Goal: Task Accomplishment & Management: Manage account settings

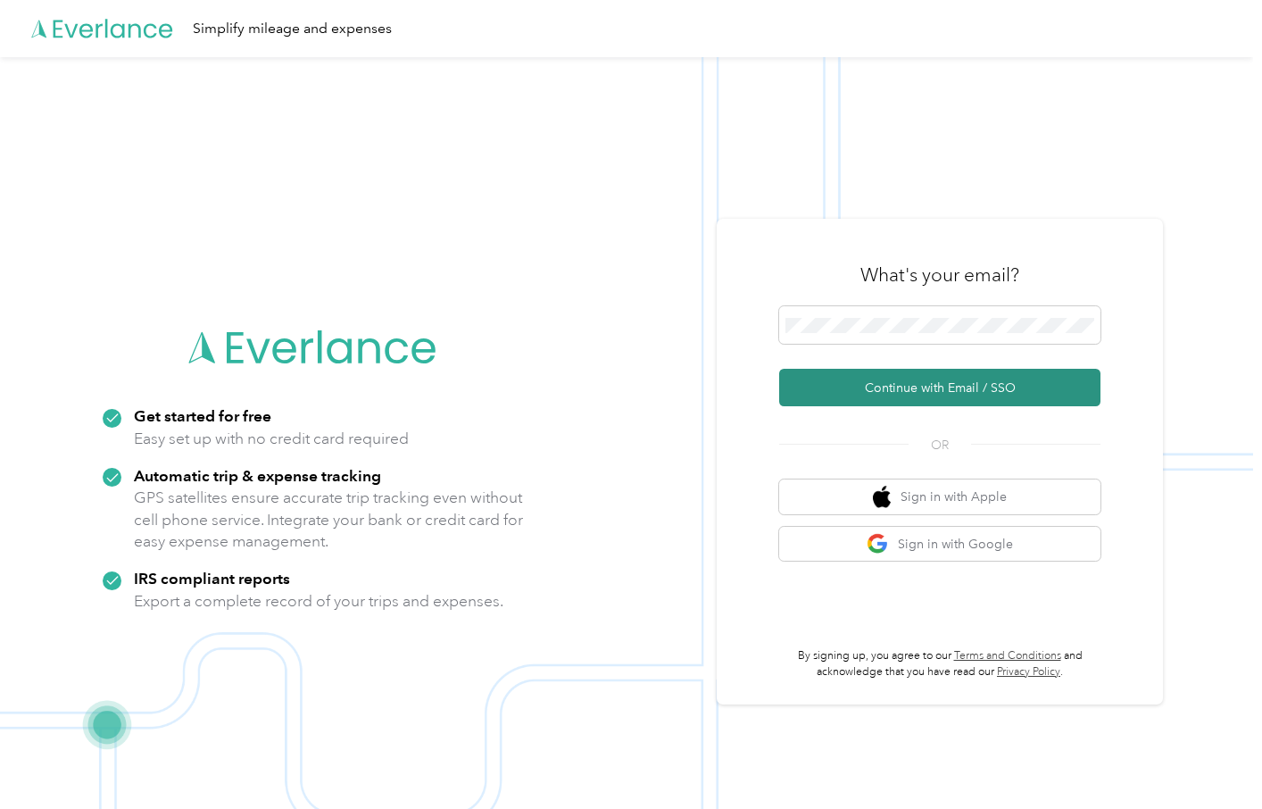
click at [961, 390] on button "Continue with Email / SSO" at bounding box center [939, 387] width 321 height 37
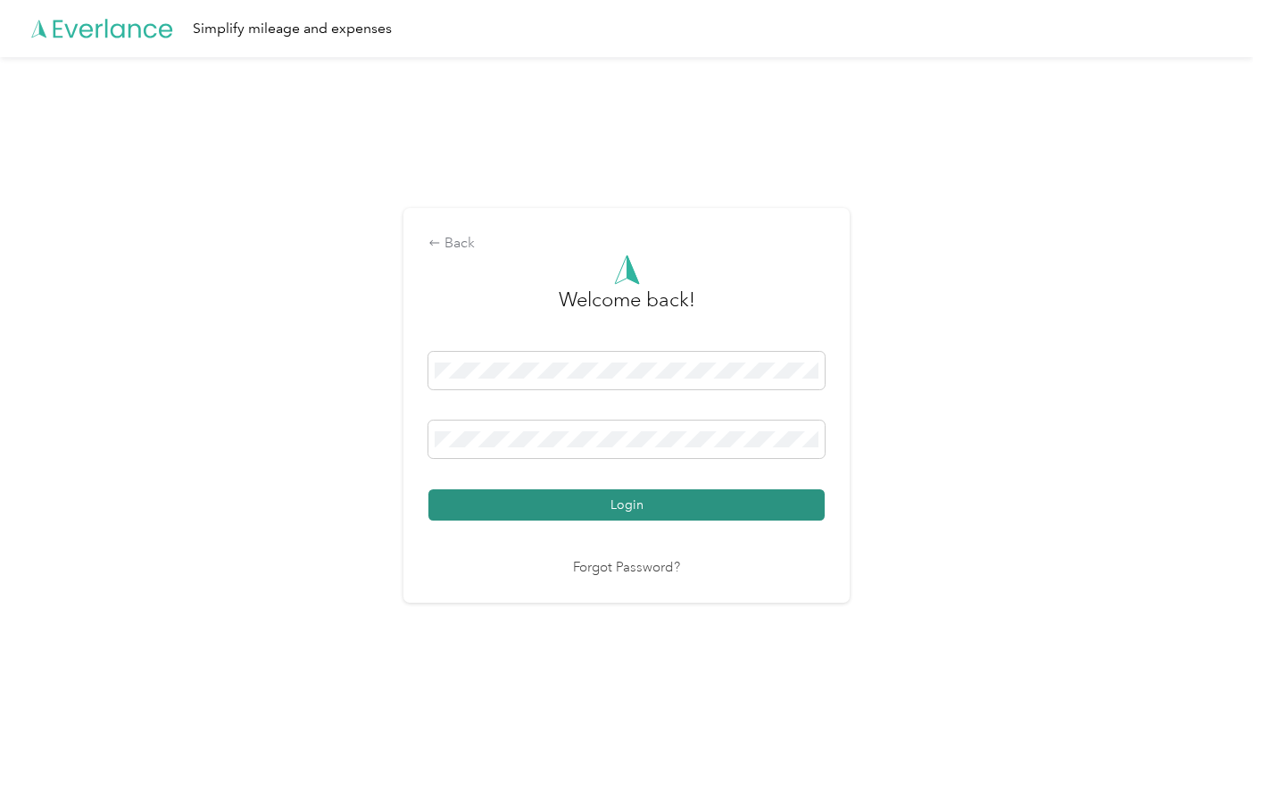
click at [603, 514] on button "Login" at bounding box center [627, 504] width 396 height 31
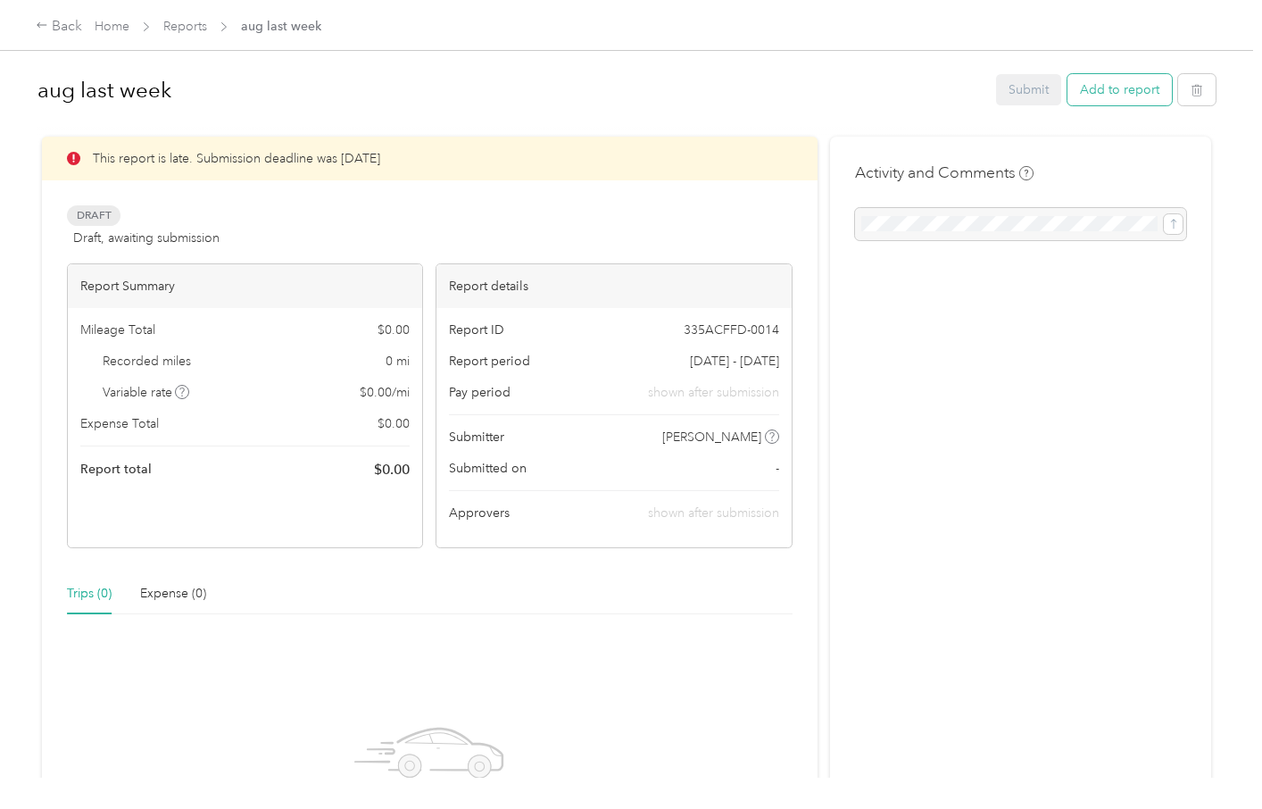
click at [1120, 95] on button "Add to report" at bounding box center [1120, 89] width 104 height 31
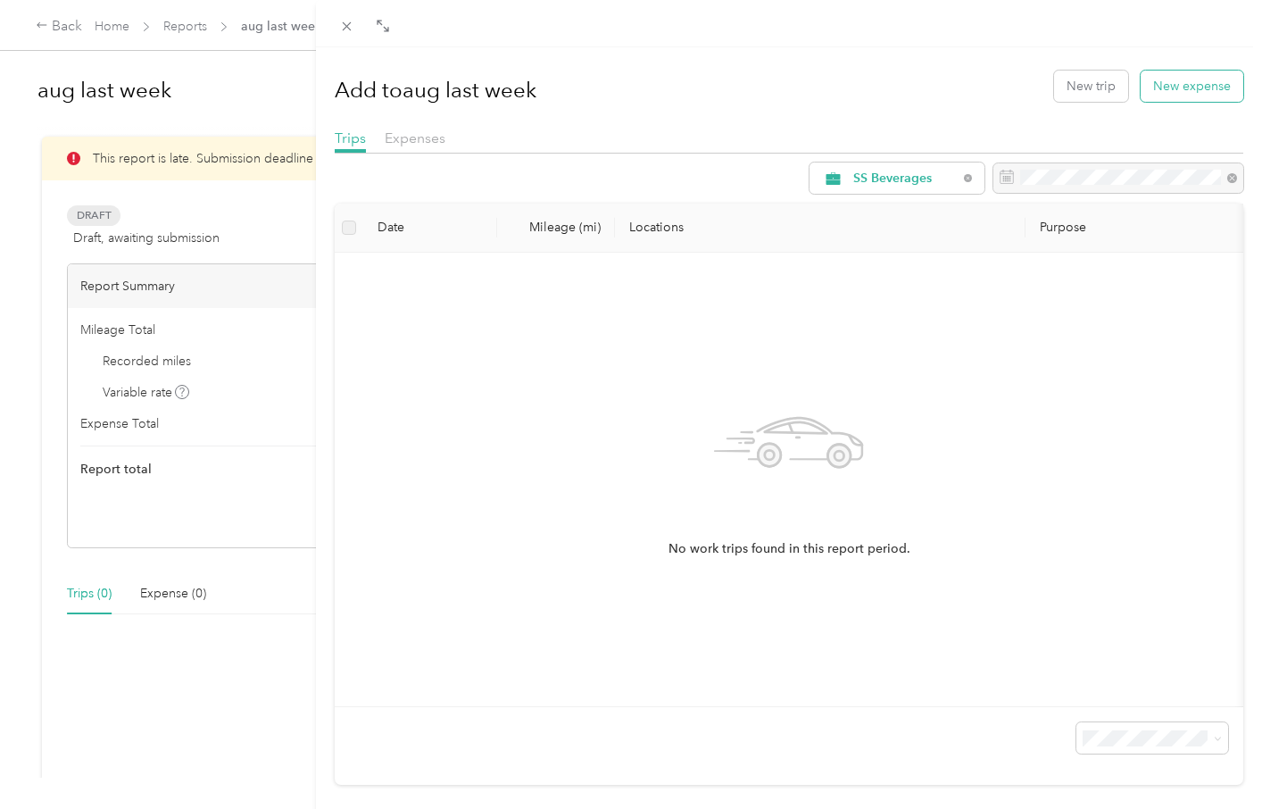
click at [1178, 86] on button "New expense" at bounding box center [1192, 86] width 103 height 31
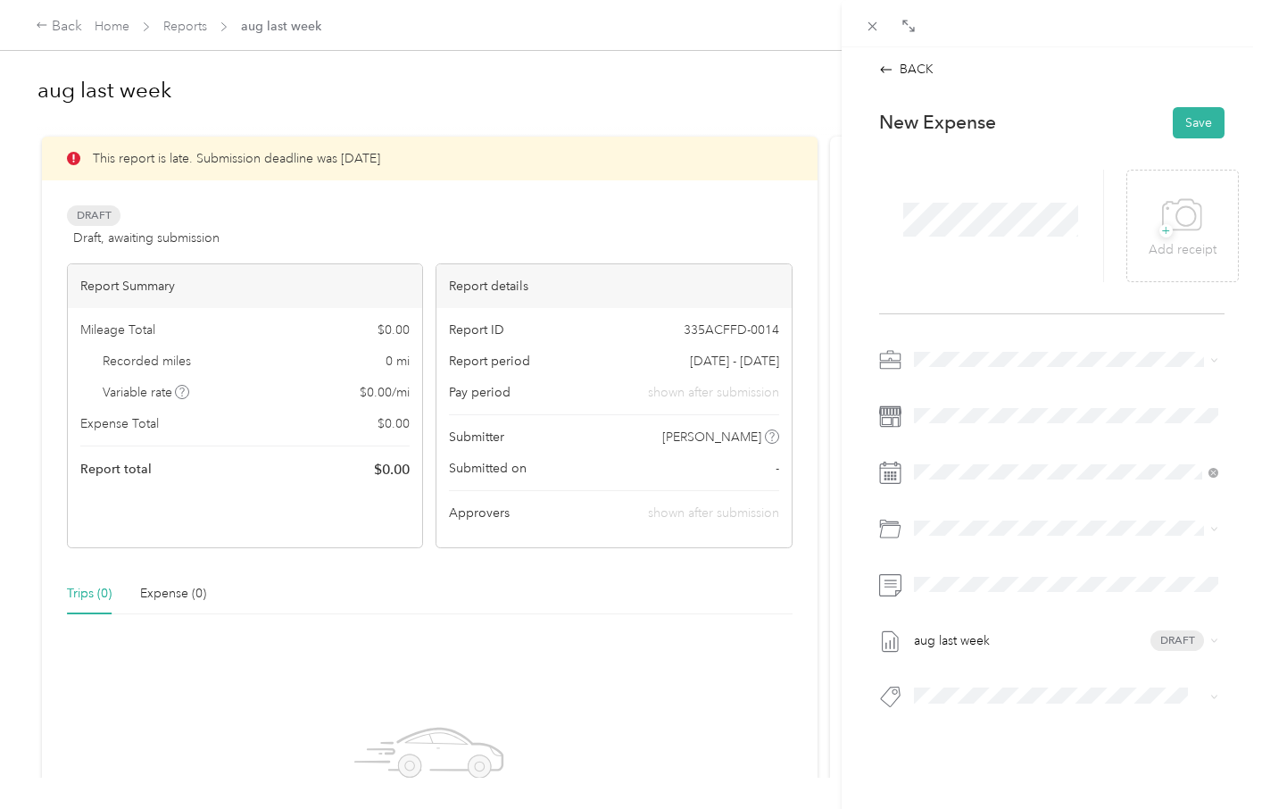
click at [187, 29] on div "BACK This expense cannot be edited because it is either under review, approved,…" at bounding box center [631, 404] width 1262 height 809
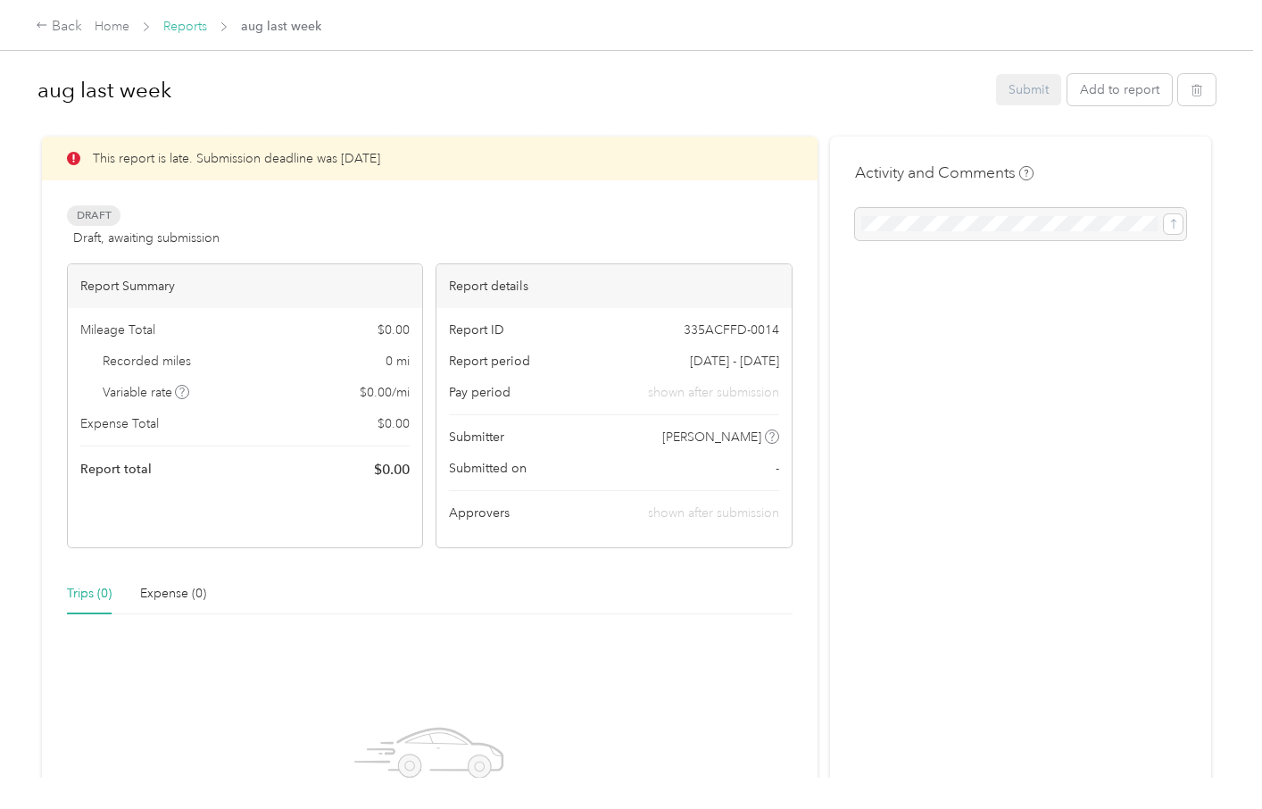
click at [187, 21] on link "Reports" at bounding box center [185, 26] width 44 height 15
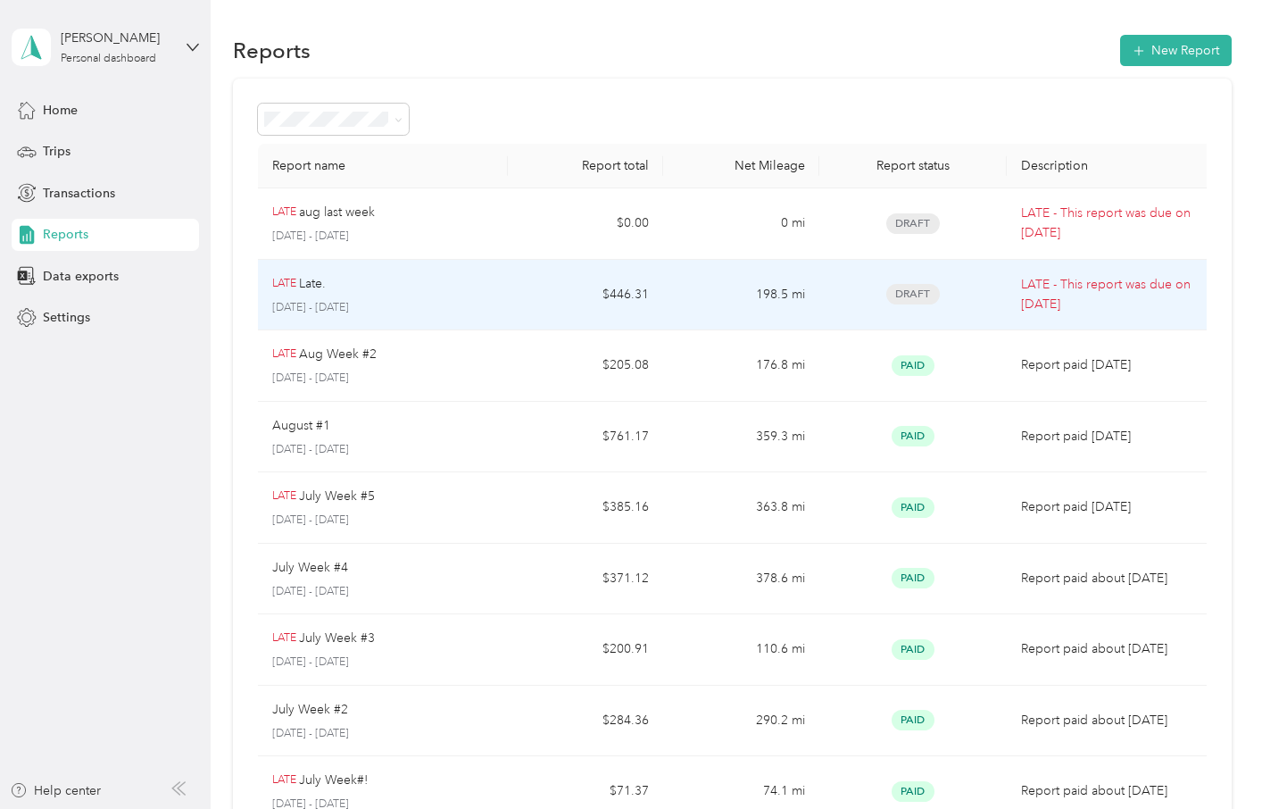
click at [403, 287] on div "[PERSON_NAME]." at bounding box center [382, 284] width 221 height 20
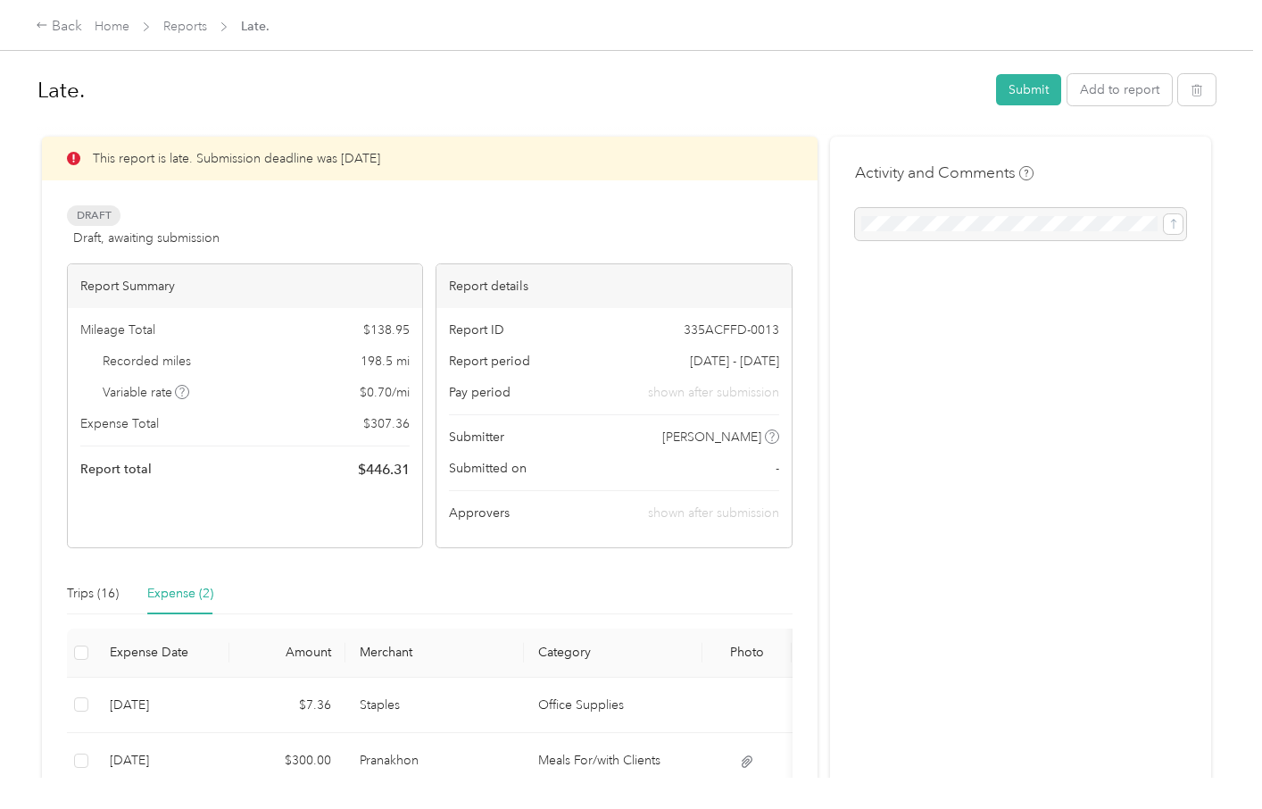
click at [1147, 71] on div "Late. Submit Add to report" at bounding box center [626, 93] width 1178 height 53
click at [1147, 77] on button "Add to report" at bounding box center [1120, 89] width 104 height 31
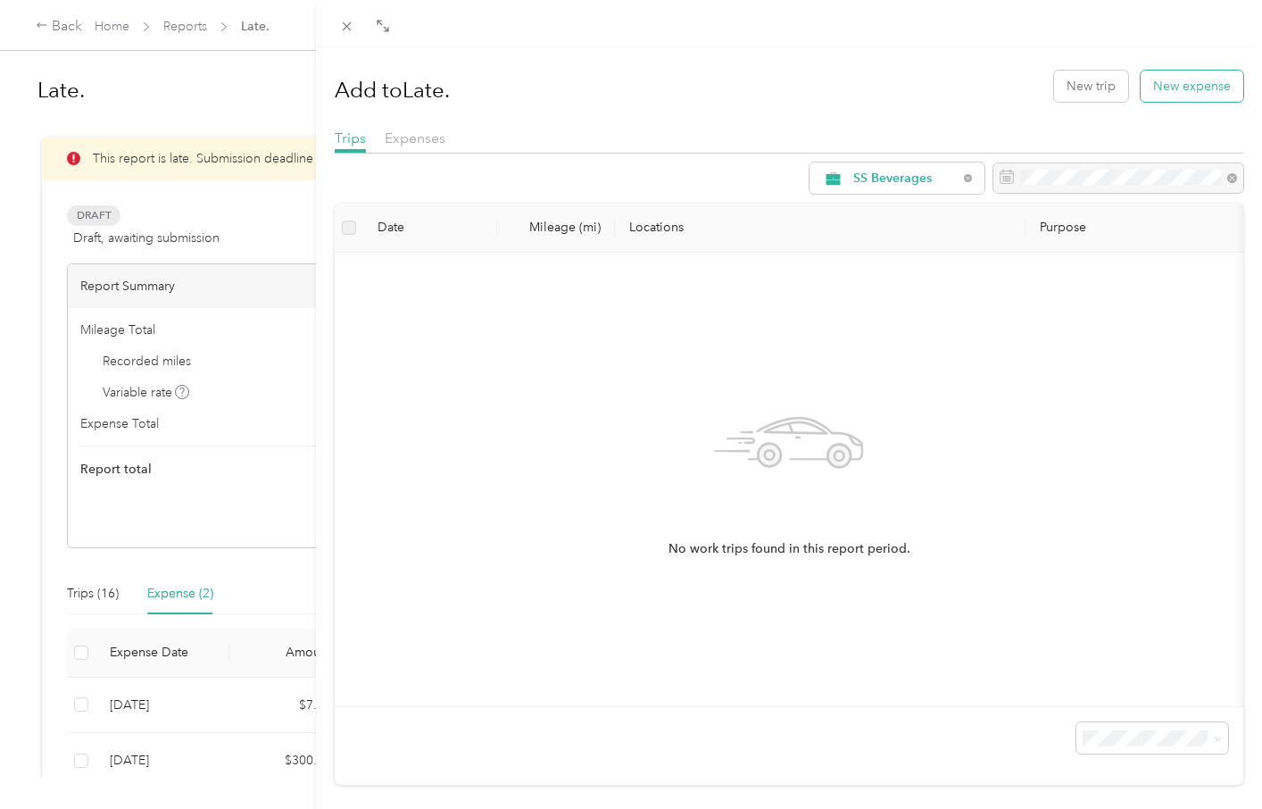
click at [1175, 87] on button "New expense" at bounding box center [1192, 86] width 103 height 31
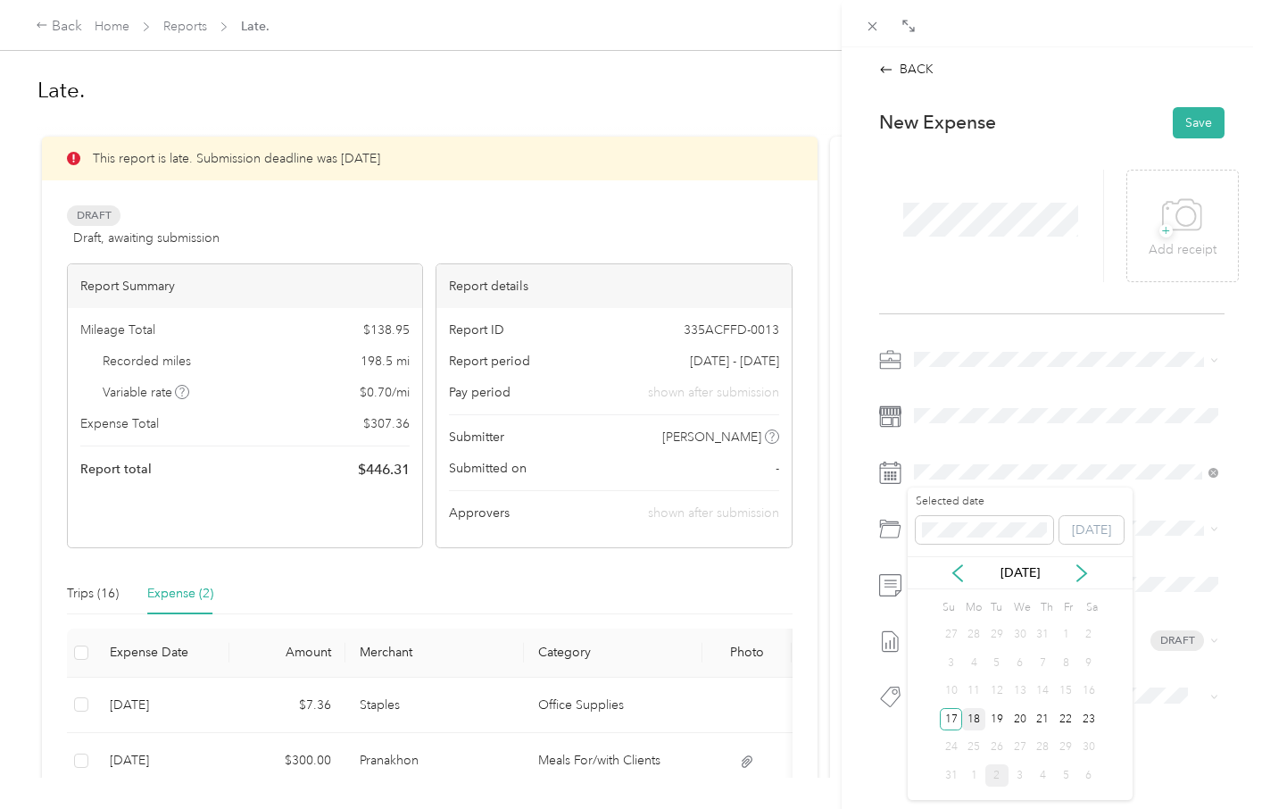
click at [974, 712] on div "18" at bounding box center [973, 719] width 23 height 22
click at [978, 689] on span "Office Supplies" at bounding box center [1004, 694] width 86 height 15
click at [1167, 224] on span "+" at bounding box center [1166, 230] width 13 height 13
click at [1194, 123] on button "Save" at bounding box center [1199, 122] width 52 height 31
click at [1195, 123] on button "Save" at bounding box center [1199, 122] width 52 height 31
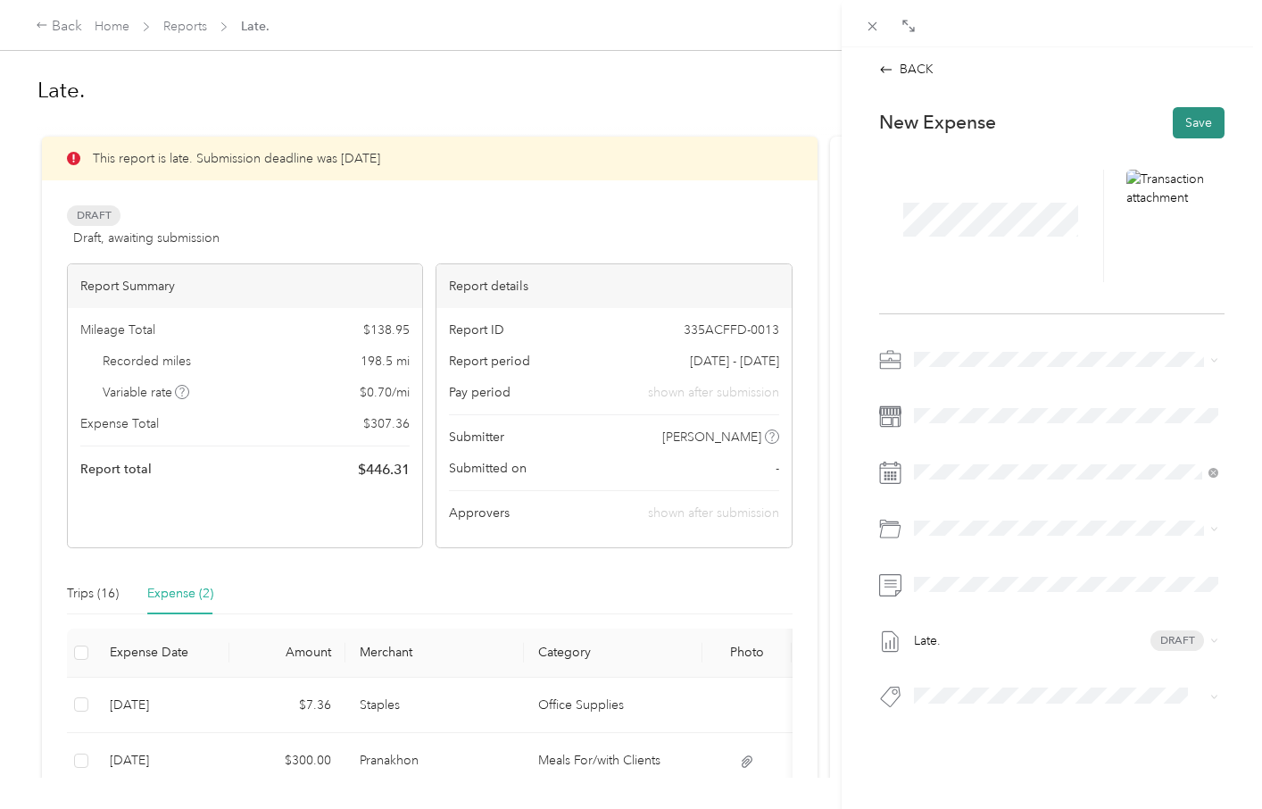
click at [1195, 123] on button "Save" at bounding box center [1199, 122] width 52 height 31
click at [1197, 129] on button "Save" at bounding box center [1199, 122] width 52 height 31
click at [196, 27] on div "BACK This expense cannot be edited because it is either under review, approved,…" at bounding box center [631, 404] width 1262 height 809
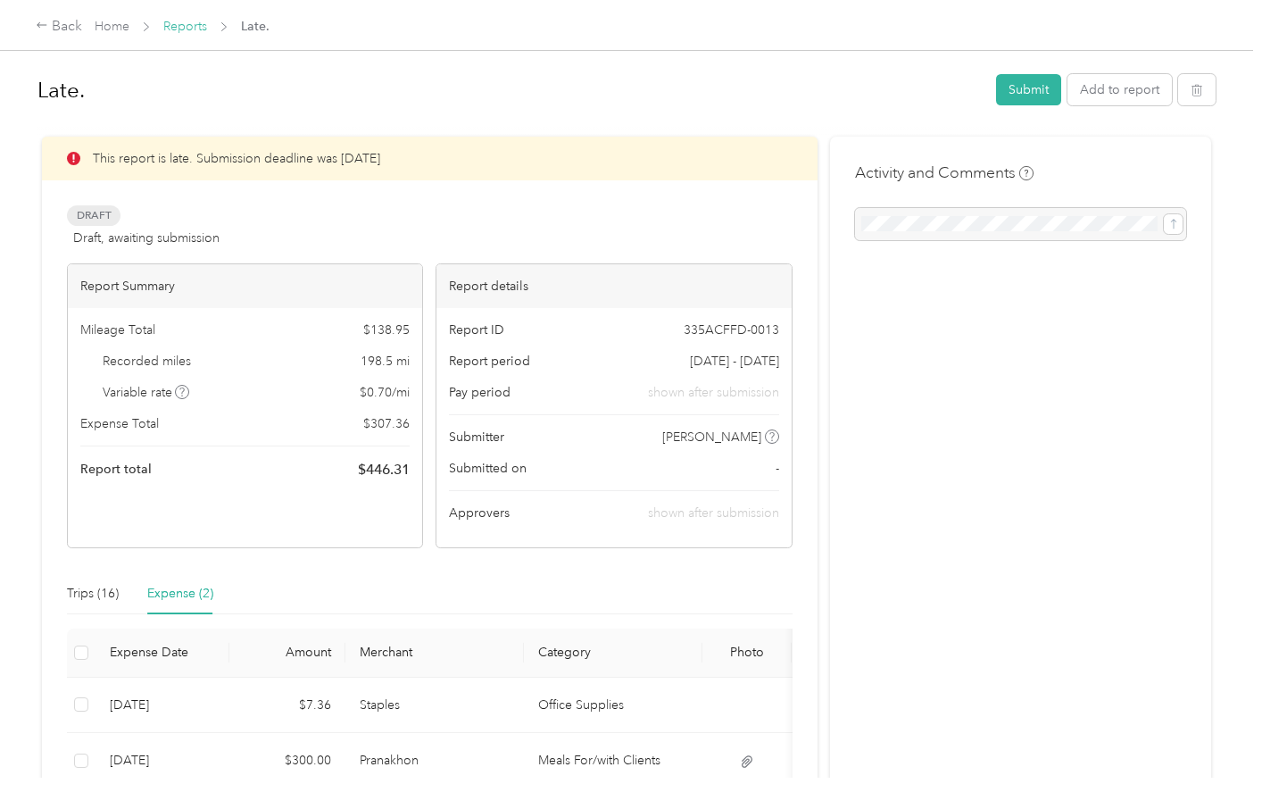
click at [178, 26] on link "Reports" at bounding box center [185, 26] width 44 height 15
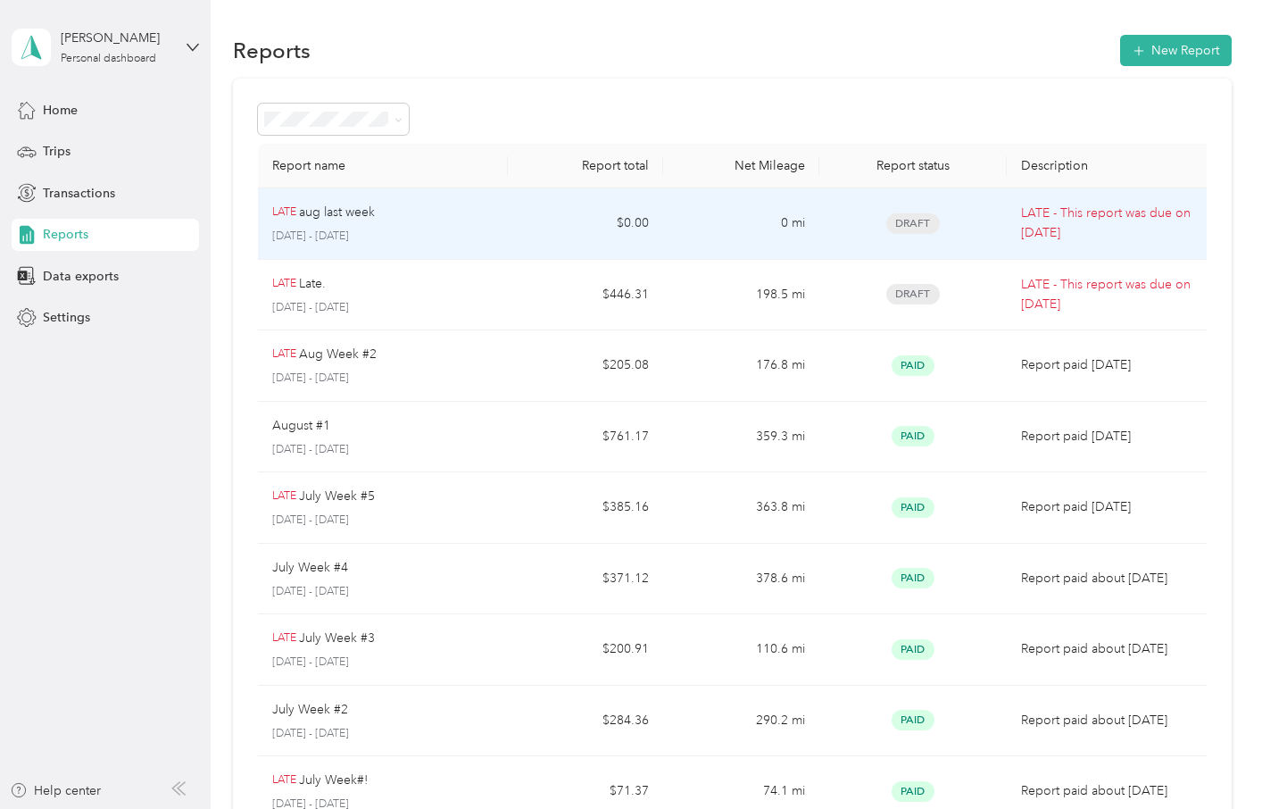
click at [331, 215] on p "aug last week" at bounding box center [337, 213] width 76 height 20
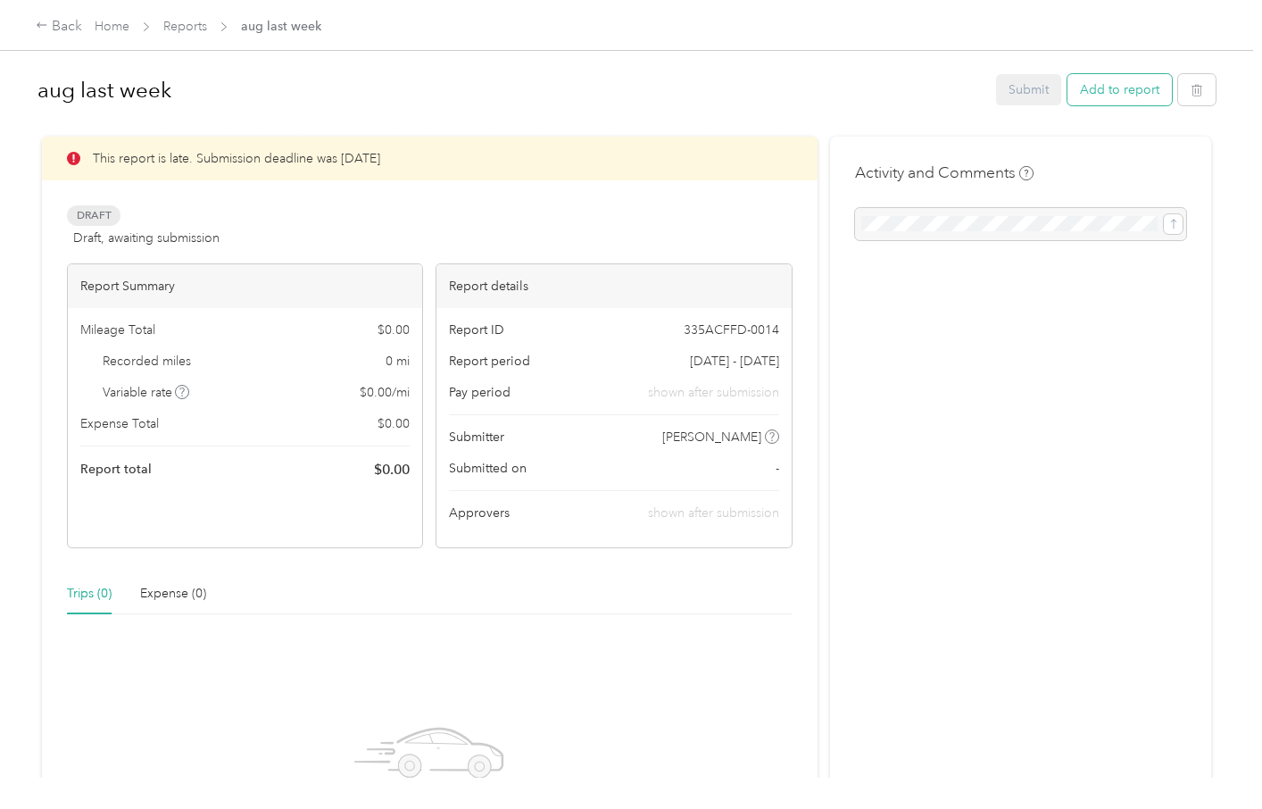
click at [1130, 88] on button "Add to report" at bounding box center [1120, 89] width 104 height 31
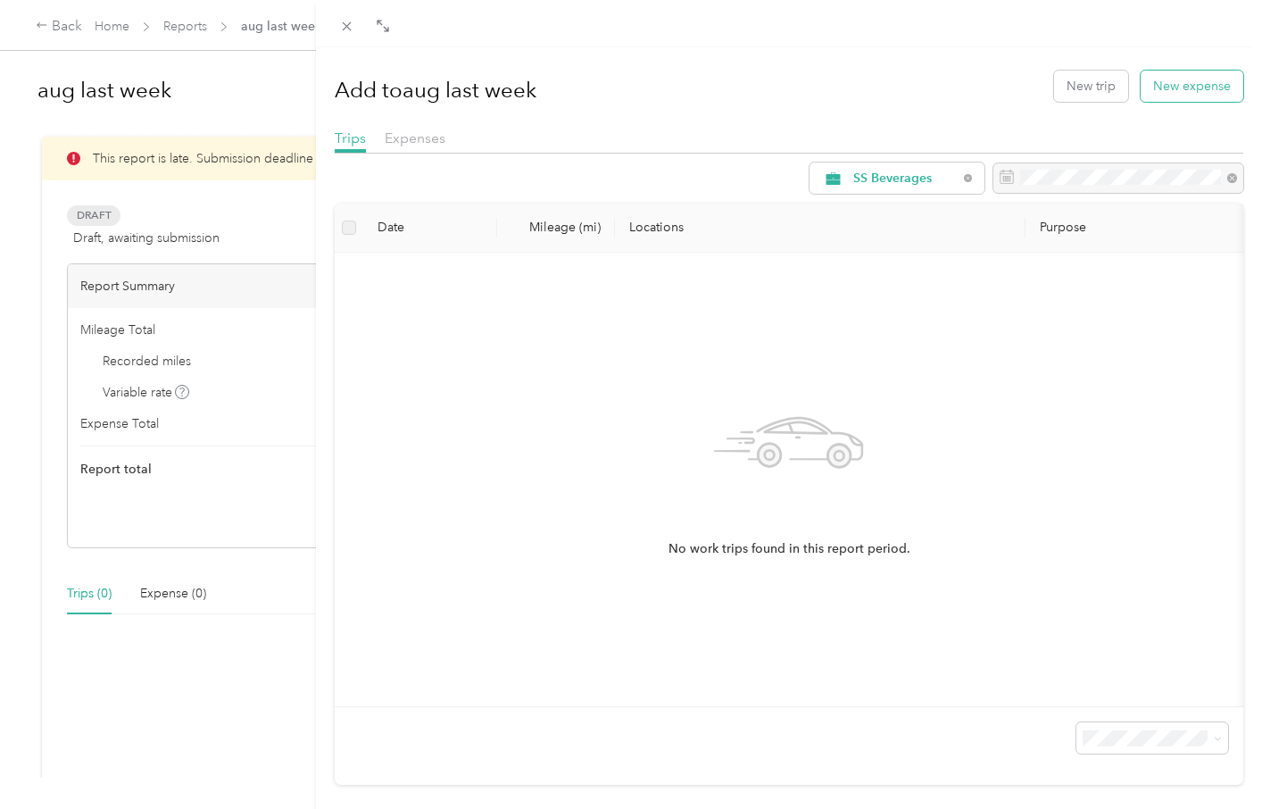
click at [1186, 93] on button "New expense" at bounding box center [1192, 86] width 103 height 31
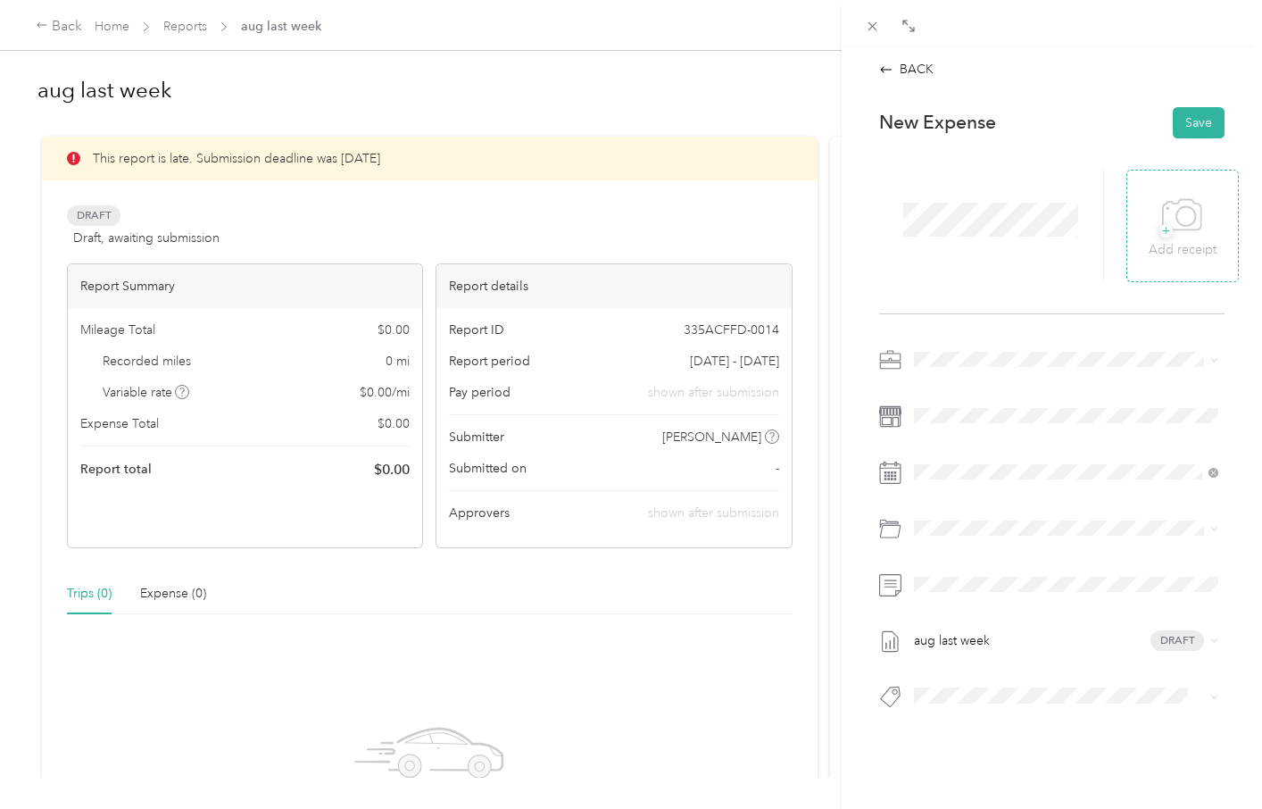
click at [1161, 234] on span "+" at bounding box center [1166, 230] width 13 height 13
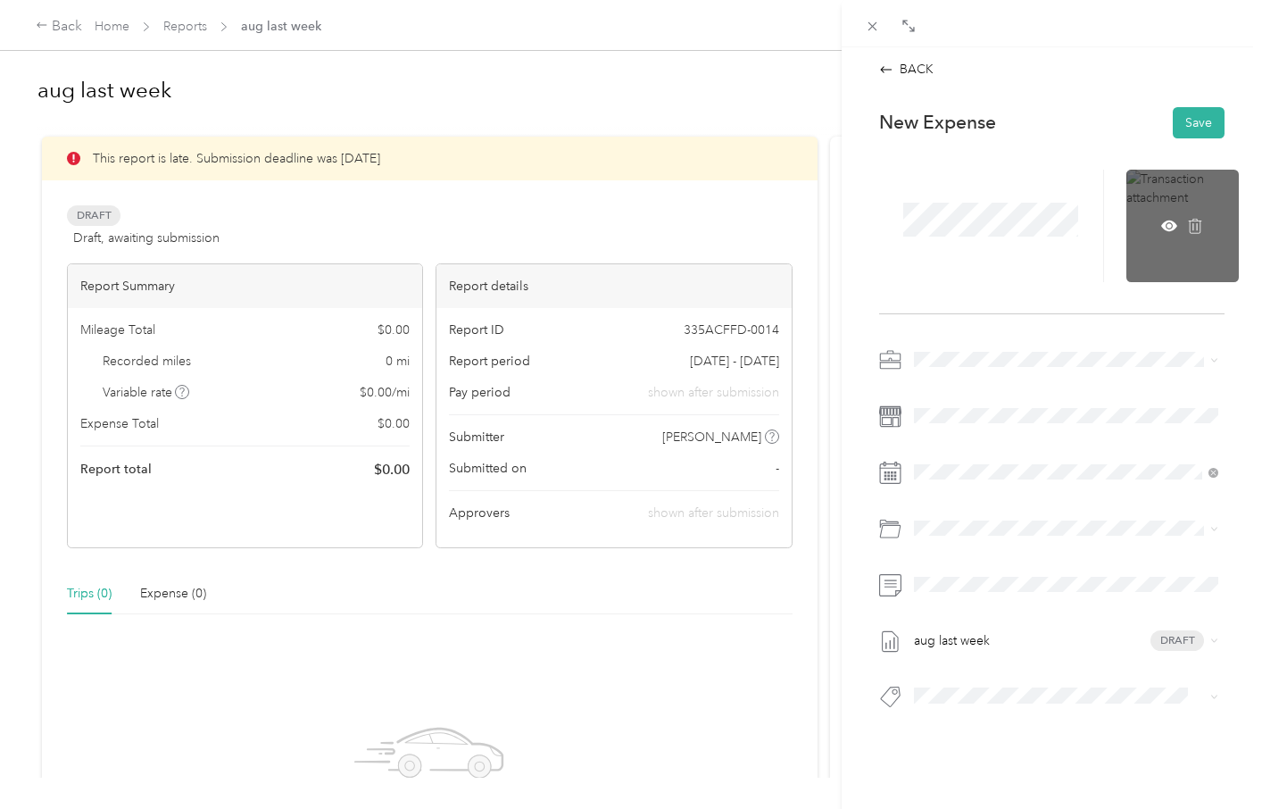
click at [1165, 208] on div at bounding box center [1183, 226] width 112 height 112
click at [1171, 226] on icon at bounding box center [1169, 225] width 5 height 5
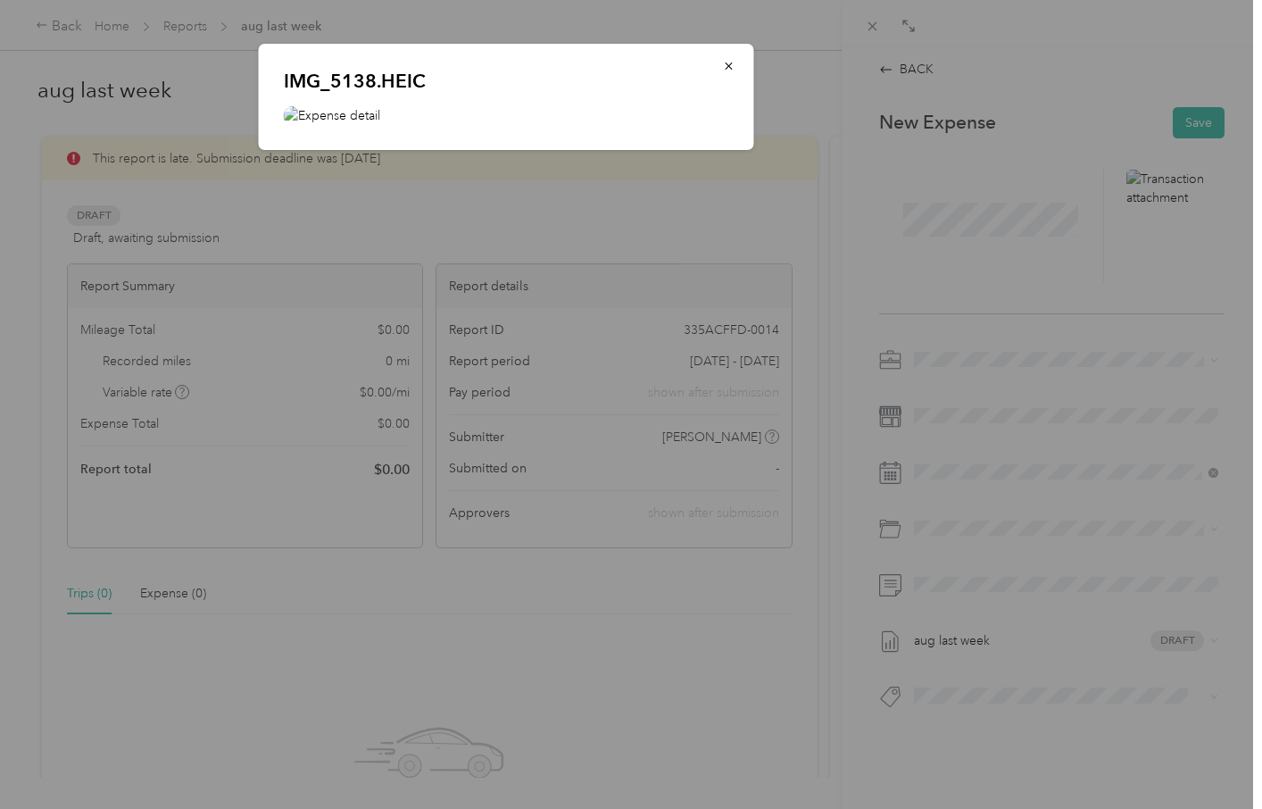
click at [544, 125] on div "IMG_5138.HEIC" at bounding box center [506, 97] width 495 height 106
click at [734, 61] on icon "button" at bounding box center [729, 66] width 12 height 12
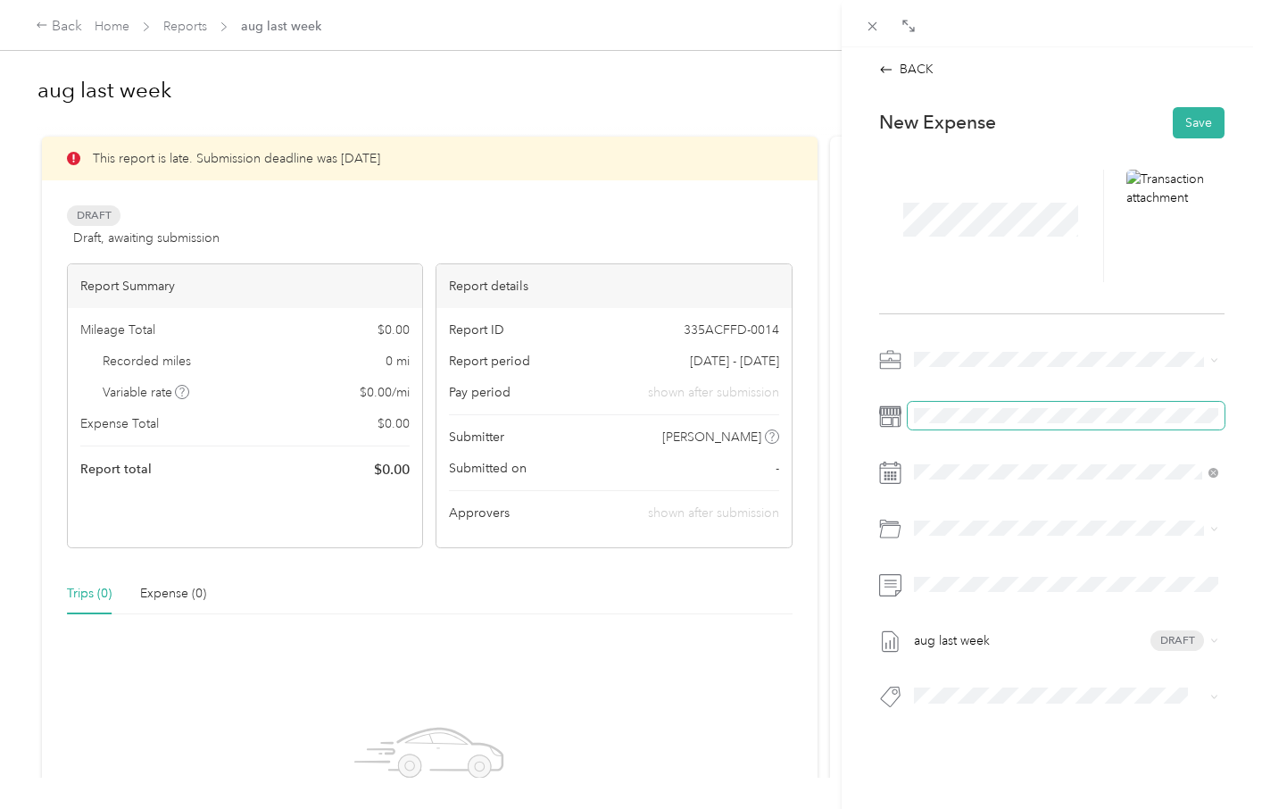
click at [1053, 427] on span at bounding box center [1066, 416] width 317 height 29
click at [1008, 694] on span "Office Supplies" at bounding box center [1004, 694] width 86 height 15
click at [1192, 121] on button "Save" at bounding box center [1199, 122] width 52 height 31
click at [902, 69] on div "BACK" at bounding box center [906, 69] width 54 height 19
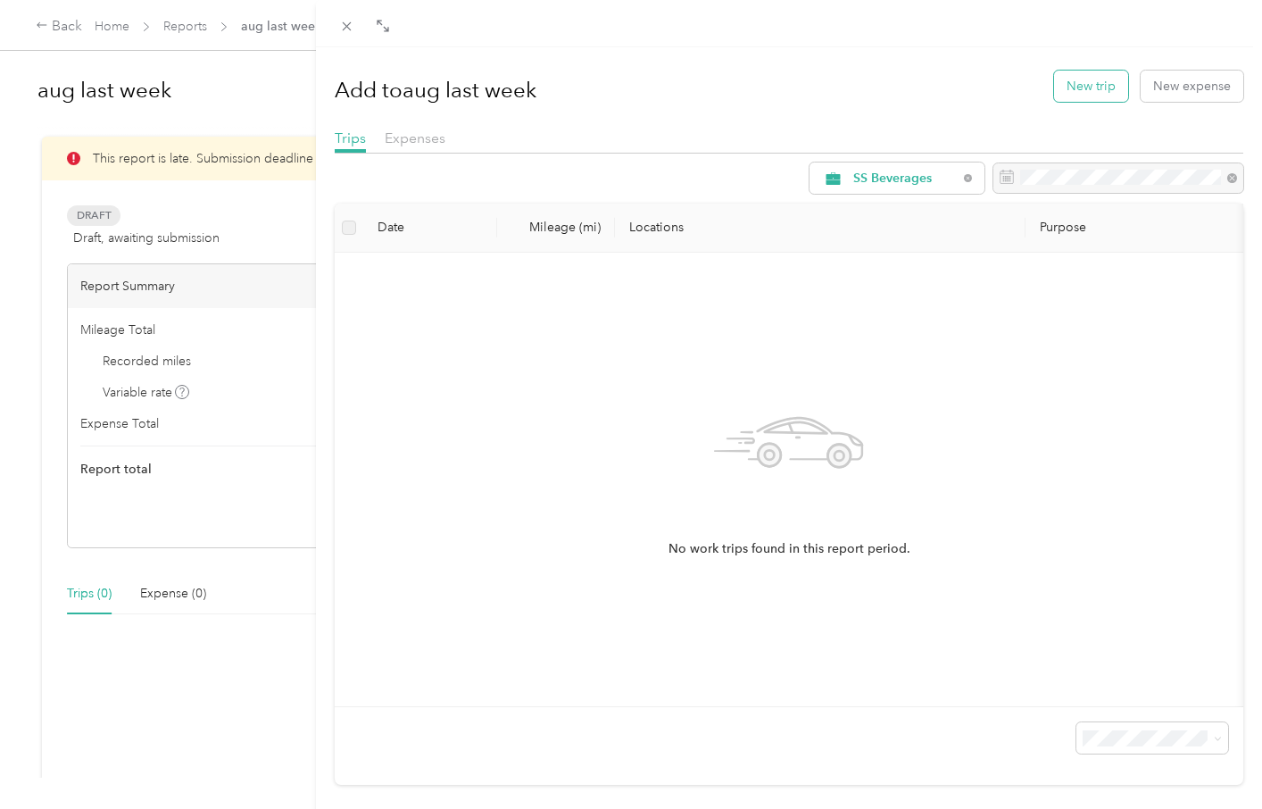
click at [1092, 86] on button "New trip" at bounding box center [1091, 86] width 74 height 31
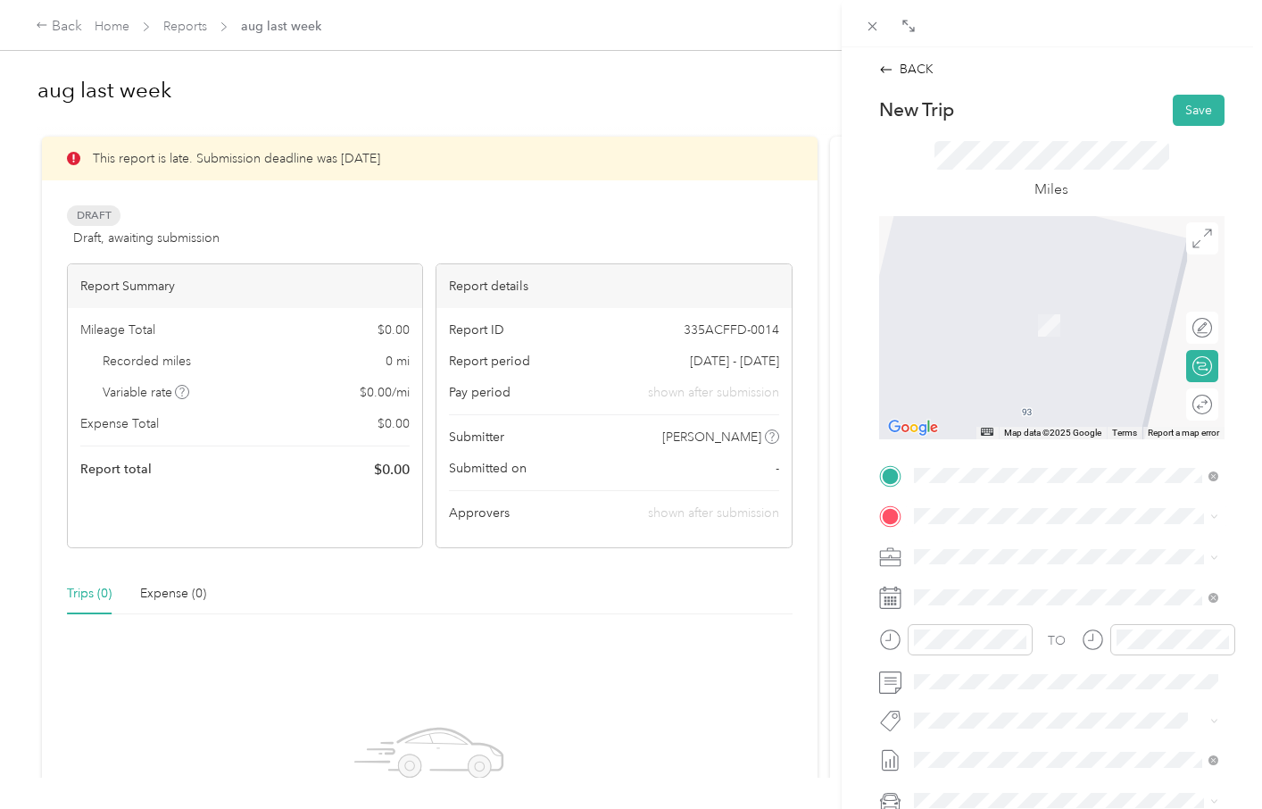
click at [997, 587] on span "[STREET_ADDRESS][PERSON_NAME][US_STATE]" at bounding box center [1079, 577] width 265 height 31
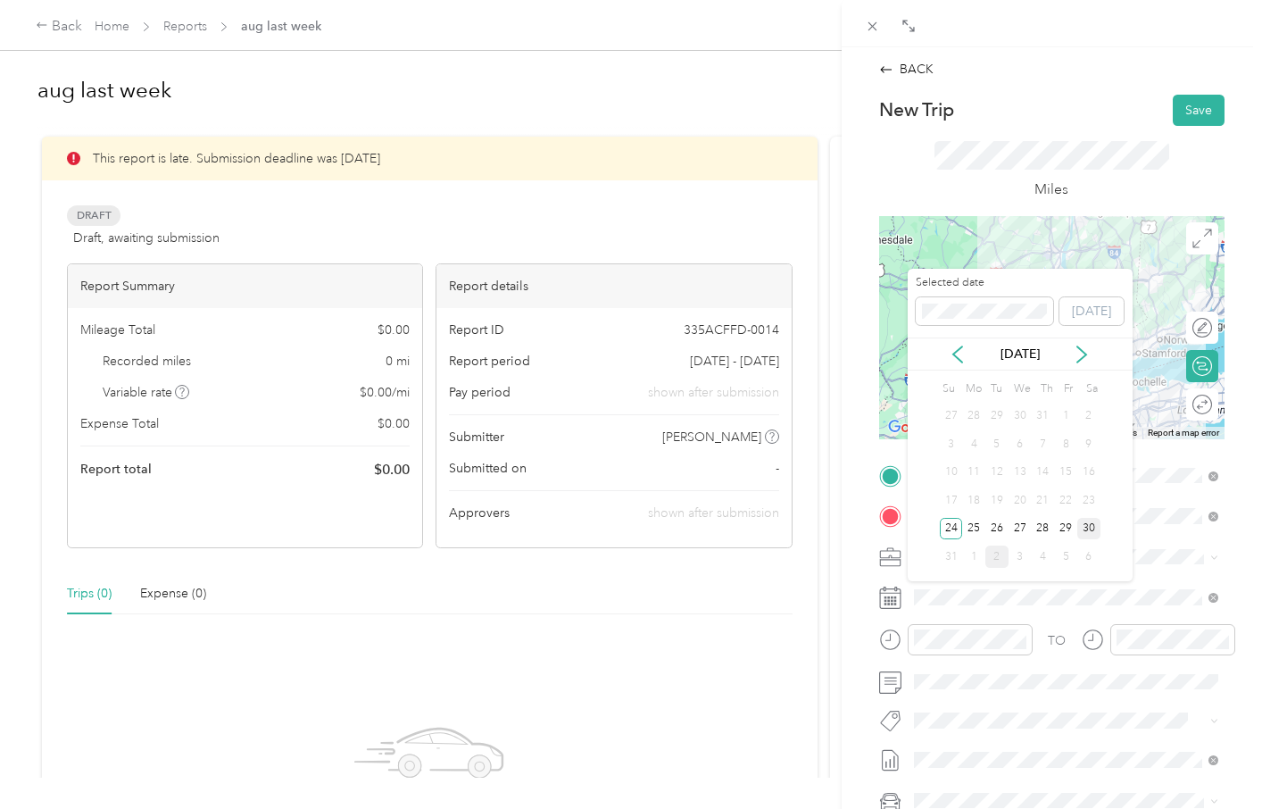
click at [1089, 528] on div "30" at bounding box center [1089, 529] width 23 height 22
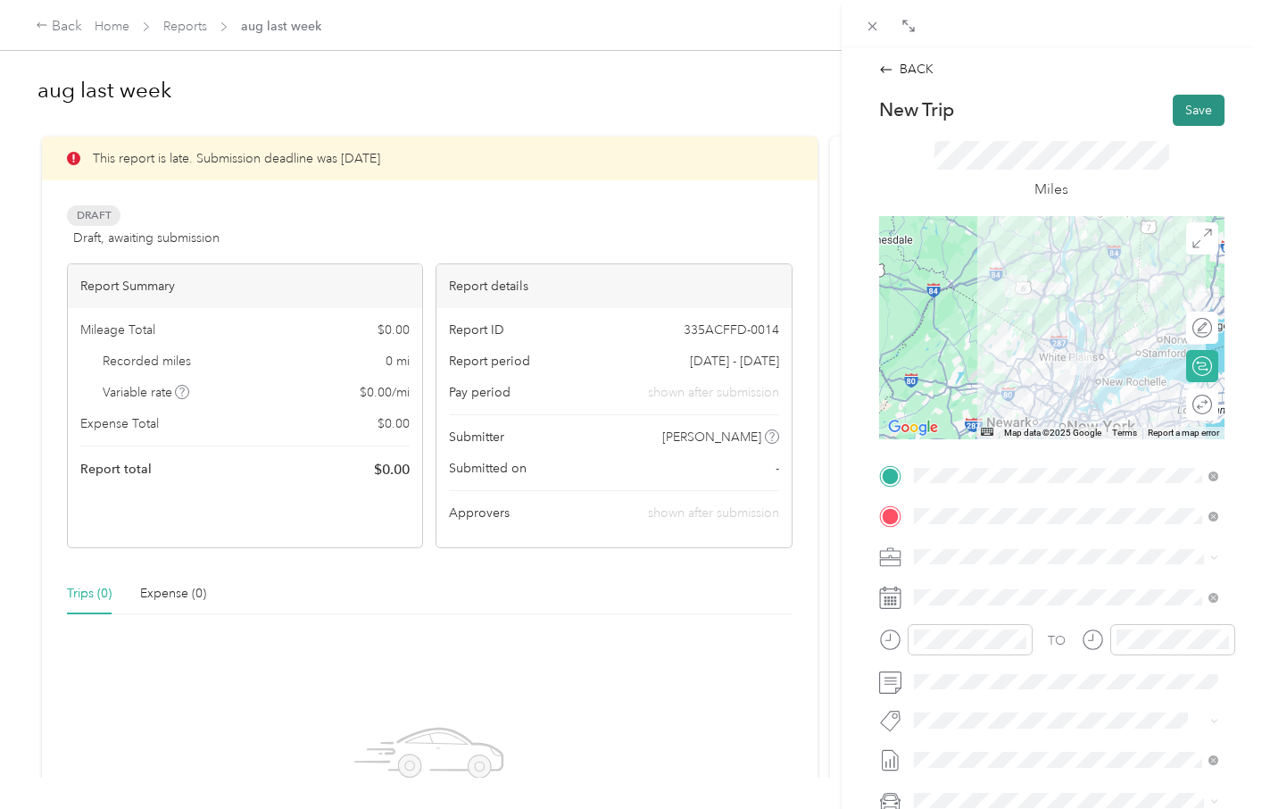
click at [1201, 114] on button "Save" at bounding box center [1199, 110] width 52 height 31
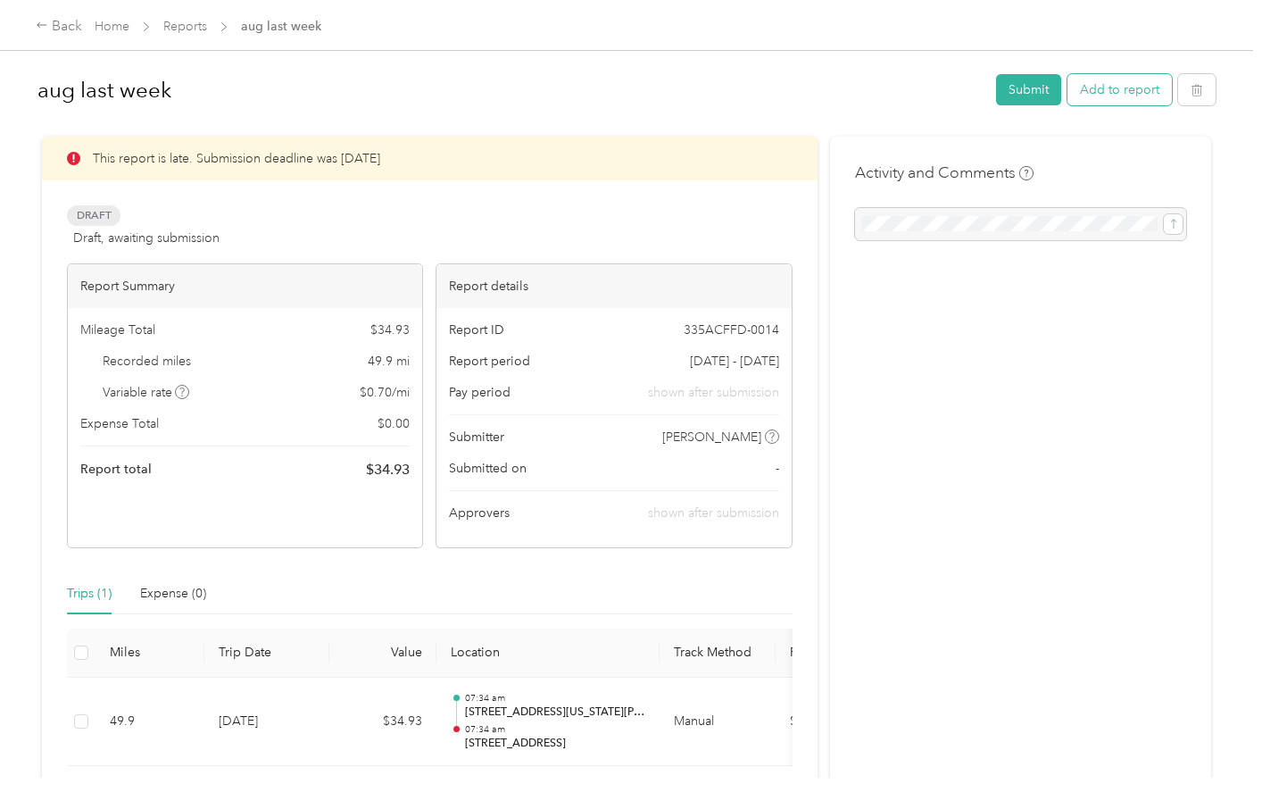
click at [1114, 97] on button "Add to report" at bounding box center [1120, 89] width 104 height 31
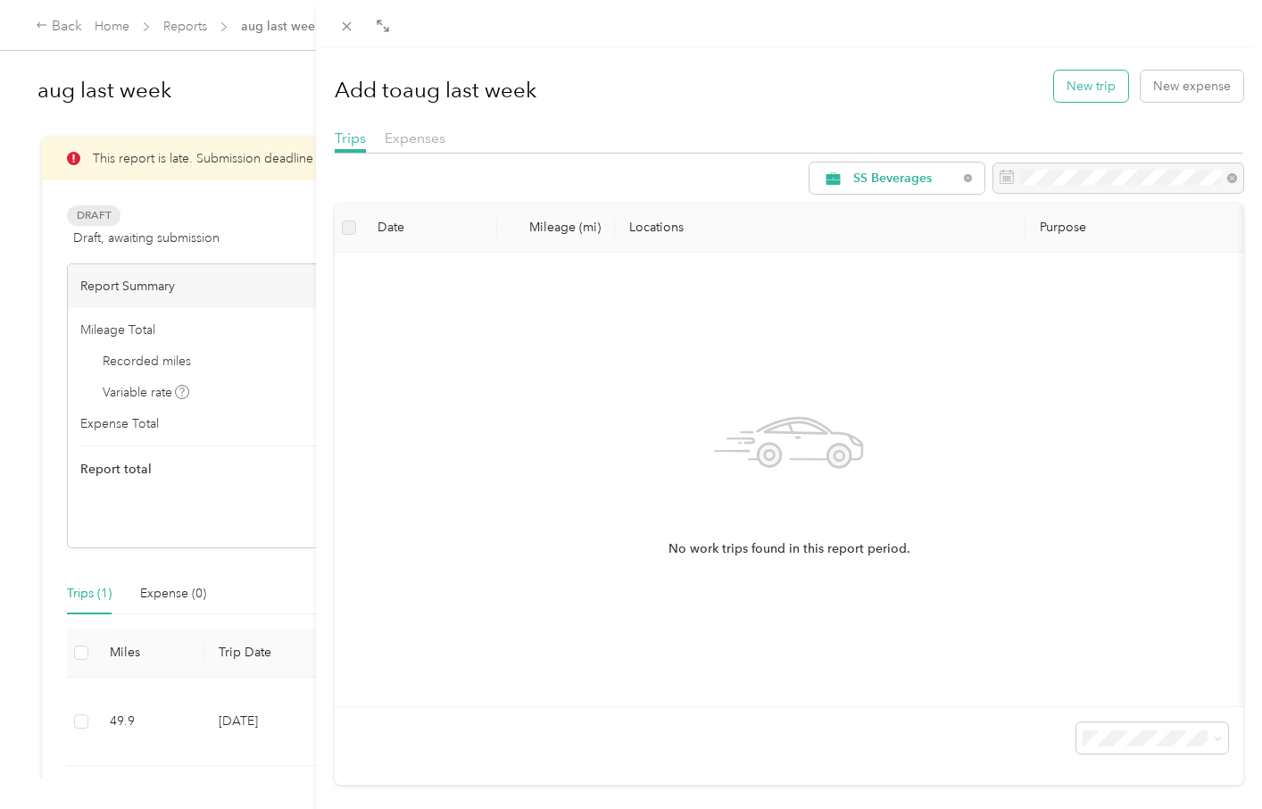
click at [1111, 87] on button "New trip" at bounding box center [1091, 86] width 74 height 31
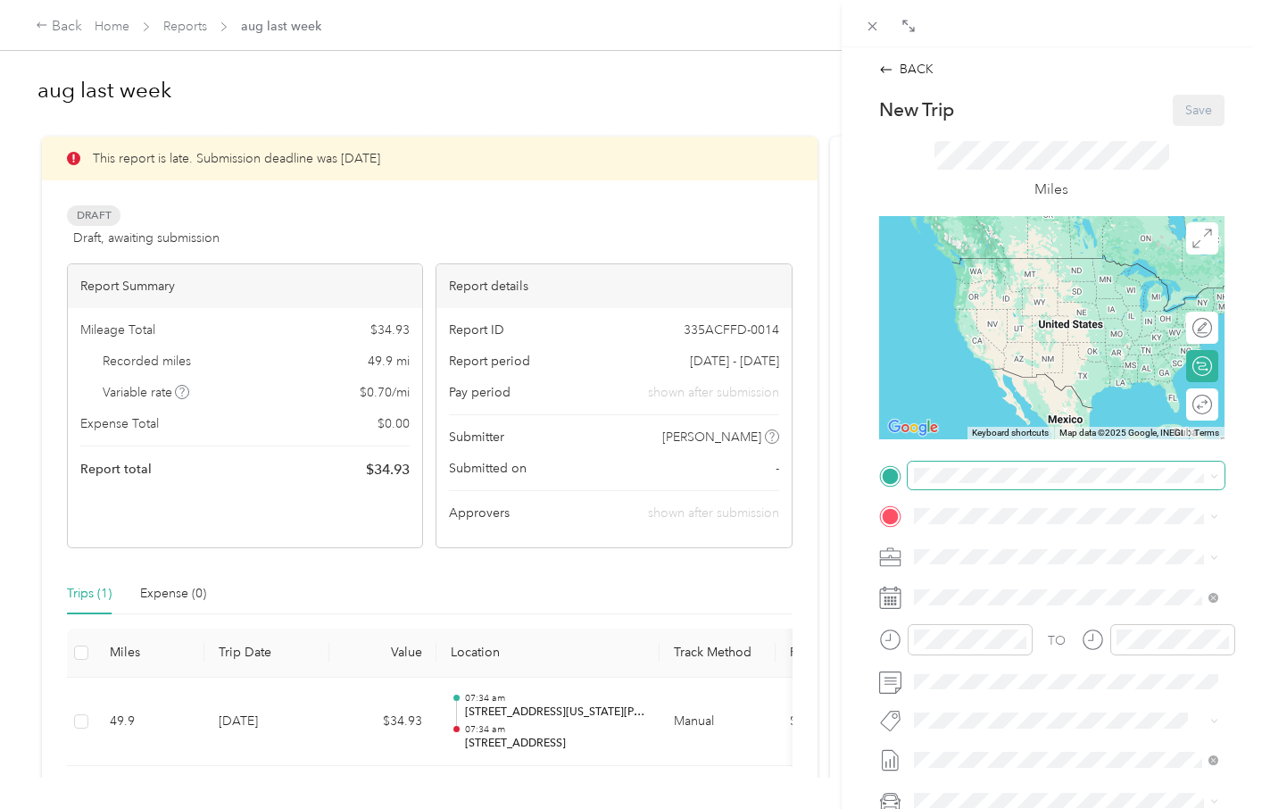
click at [924, 484] on span at bounding box center [1066, 476] width 317 height 29
click at [985, 546] on span "[STREET_ADDRESS][PERSON_NAME][US_STATE]" at bounding box center [1079, 542] width 265 height 31
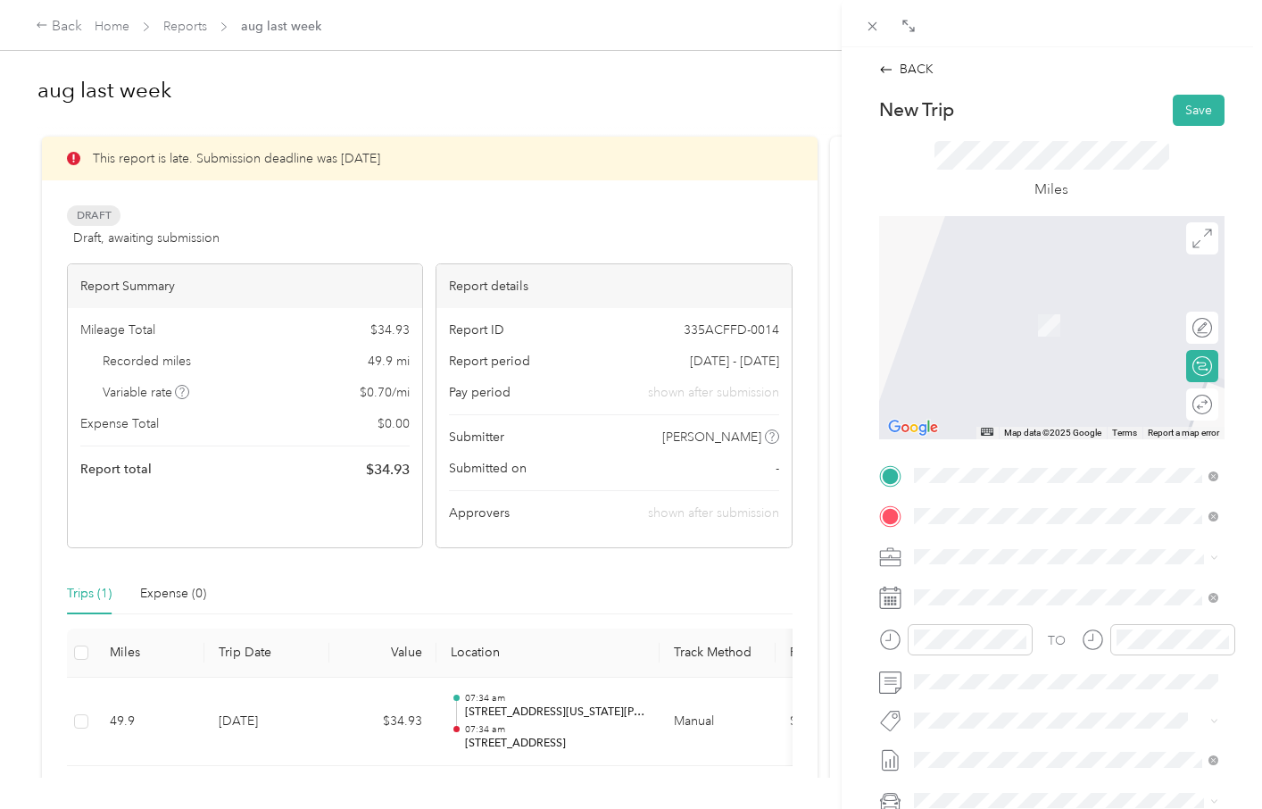
click at [990, 598] on span "[STREET_ADDRESS][US_STATE][PERSON_NAME][US_STATE]" at bounding box center [1079, 587] width 265 height 31
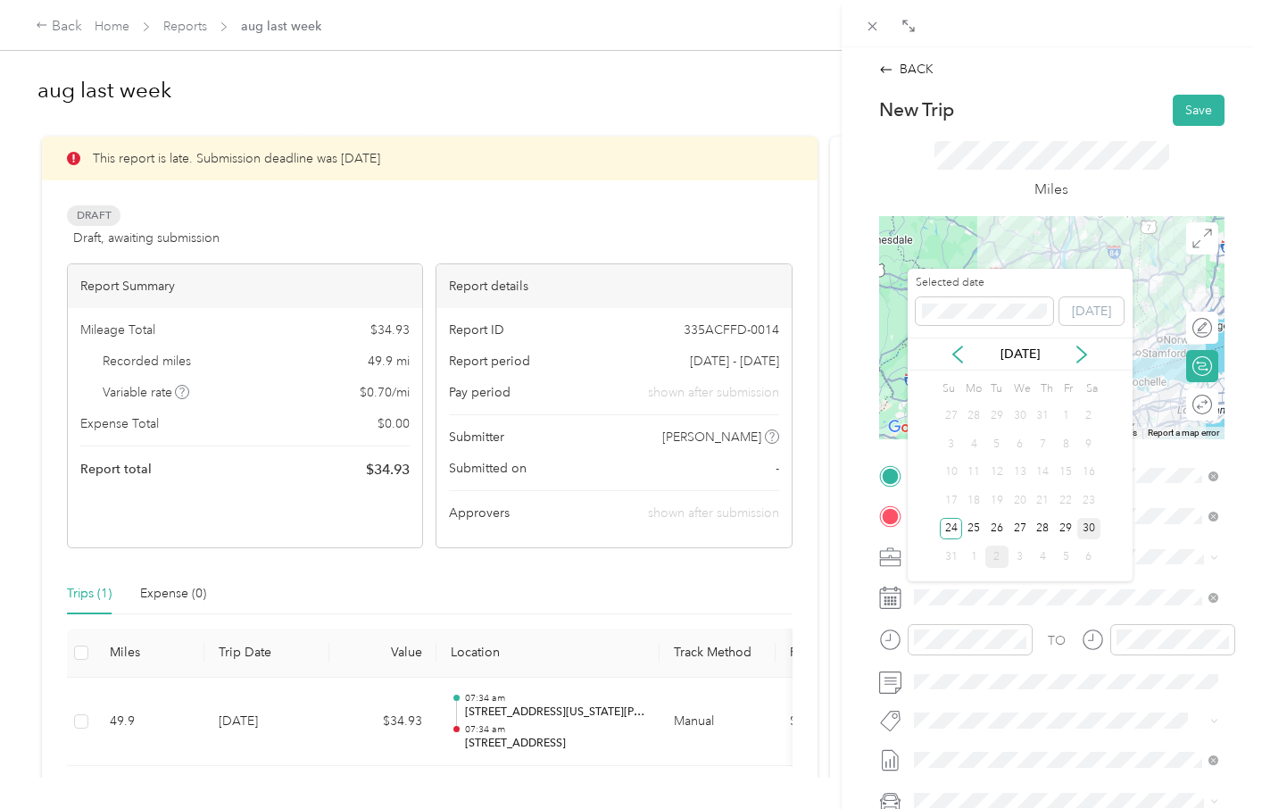
click at [1088, 529] on div "30" at bounding box center [1089, 529] width 23 height 22
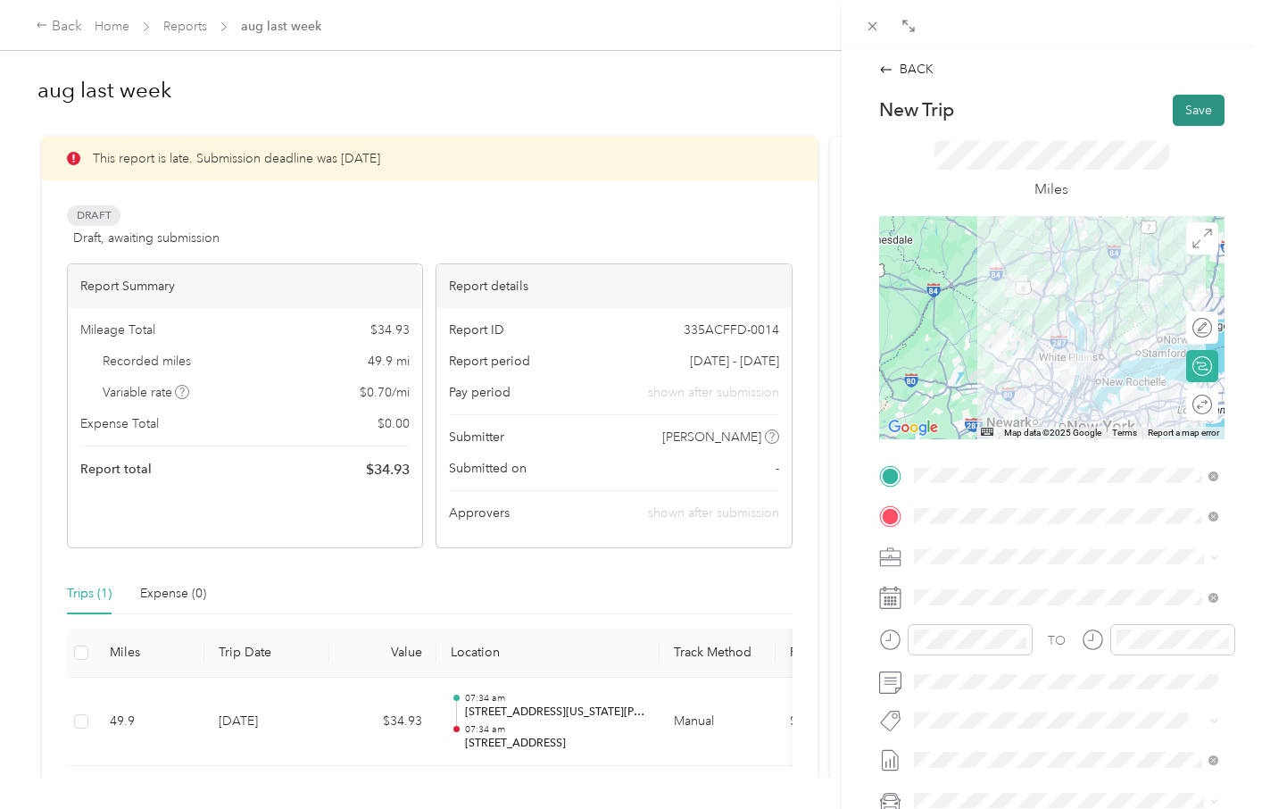
click at [1198, 111] on button "Save" at bounding box center [1199, 110] width 52 height 31
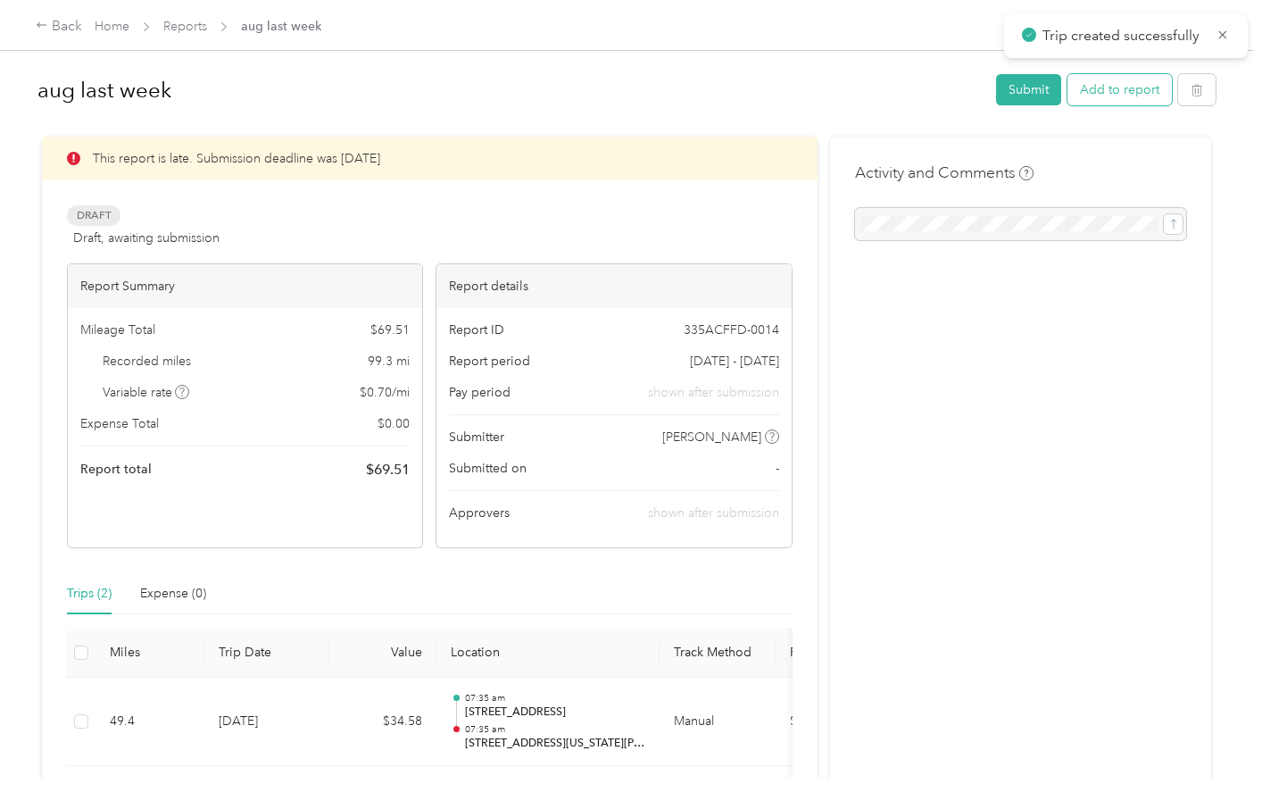
click at [1120, 86] on button "Add to report" at bounding box center [1120, 89] width 104 height 31
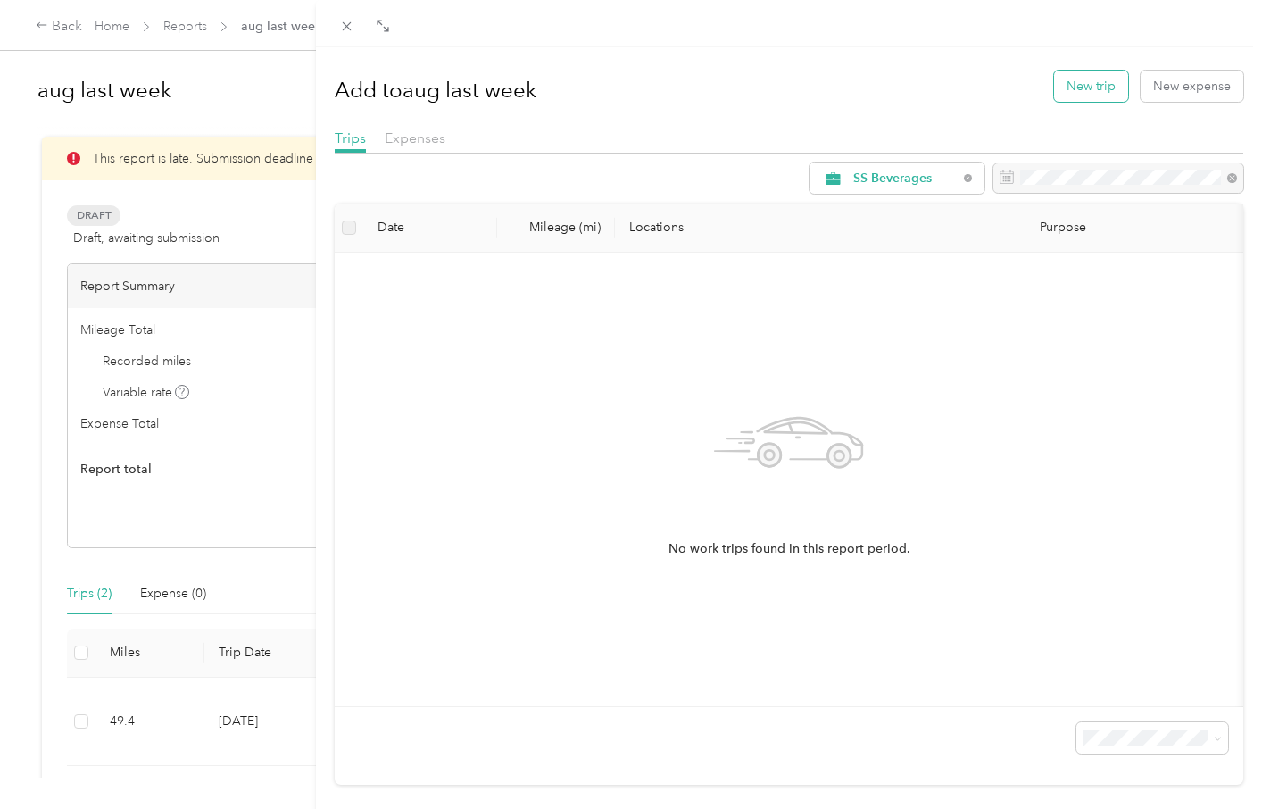
click at [1103, 87] on button "New trip" at bounding box center [1091, 86] width 74 height 31
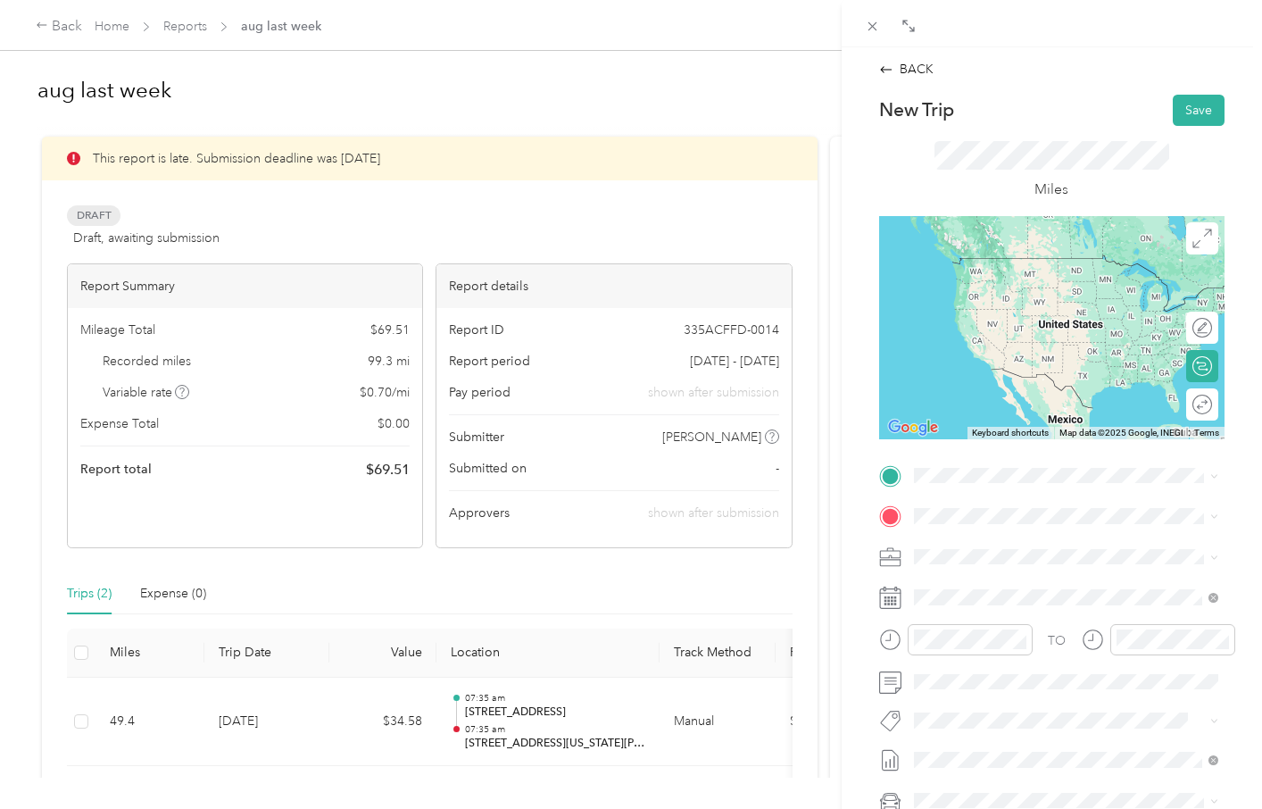
click at [980, 538] on span "[STREET_ADDRESS][US_STATE][PERSON_NAME][US_STATE]" at bounding box center [1079, 545] width 265 height 31
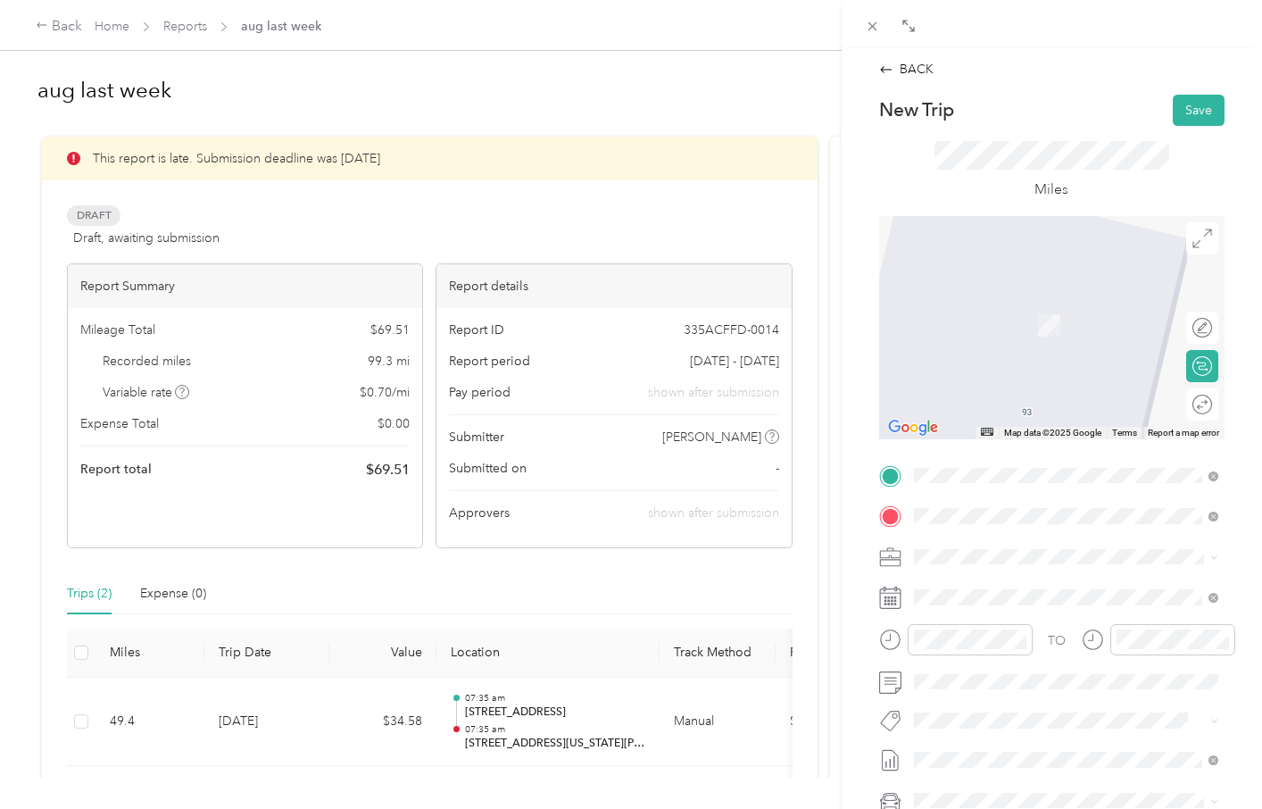
click at [998, 588] on span "[STREET_ADDRESS][US_STATE]" at bounding box center [1036, 580] width 179 height 16
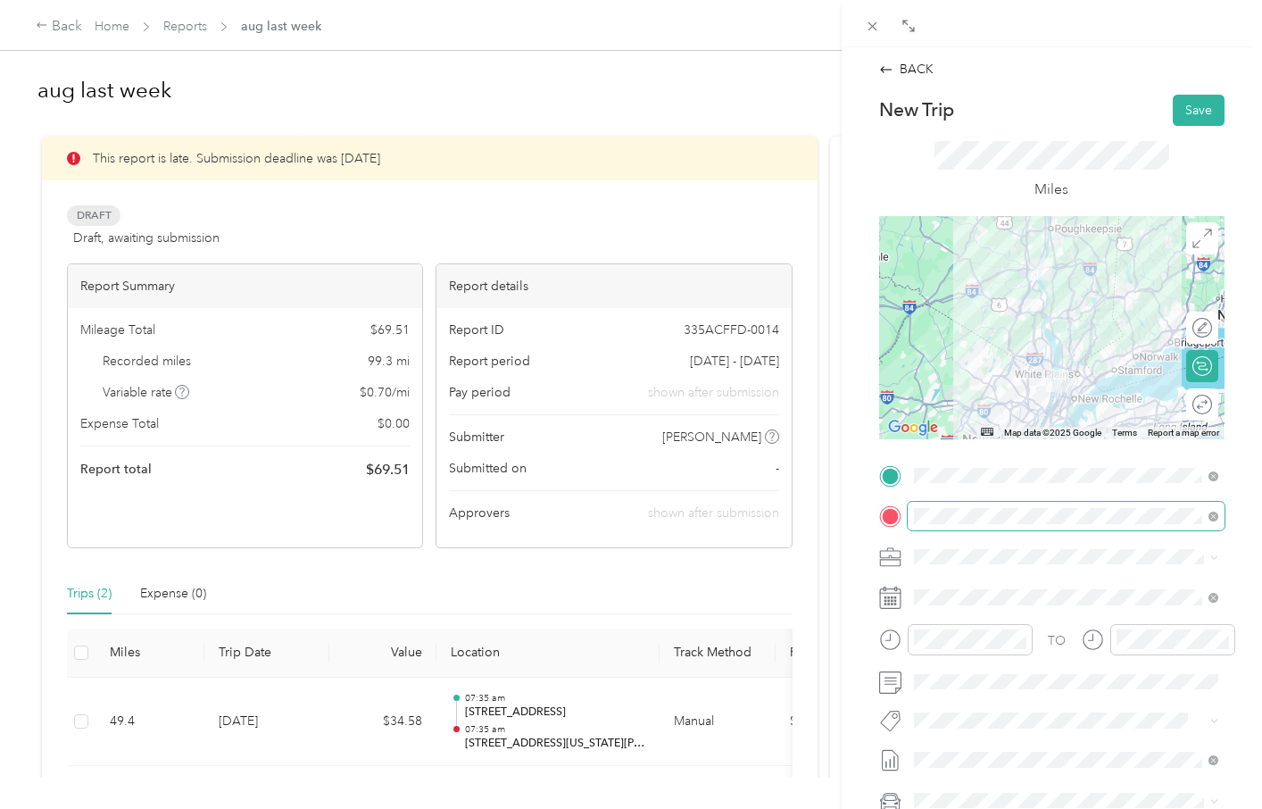
click at [912, 517] on span at bounding box center [1066, 516] width 317 height 29
click at [1191, 171] on div "Miles" at bounding box center [1051, 171] width 345 height 91
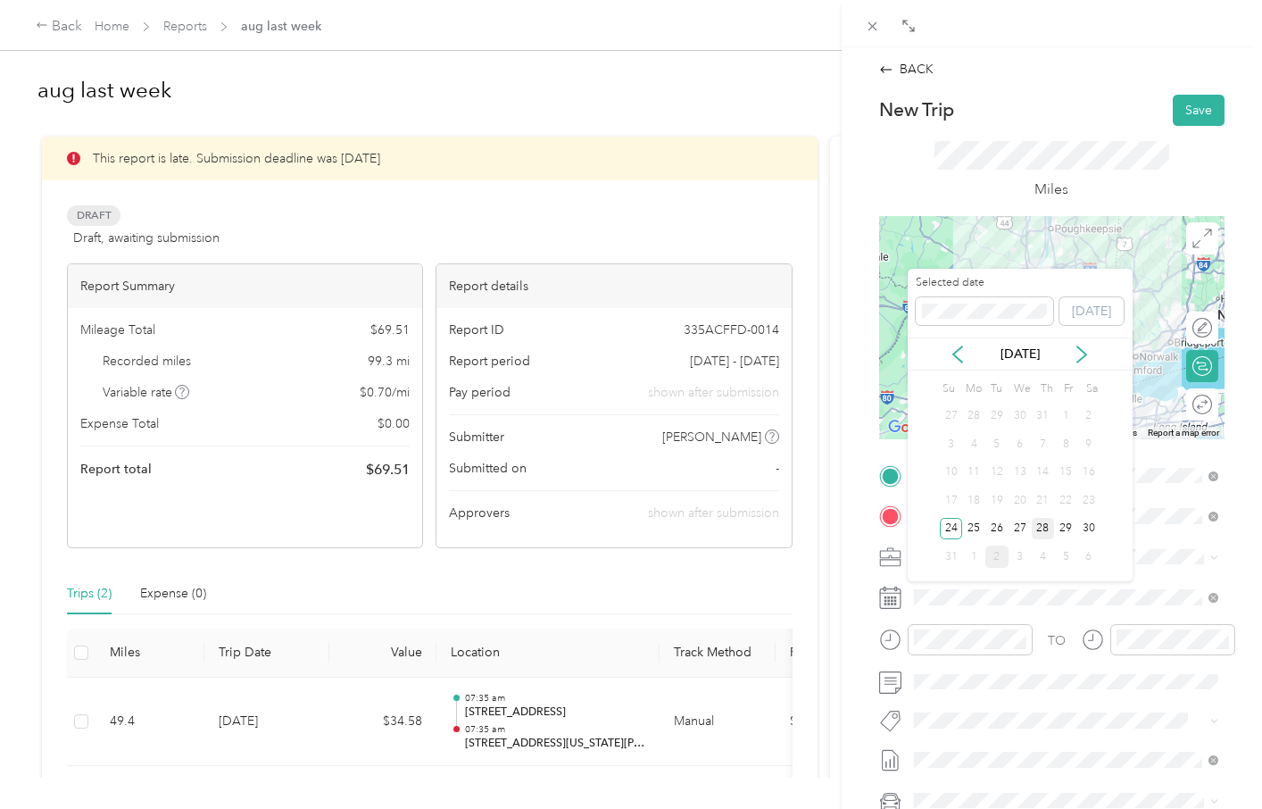
click at [1039, 532] on div "28" at bounding box center [1043, 529] width 23 height 22
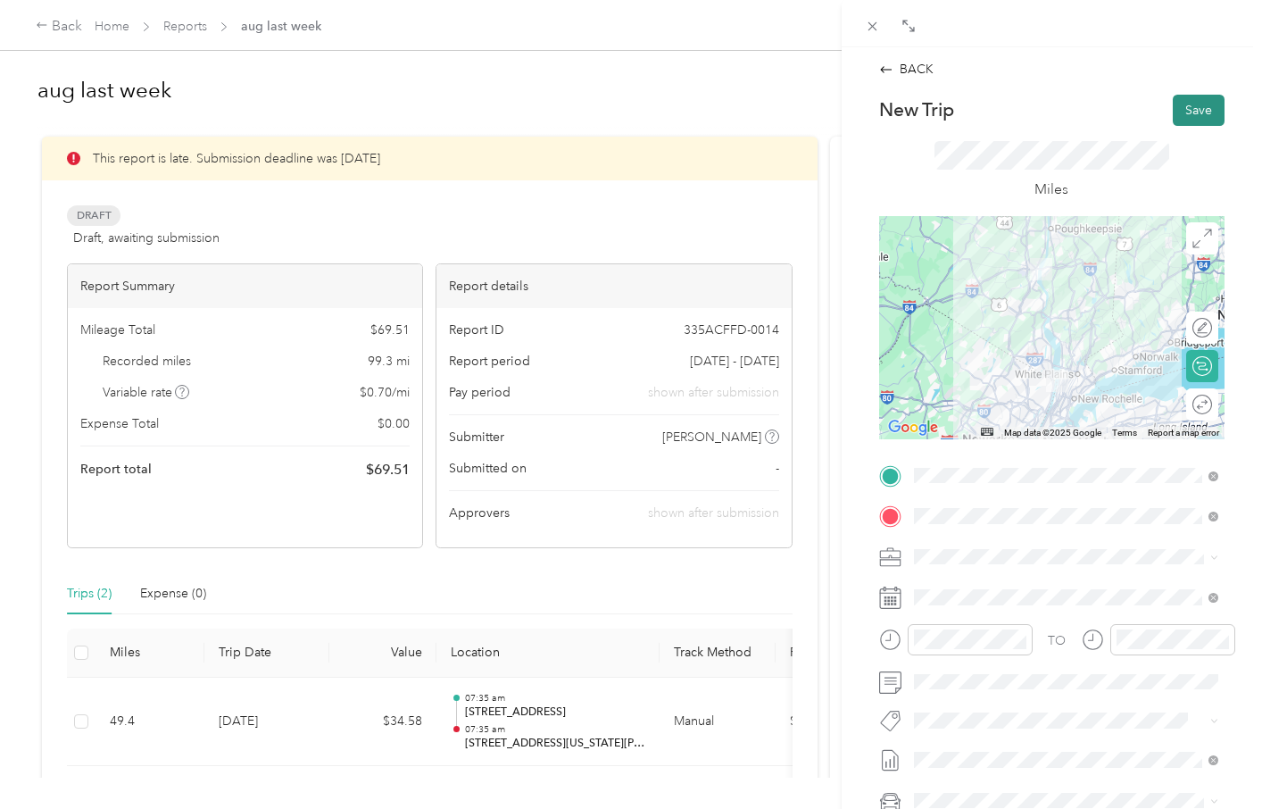
click at [1203, 106] on button "Save" at bounding box center [1199, 110] width 52 height 31
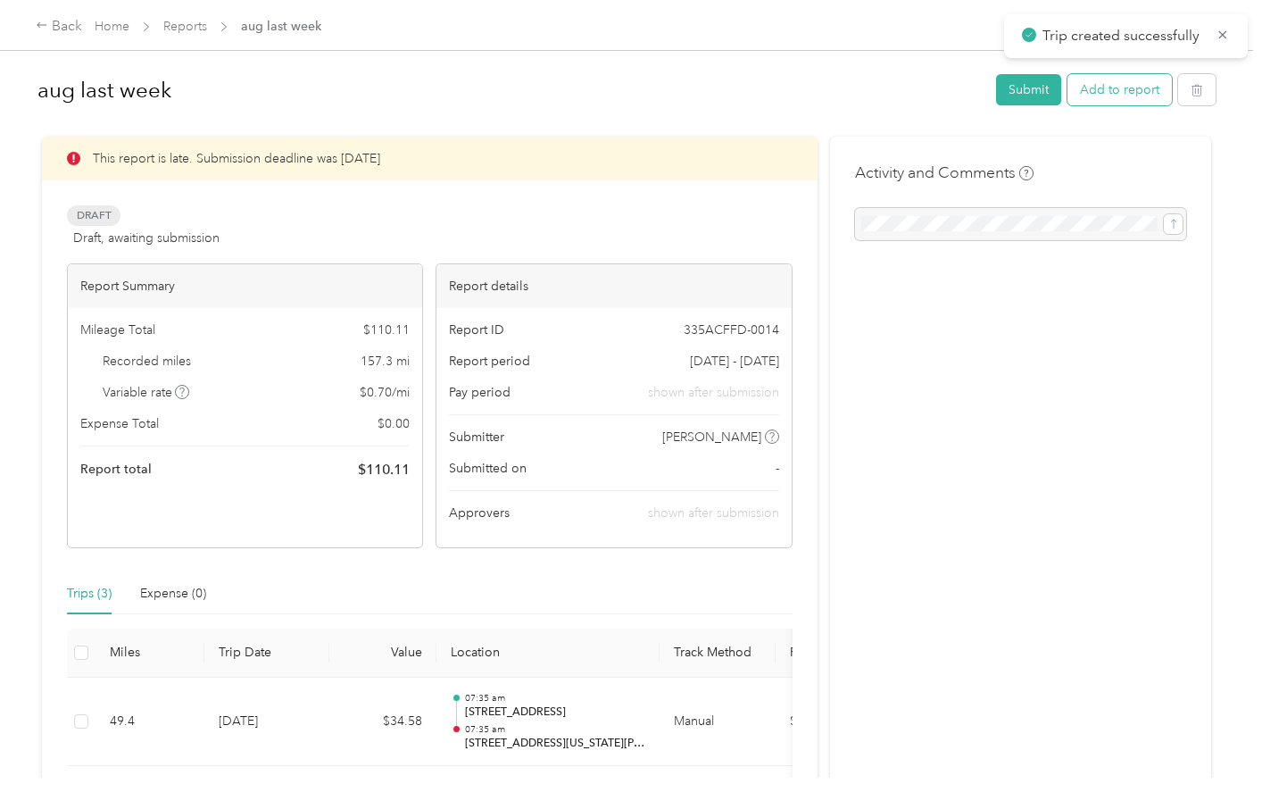
click at [1118, 95] on button "Add to report" at bounding box center [1120, 89] width 104 height 31
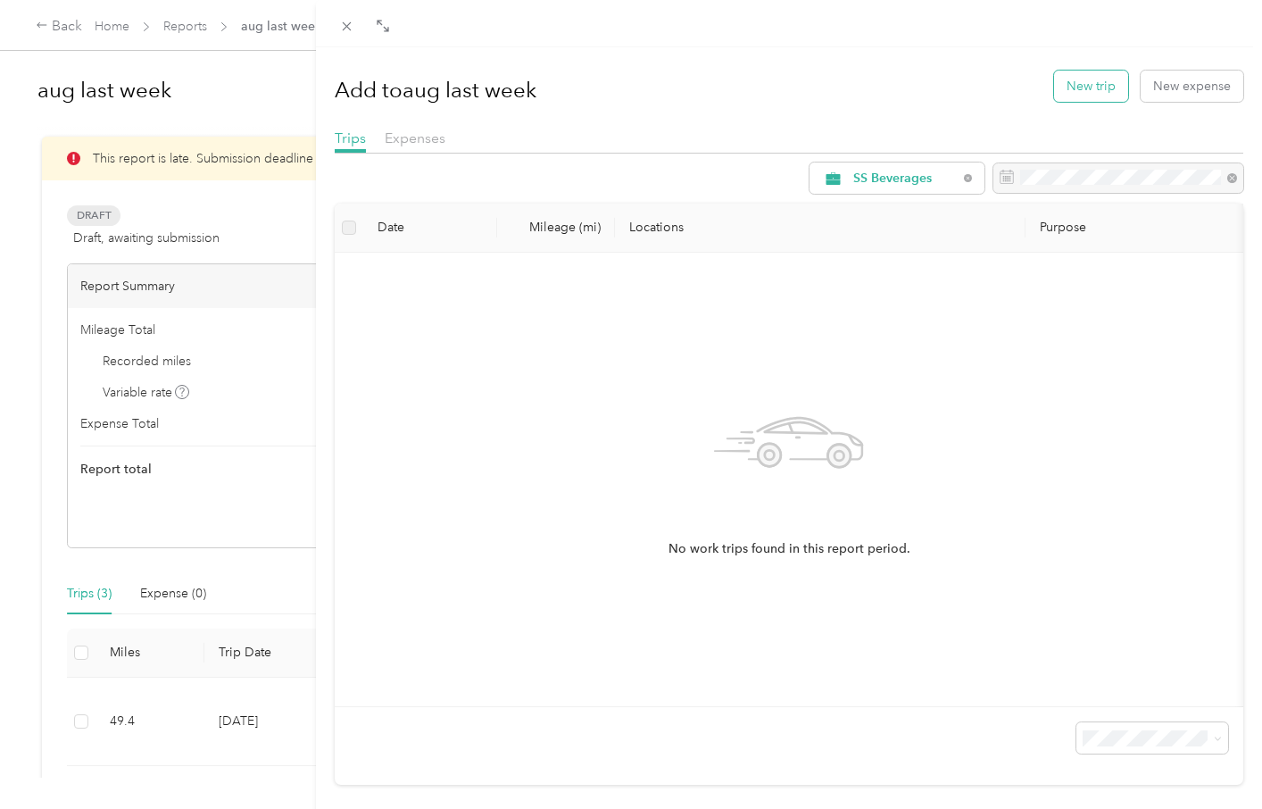
click at [1096, 90] on button "New trip" at bounding box center [1091, 86] width 74 height 31
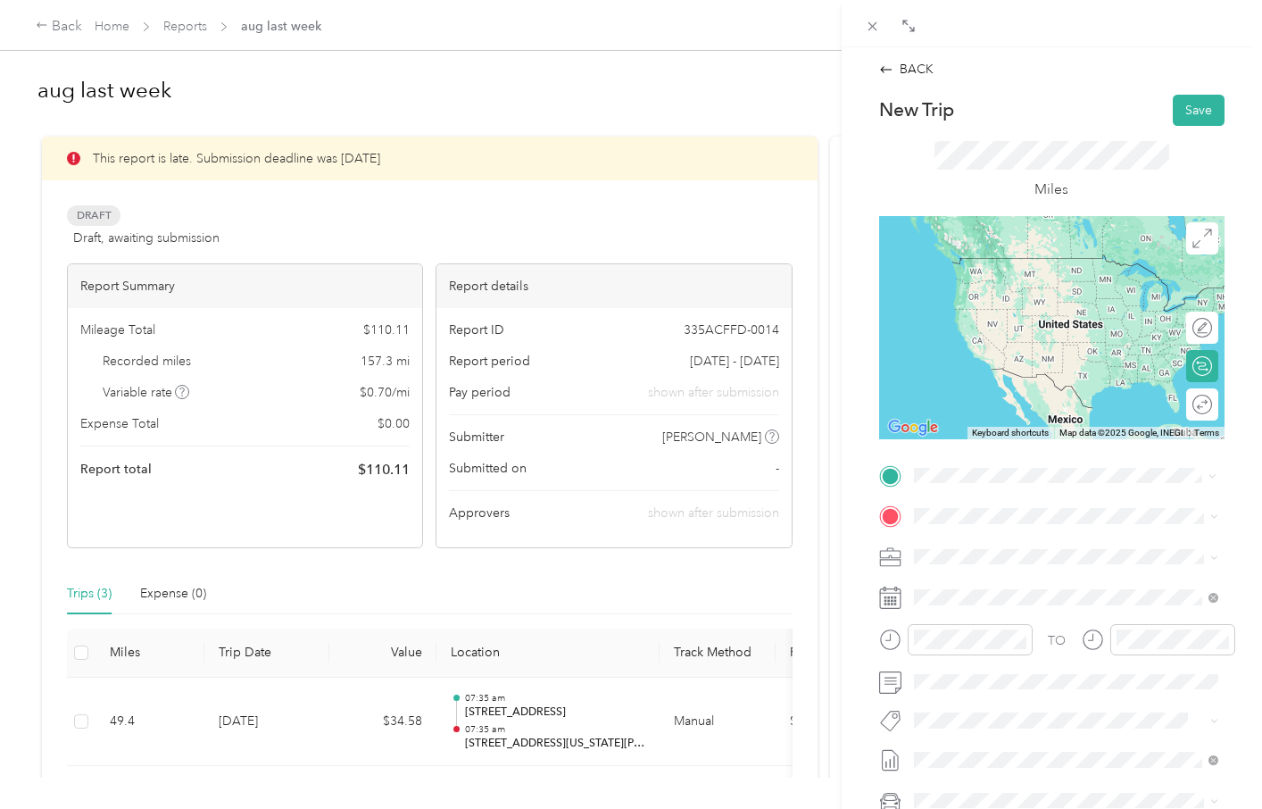
click at [978, 548] on span "[STREET_ADDRESS][US_STATE]" at bounding box center [1036, 540] width 179 height 16
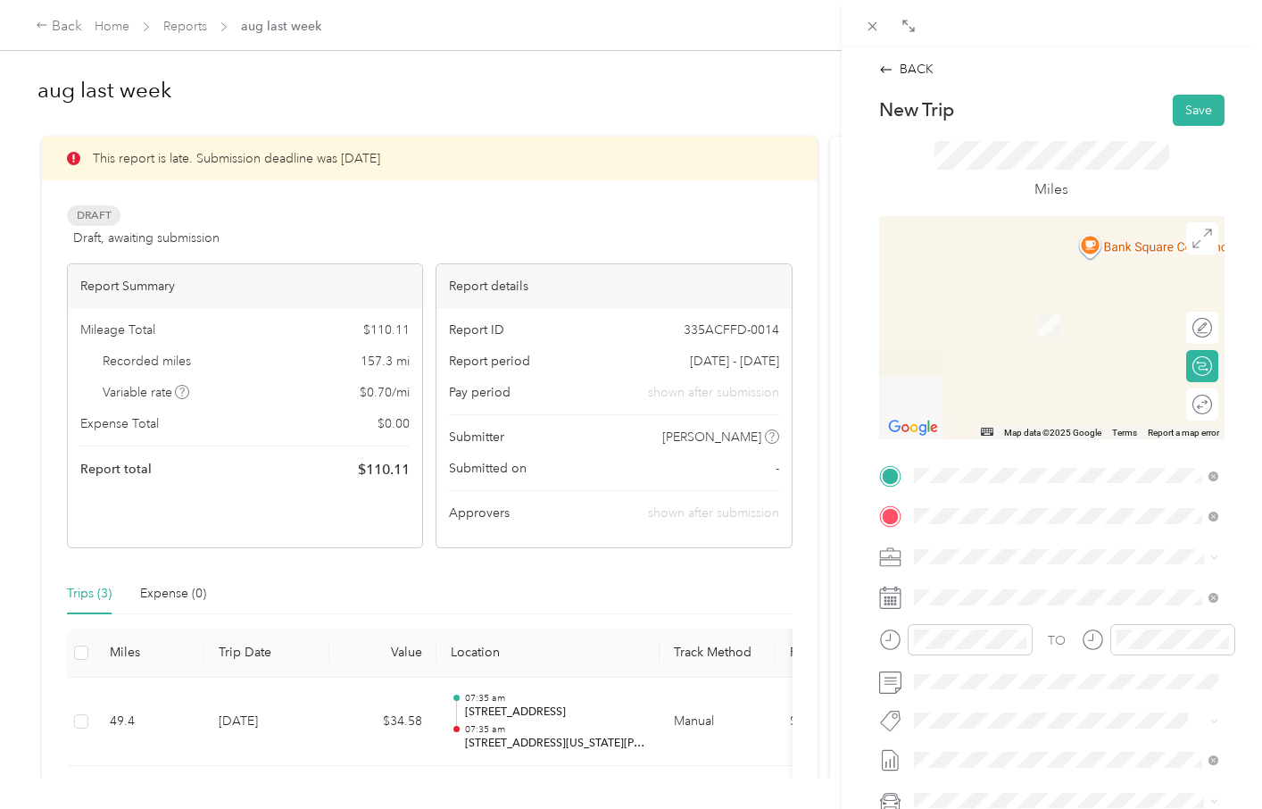
click at [974, 587] on span "[STREET_ADDRESS][US_STATE][PERSON_NAME][US_STATE]" at bounding box center [1079, 587] width 265 height 31
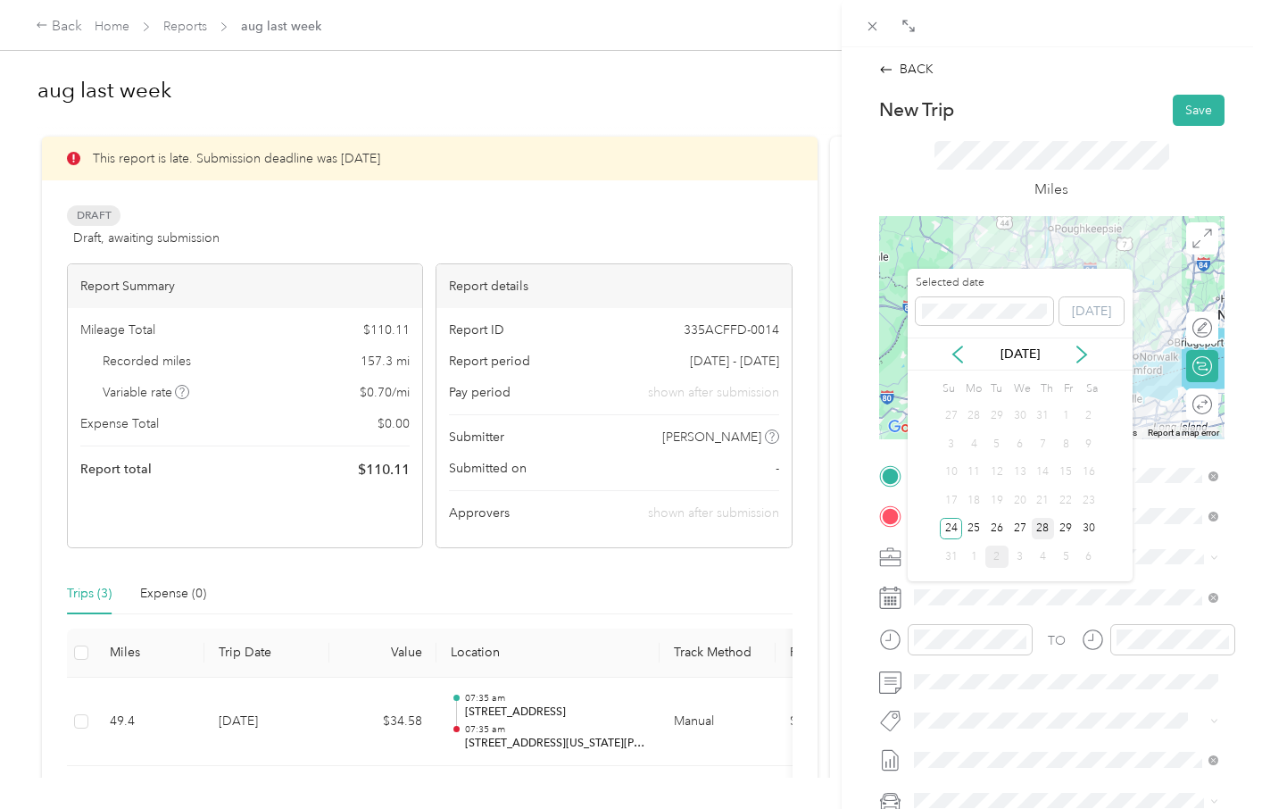
click at [1043, 529] on div "28" at bounding box center [1043, 529] width 23 height 22
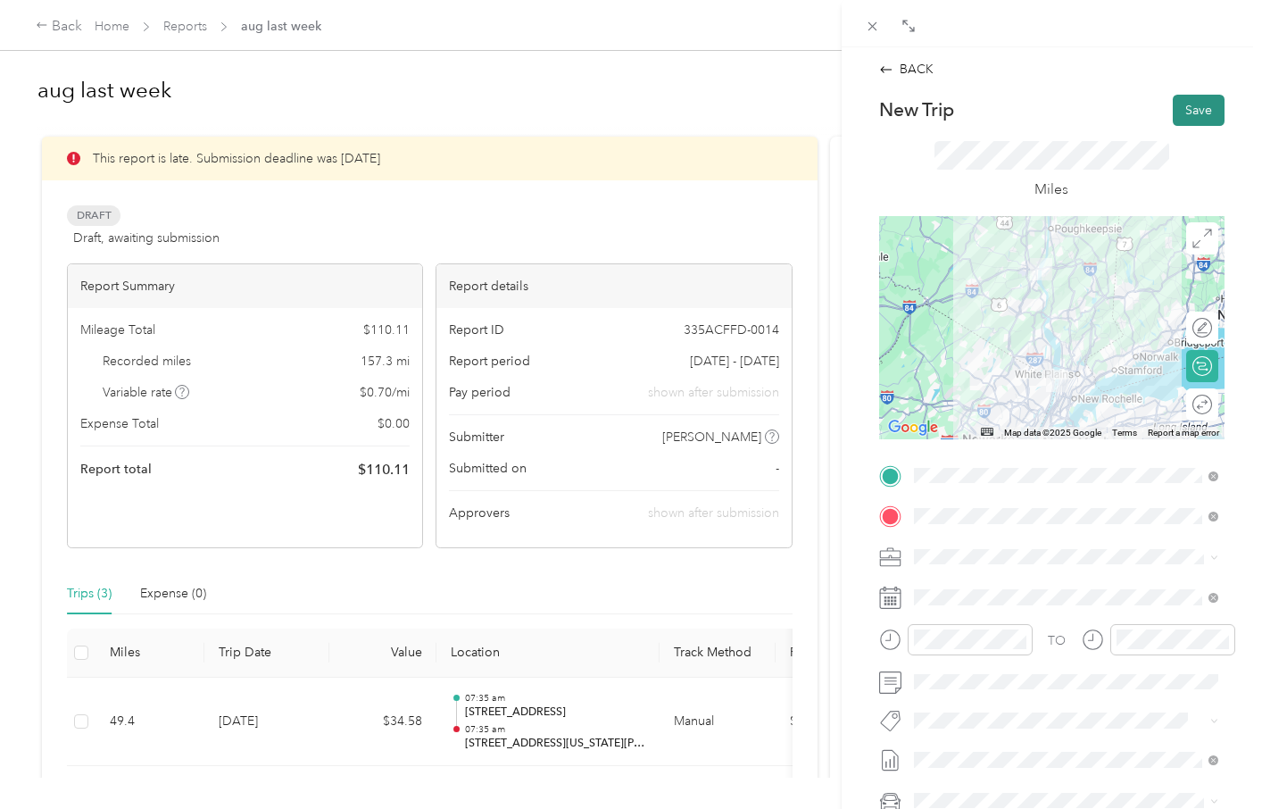
click at [1201, 112] on button "Save" at bounding box center [1199, 110] width 52 height 31
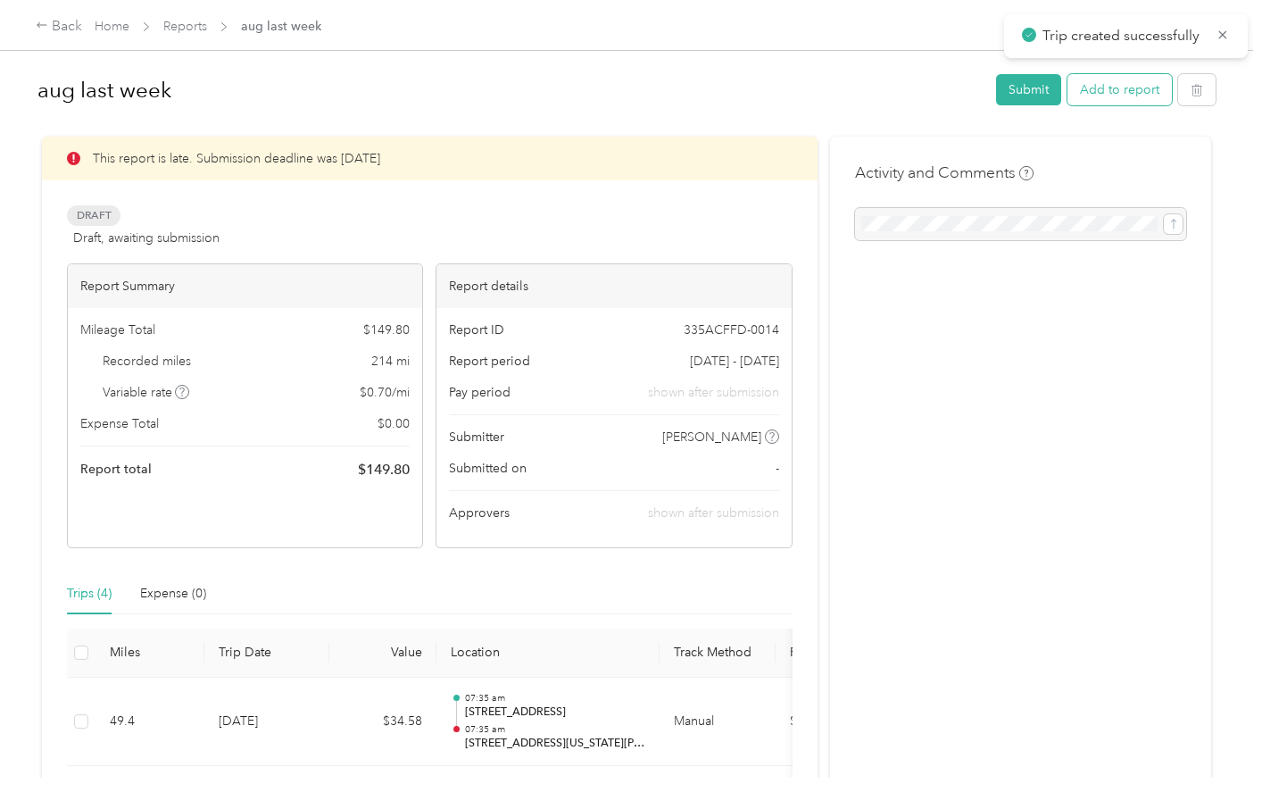
click at [1121, 99] on button "Add to report" at bounding box center [1120, 89] width 104 height 31
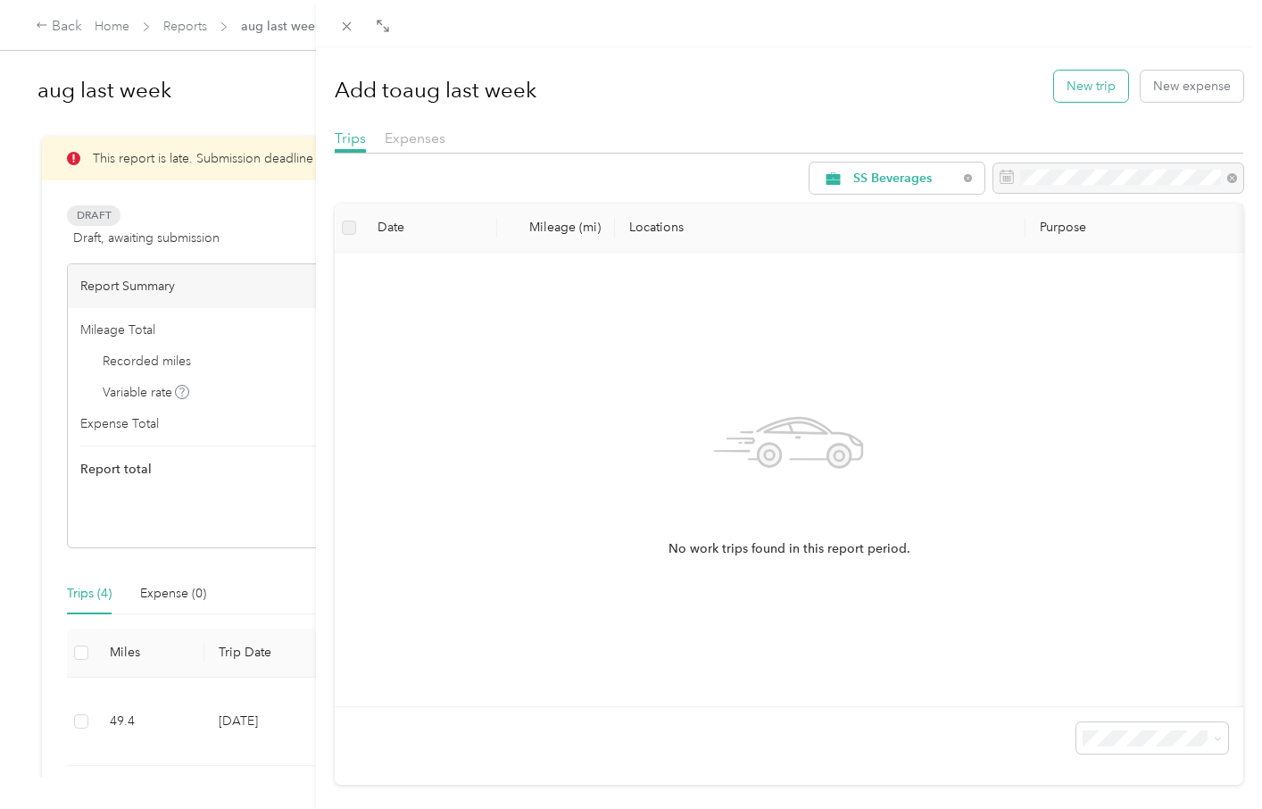
click at [1103, 89] on button "New trip" at bounding box center [1091, 86] width 74 height 31
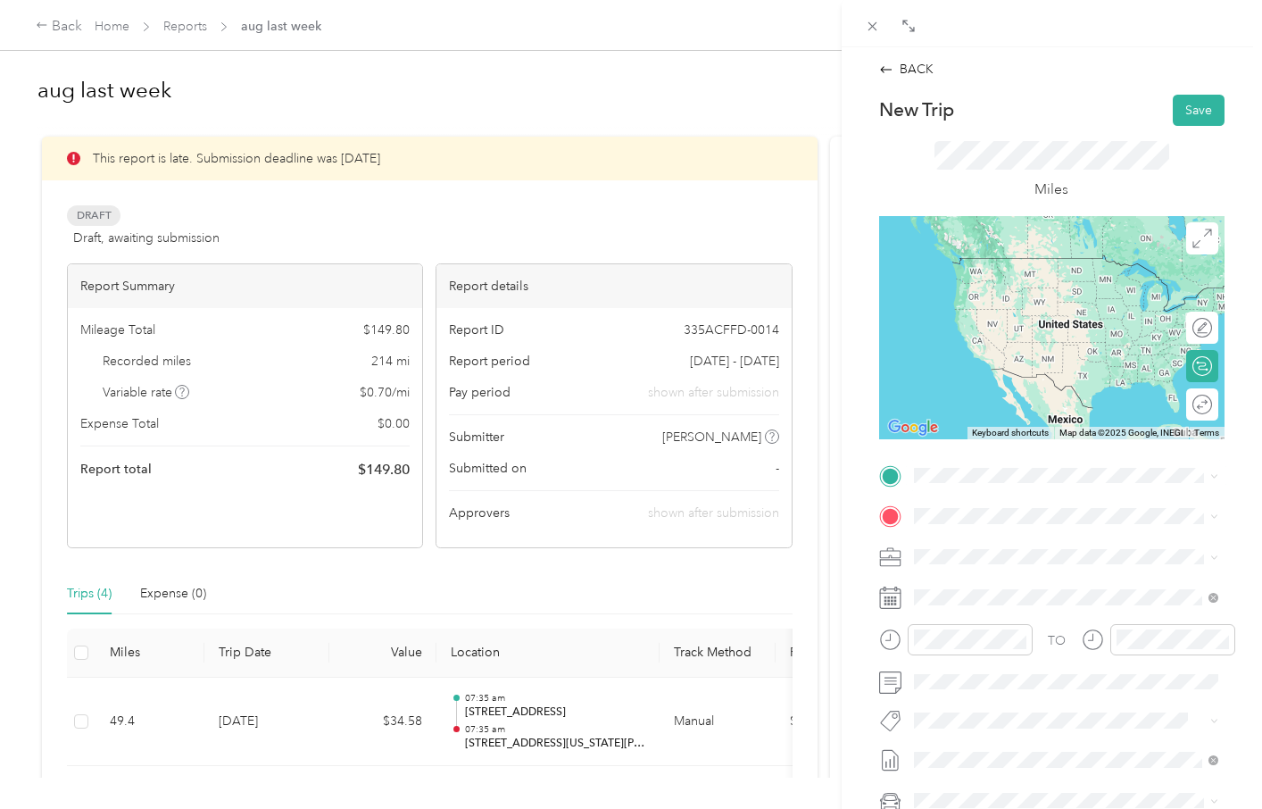
click at [998, 545] on span "[STREET_ADDRESS][US_STATE][PERSON_NAME][US_STATE]" at bounding box center [1079, 545] width 265 height 31
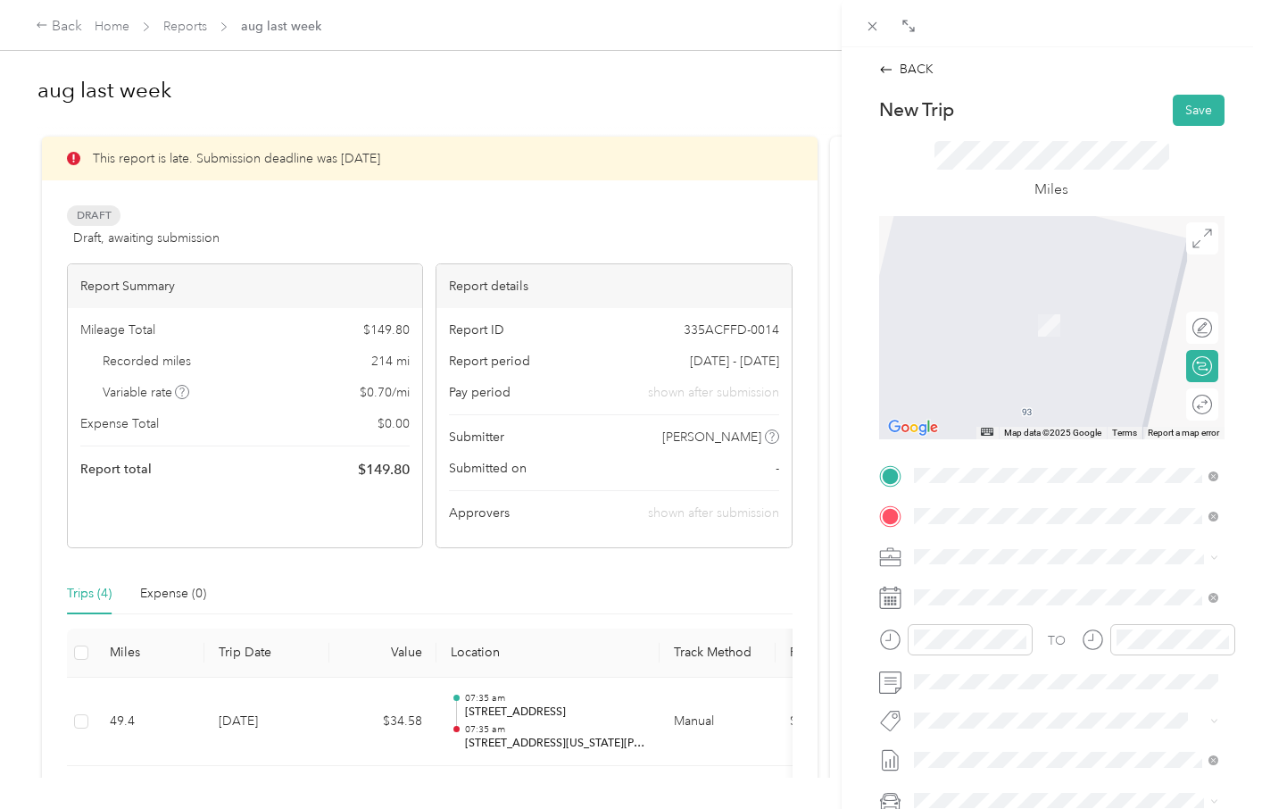
click at [1053, 662] on span "[STREET_ADDRESS][US_STATE]" at bounding box center [1036, 653] width 179 height 16
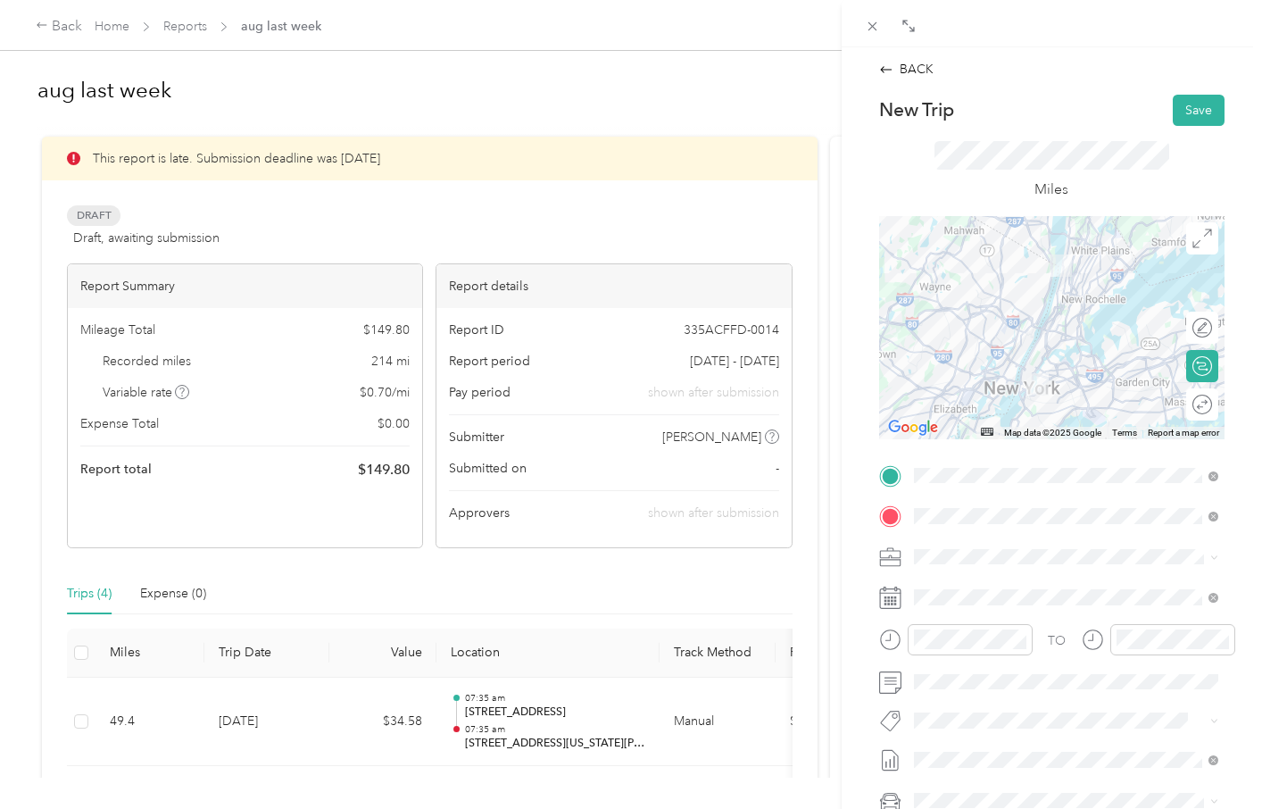
click at [1181, 165] on div "Miles" at bounding box center [1051, 171] width 345 height 91
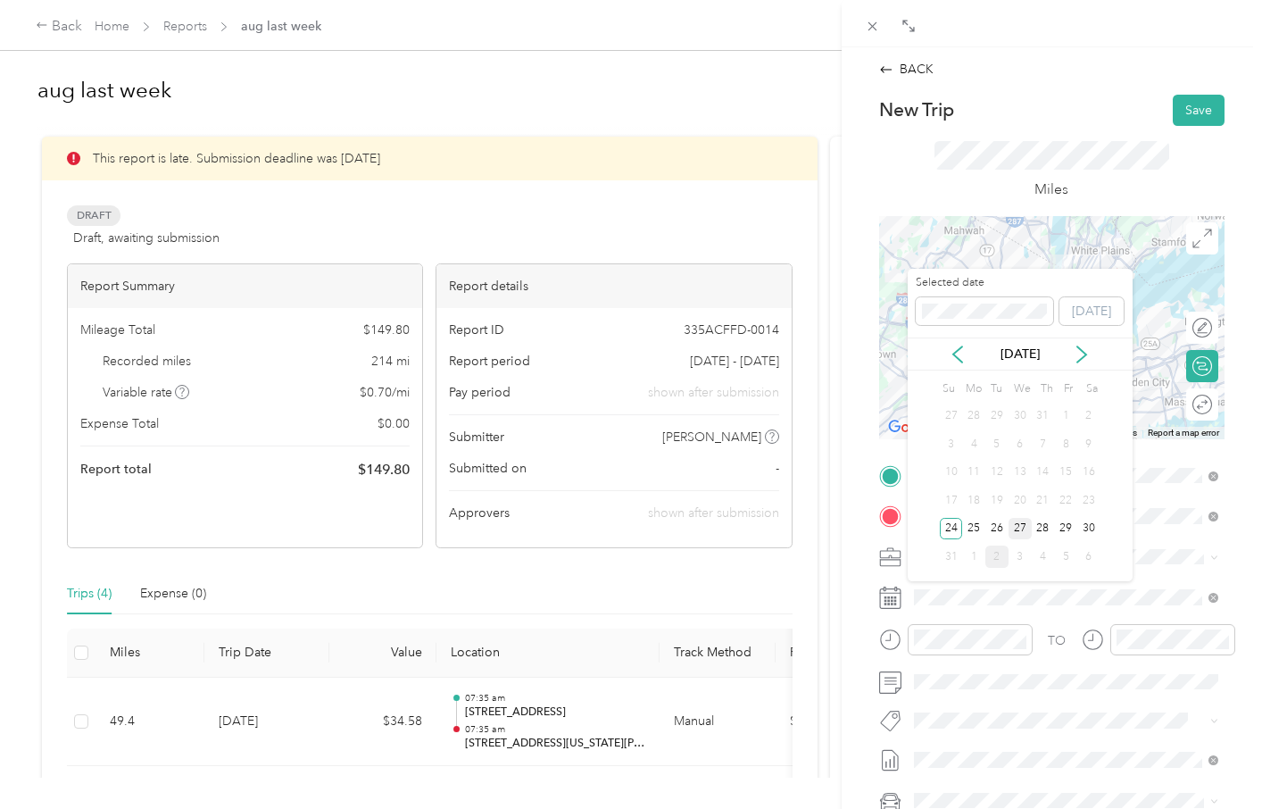
click at [1019, 530] on div "27" at bounding box center [1020, 529] width 23 height 22
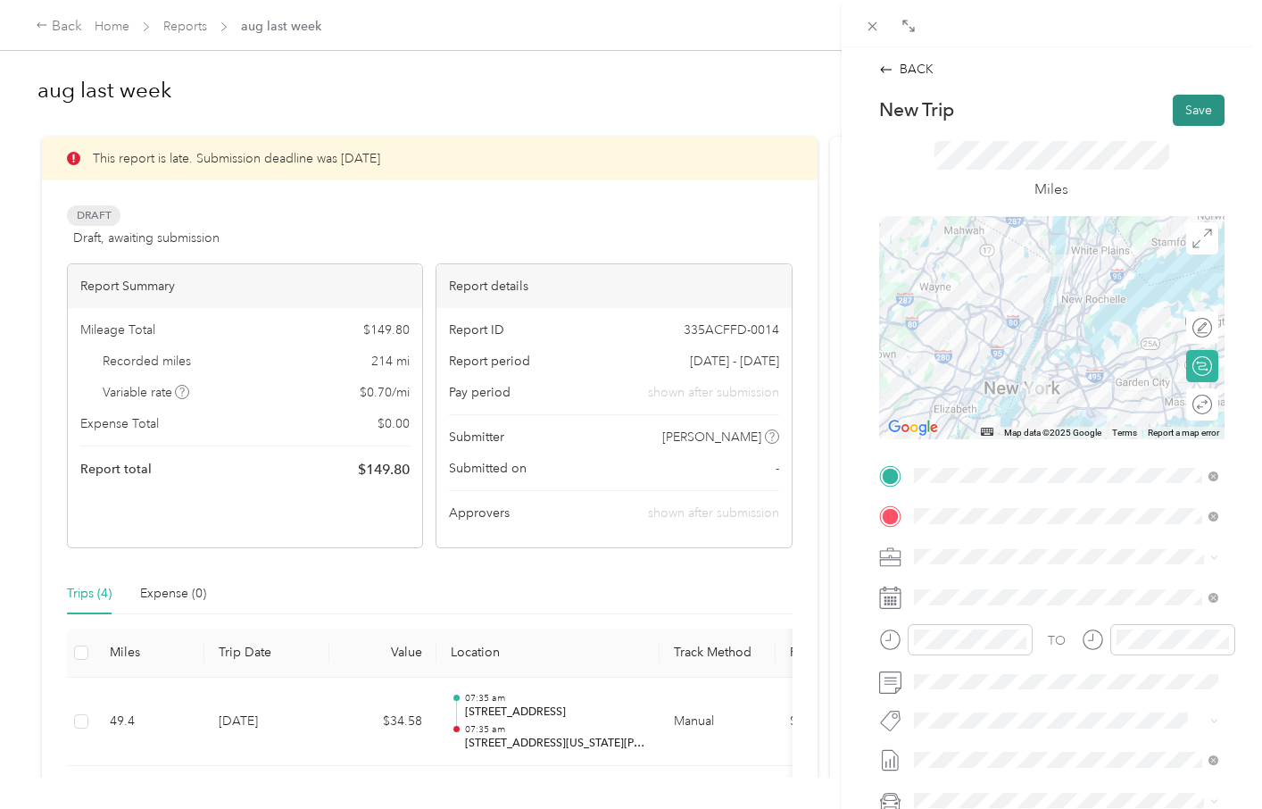
click at [1195, 115] on button "Save" at bounding box center [1199, 110] width 52 height 31
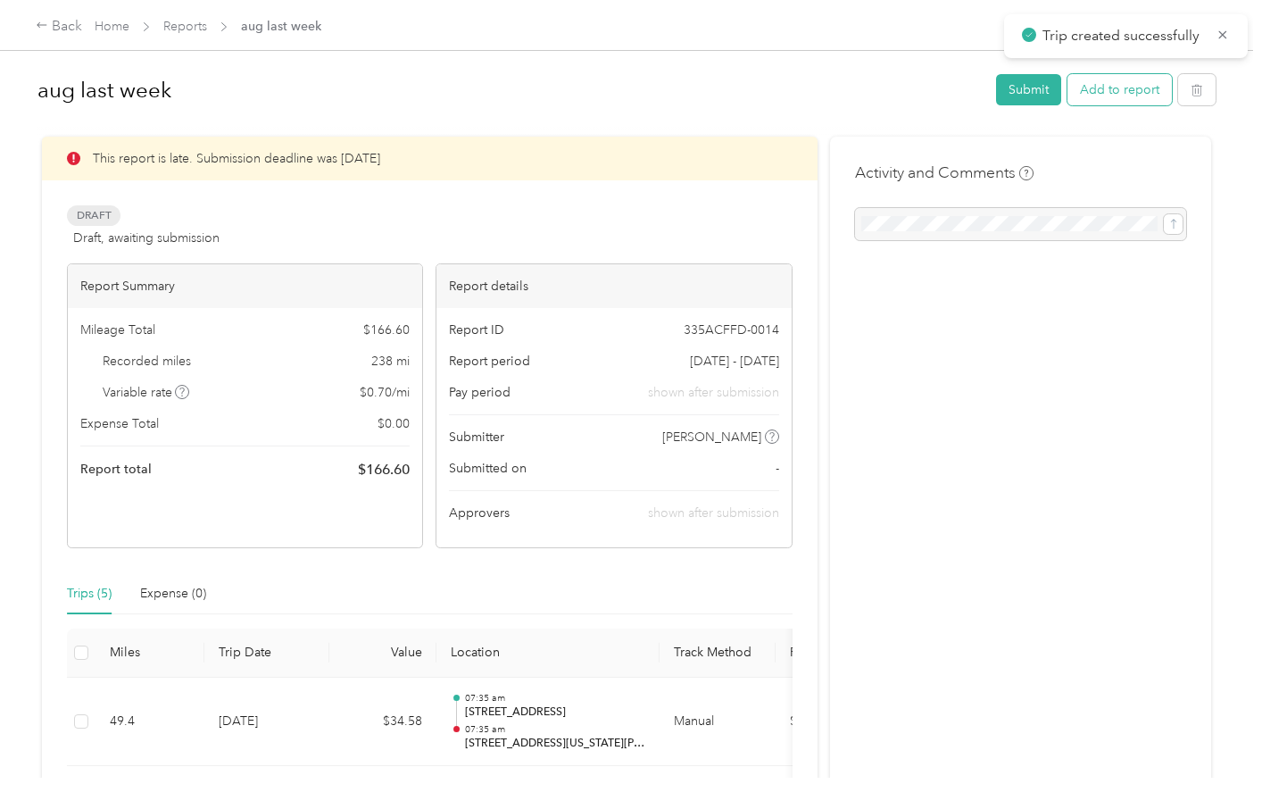
click at [1147, 94] on button "Add to report" at bounding box center [1120, 89] width 104 height 31
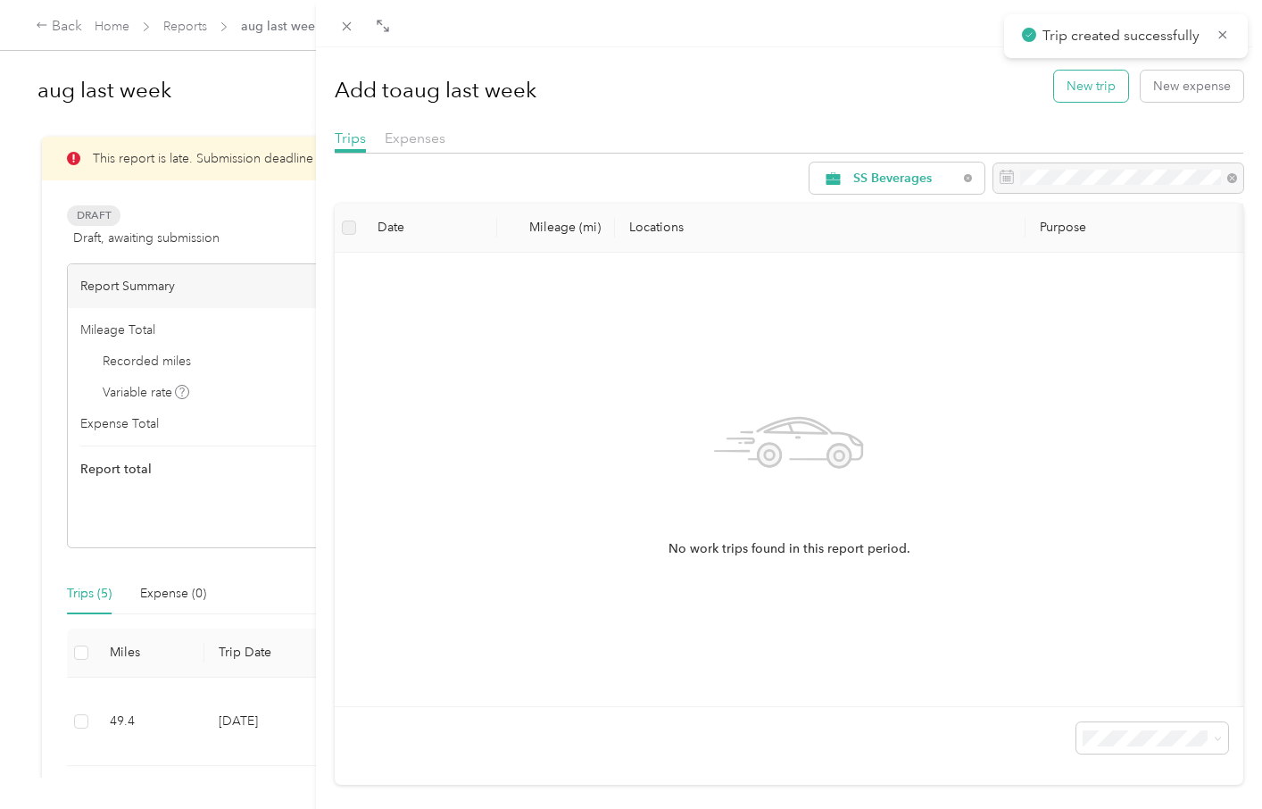
click at [1101, 93] on button "New trip" at bounding box center [1091, 86] width 74 height 31
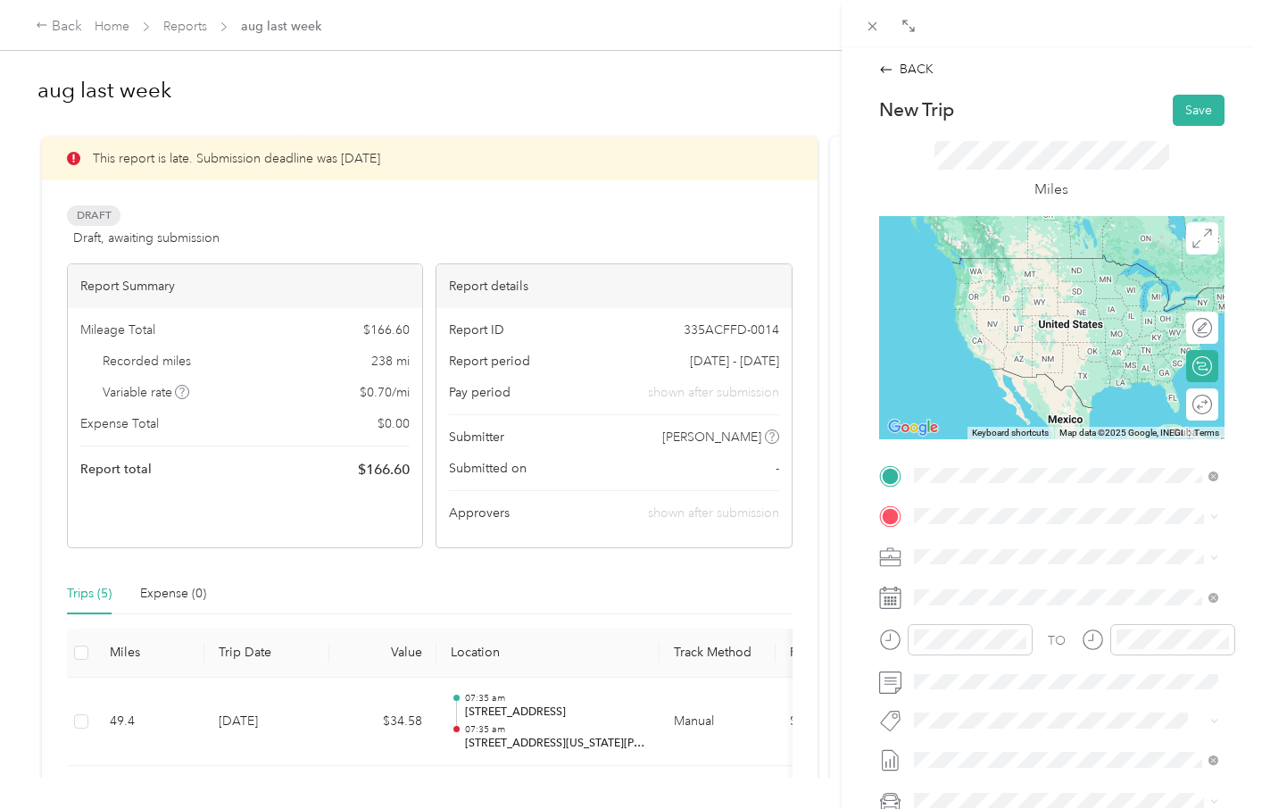
click at [970, 545] on span "[STREET_ADDRESS][US_STATE]" at bounding box center [1036, 540] width 179 height 16
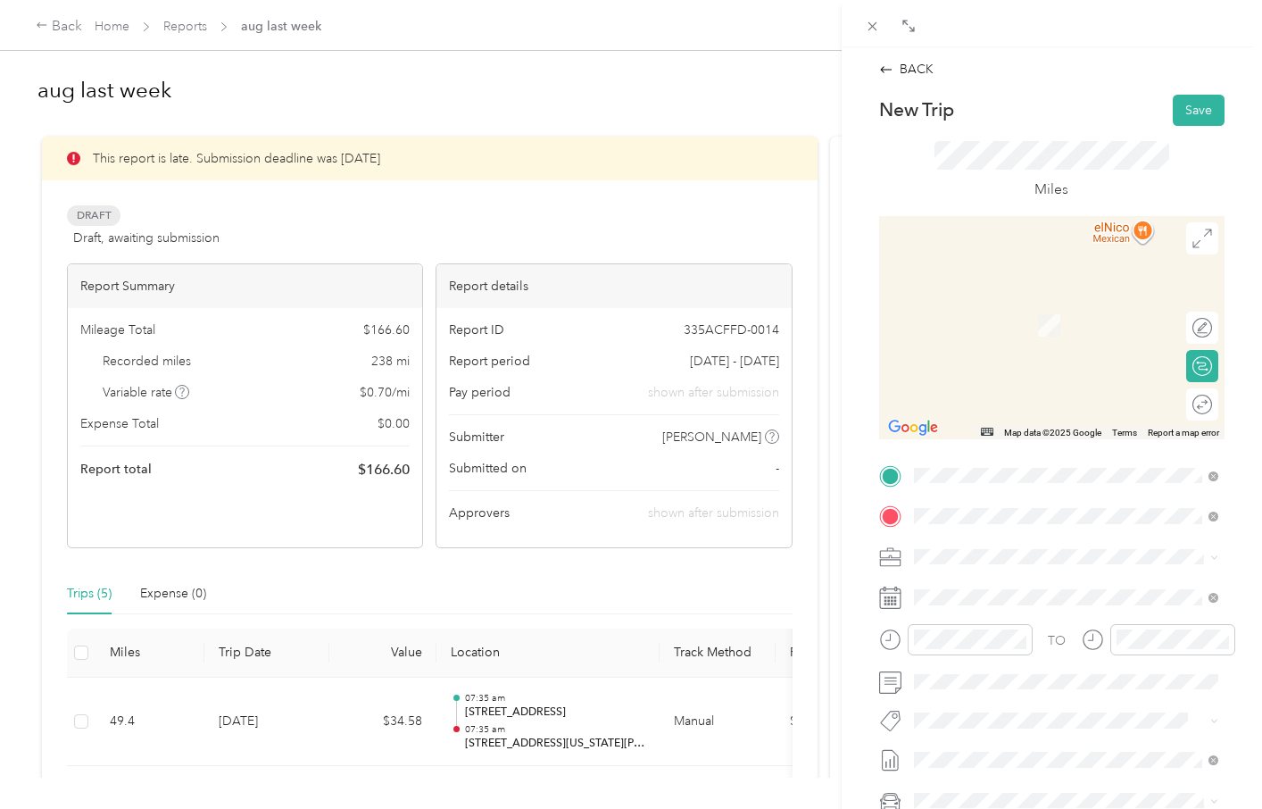
click at [986, 587] on span "[STREET_ADDRESS][US_STATE][PERSON_NAME][US_STATE]" at bounding box center [1079, 587] width 265 height 31
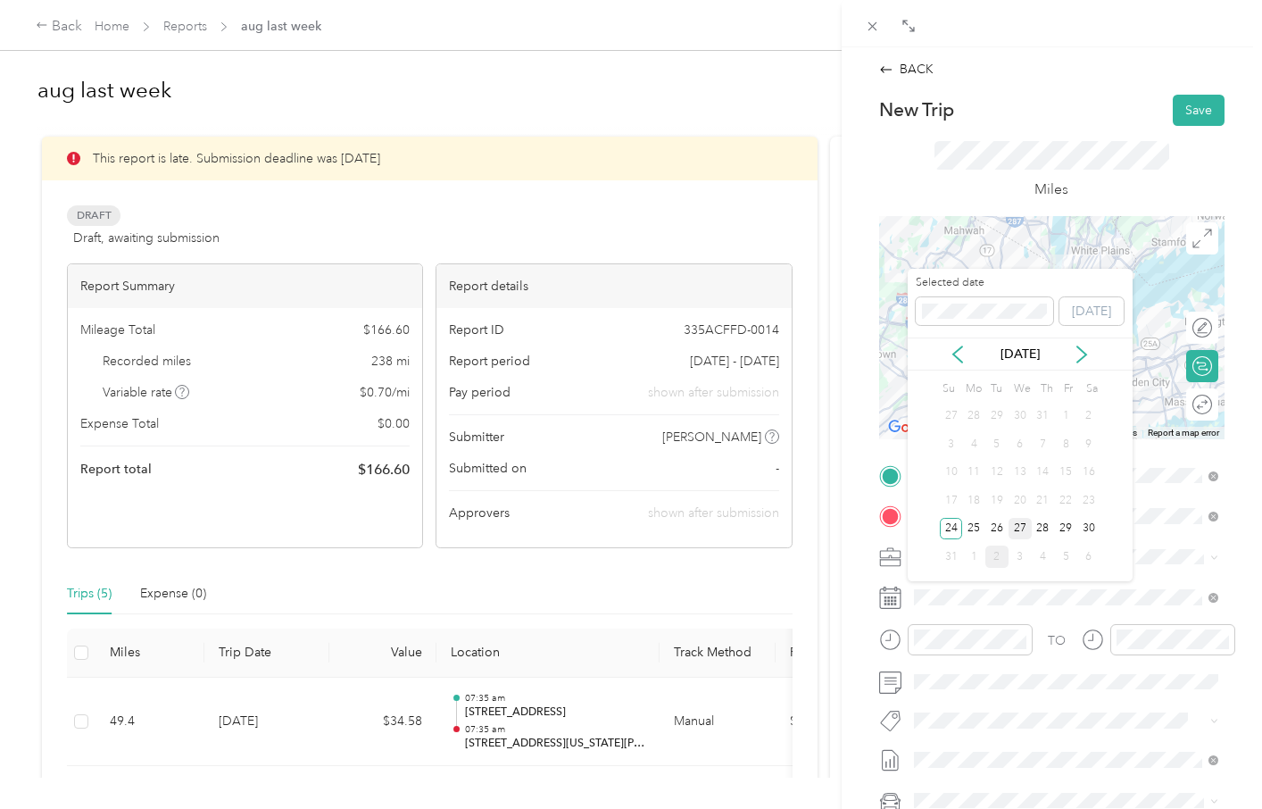
click at [1017, 530] on div "27" at bounding box center [1020, 529] width 23 height 22
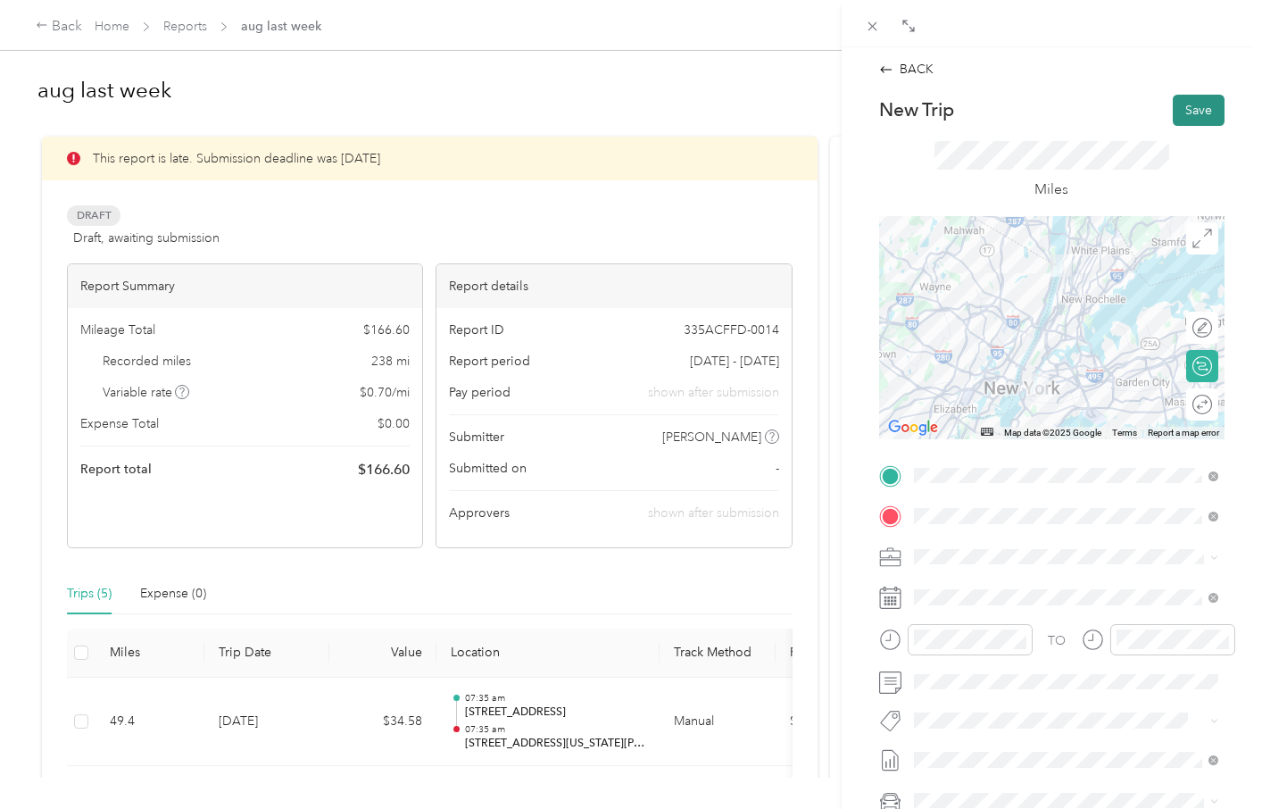
click at [1189, 112] on button "Save" at bounding box center [1199, 110] width 52 height 31
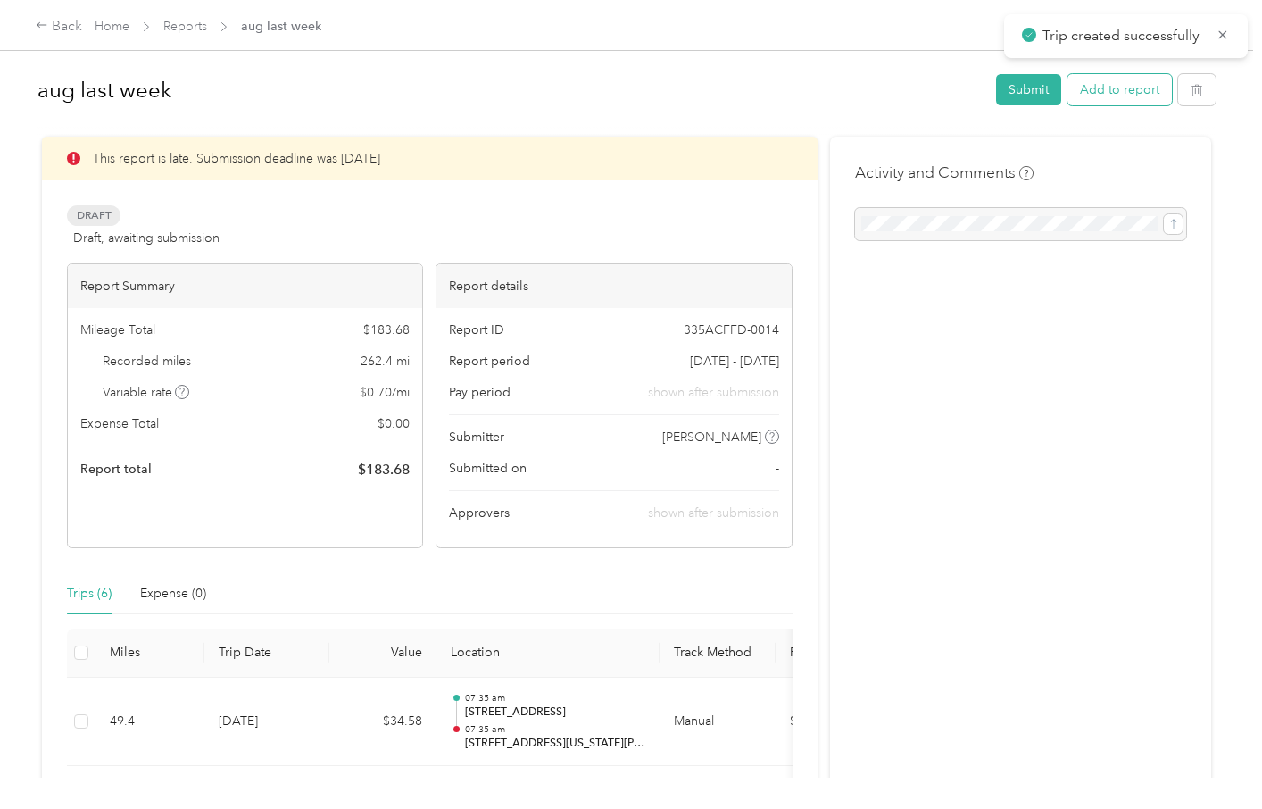
click at [1138, 98] on button "Add to report" at bounding box center [1120, 89] width 104 height 31
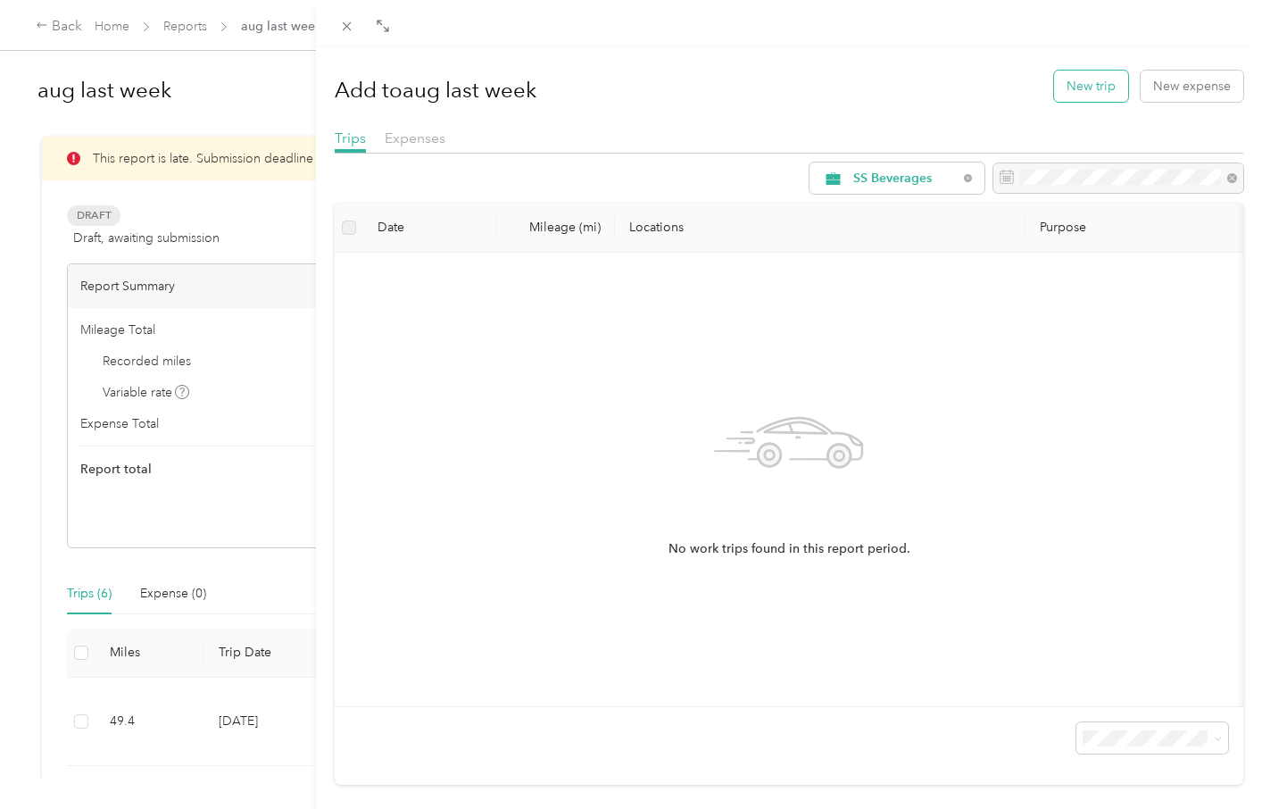
click at [1103, 86] on button "New trip" at bounding box center [1091, 86] width 74 height 31
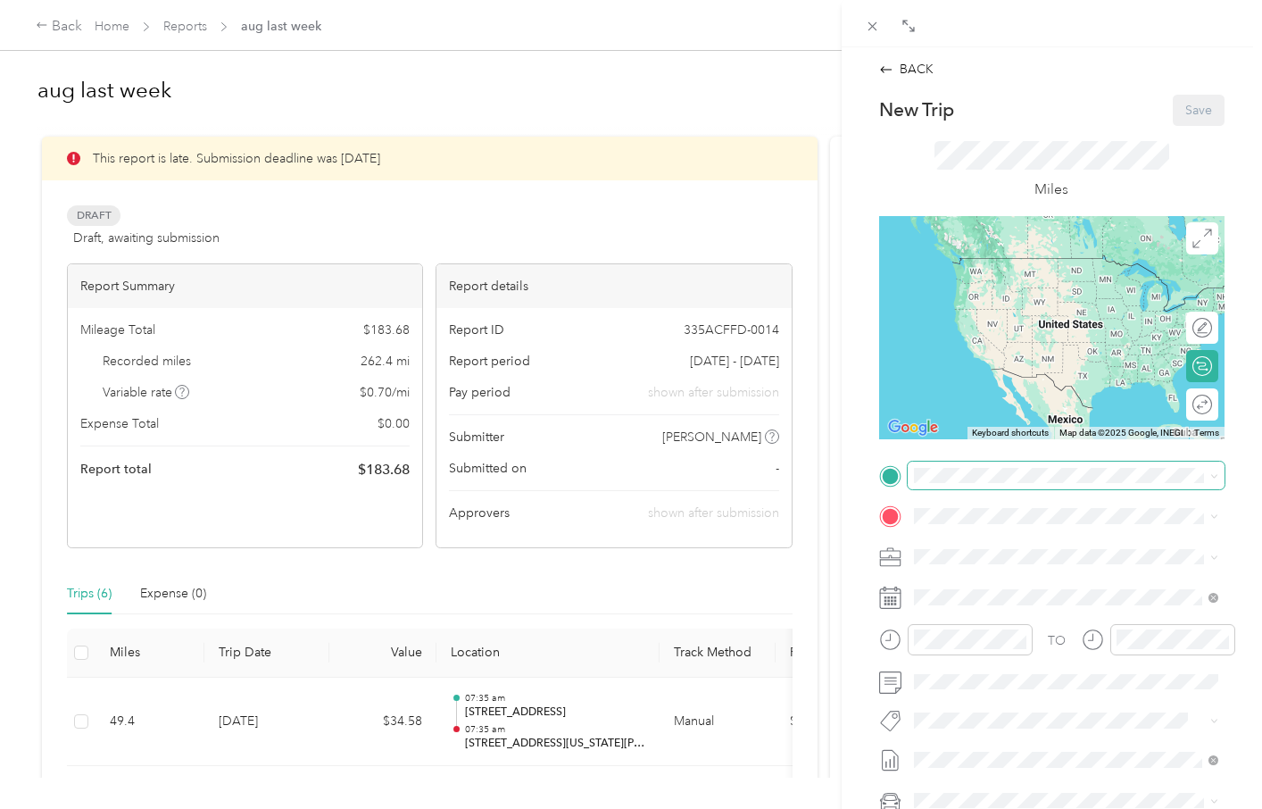
click at [984, 483] on span at bounding box center [1066, 476] width 317 height 29
click at [994, 554] on span "[STREET_ADDRESS][US_STATE][PERSON_NAME][US_STATE]" at bounding box center [1079, 540] width 265 height 31
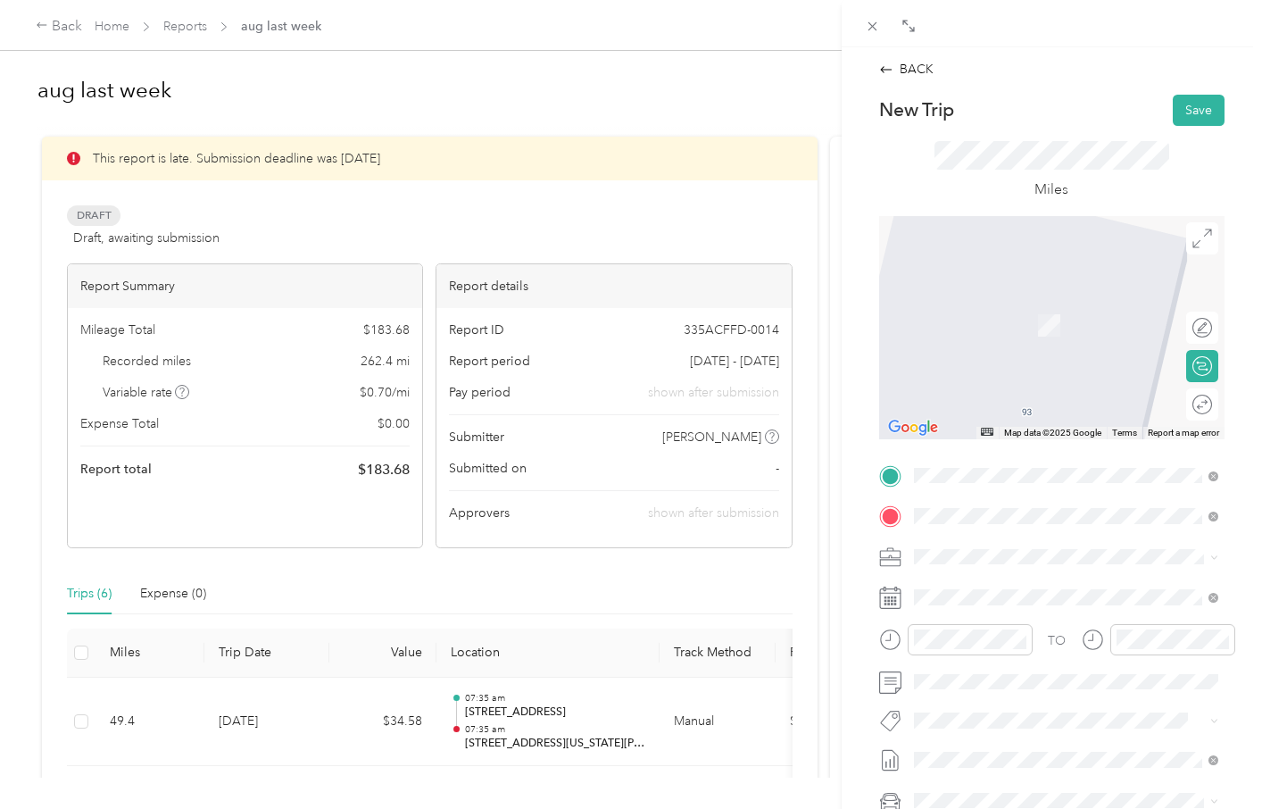
click at [1042, 594] on div "[STREET_ADDRESS][US_STATE]" at bounding box center [1066, 582] width 292 height 24
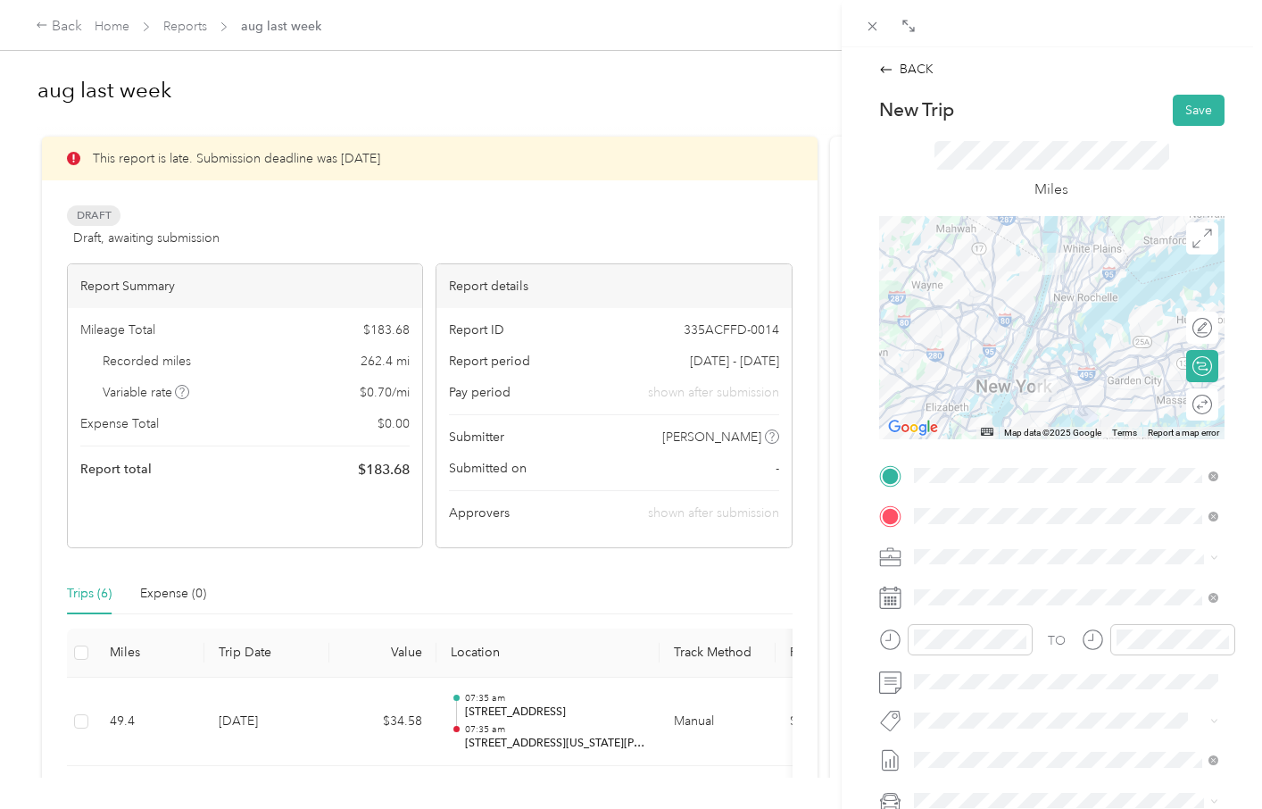
click at [1103, 452] on div "New Trip Save This trip cannot be edited because it is either under review, app…" at bounding box center [1051, 494] width 345 height 798
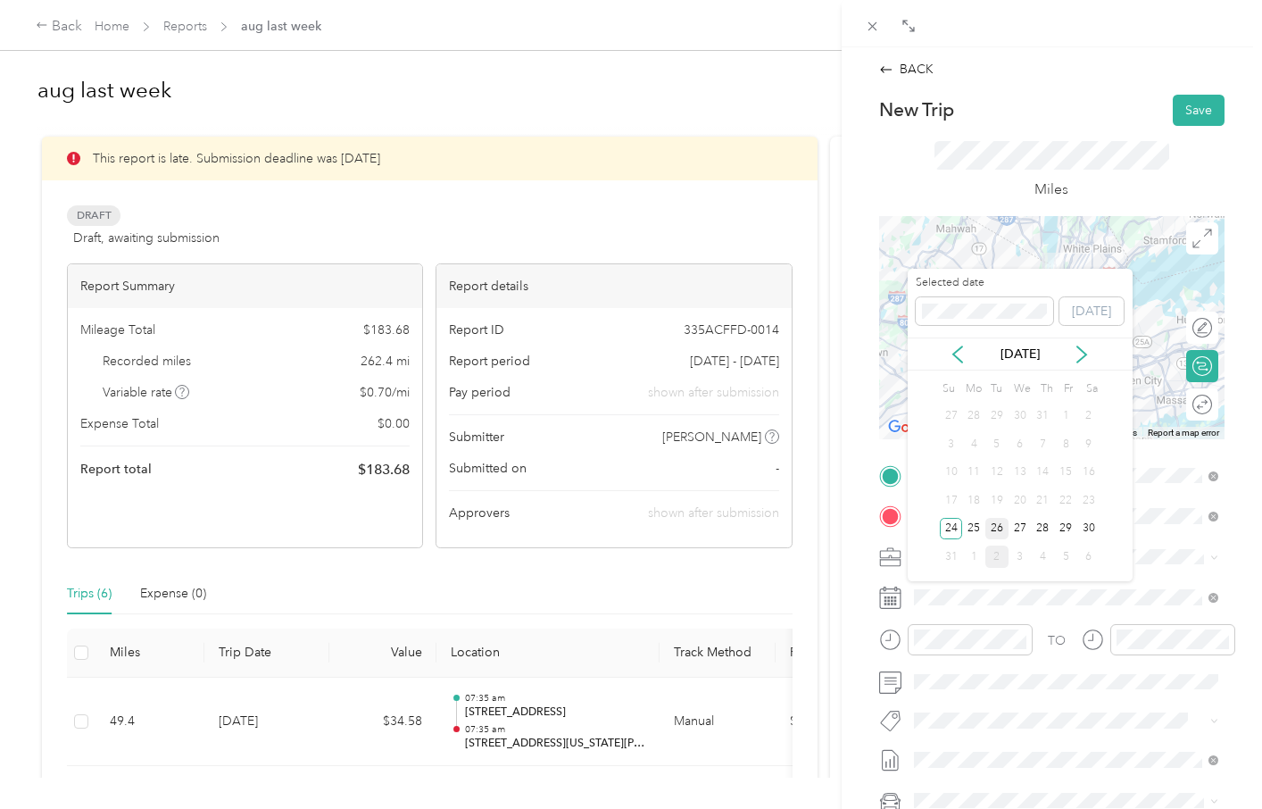
click at [1002, 529] on div "26" at bounding box center [997, 529] width 23 height 22
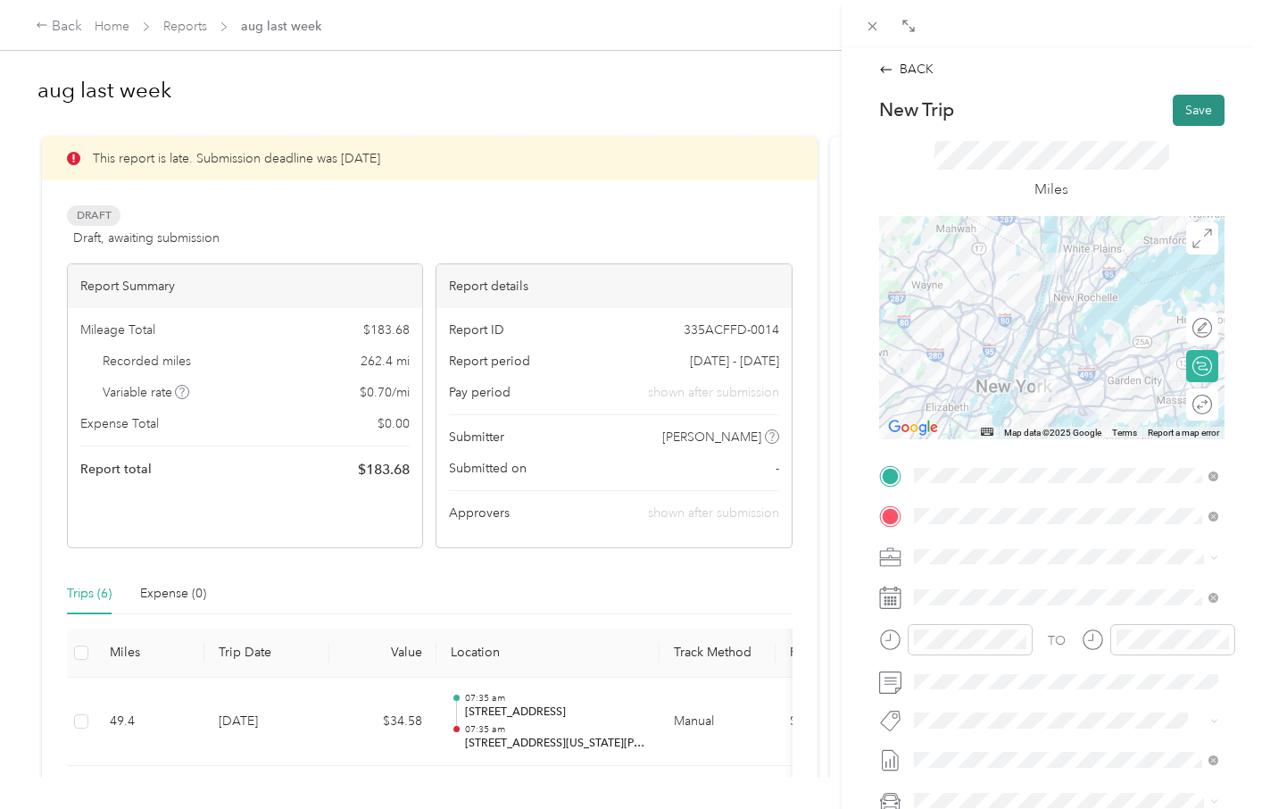
click at [1208, 114] on button "Save" at bounding box center [1199, 110] width 52 height 31
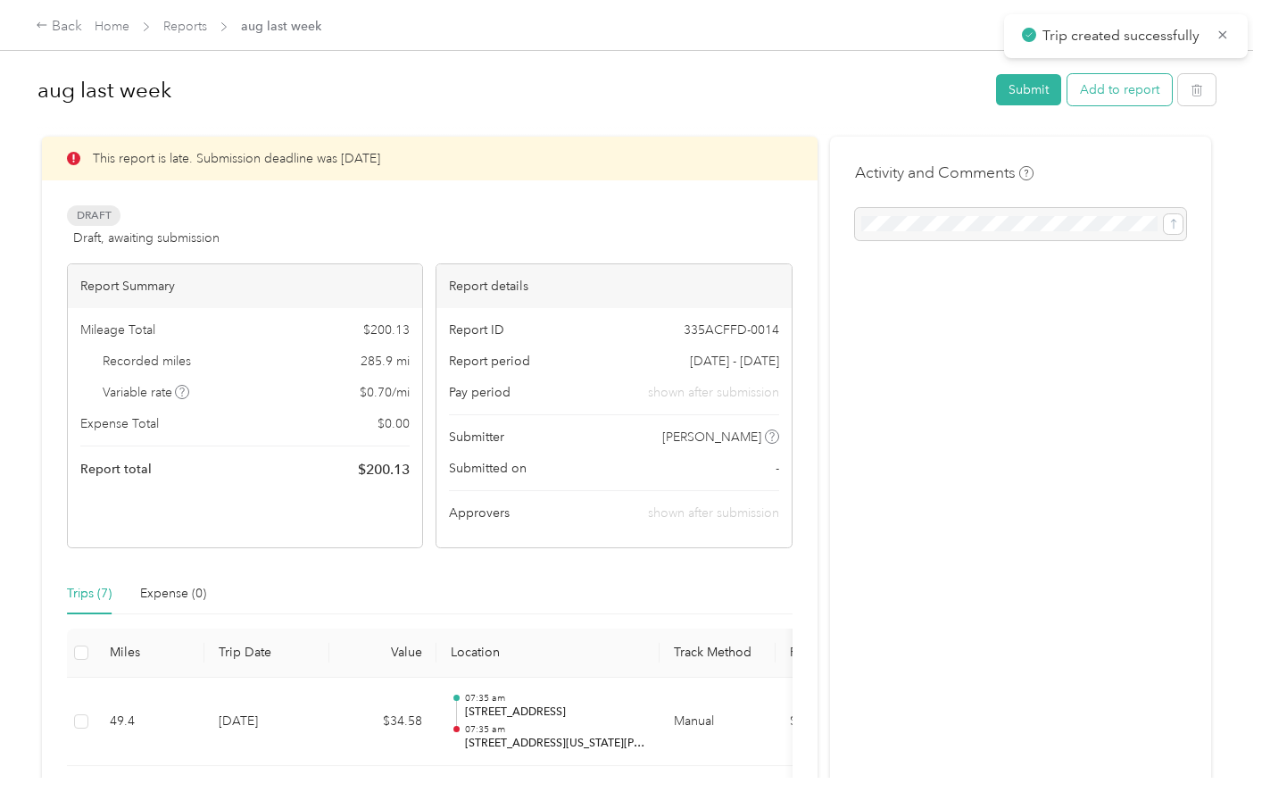
click at [1149, 96] on button "Add to report" at bounding box center [1120, 89] width 104 height 31
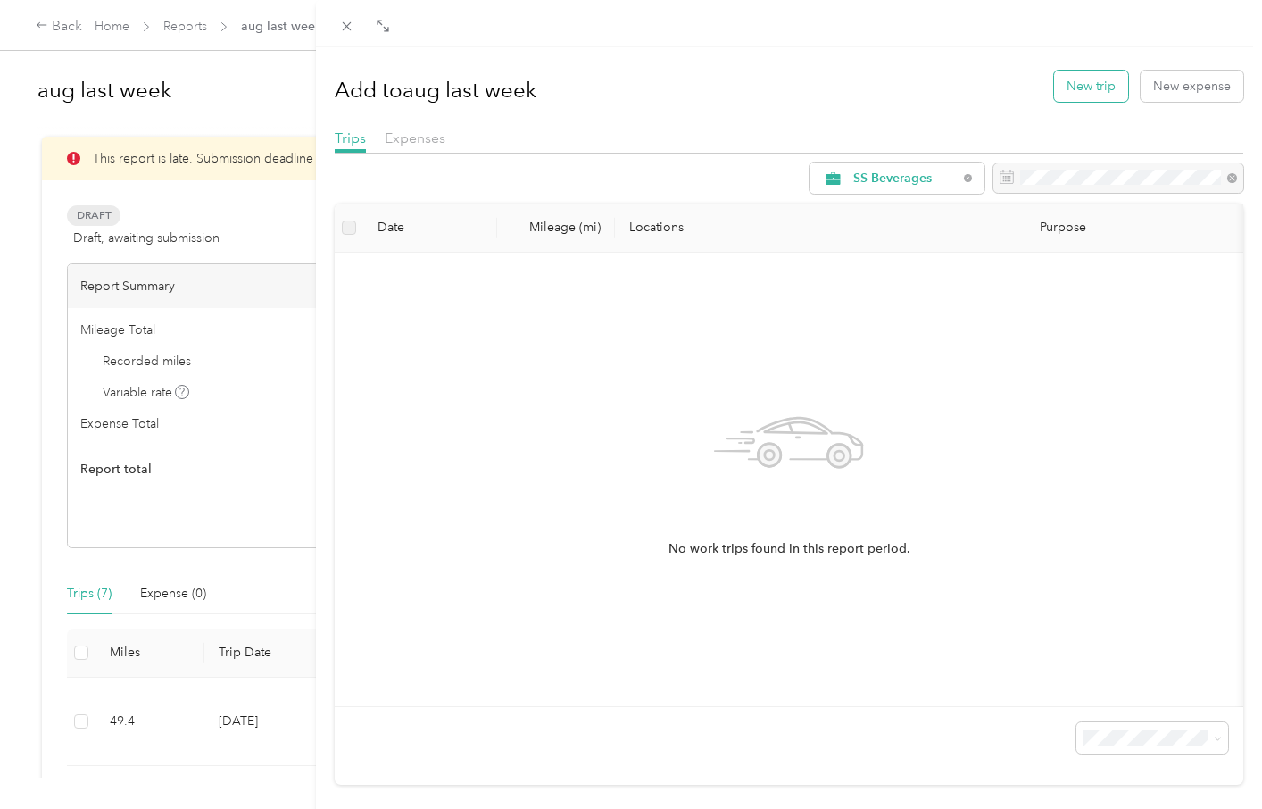
click at [1104, 87] on button "New trip" at bounding box center [1091, 86] width 74 height 31
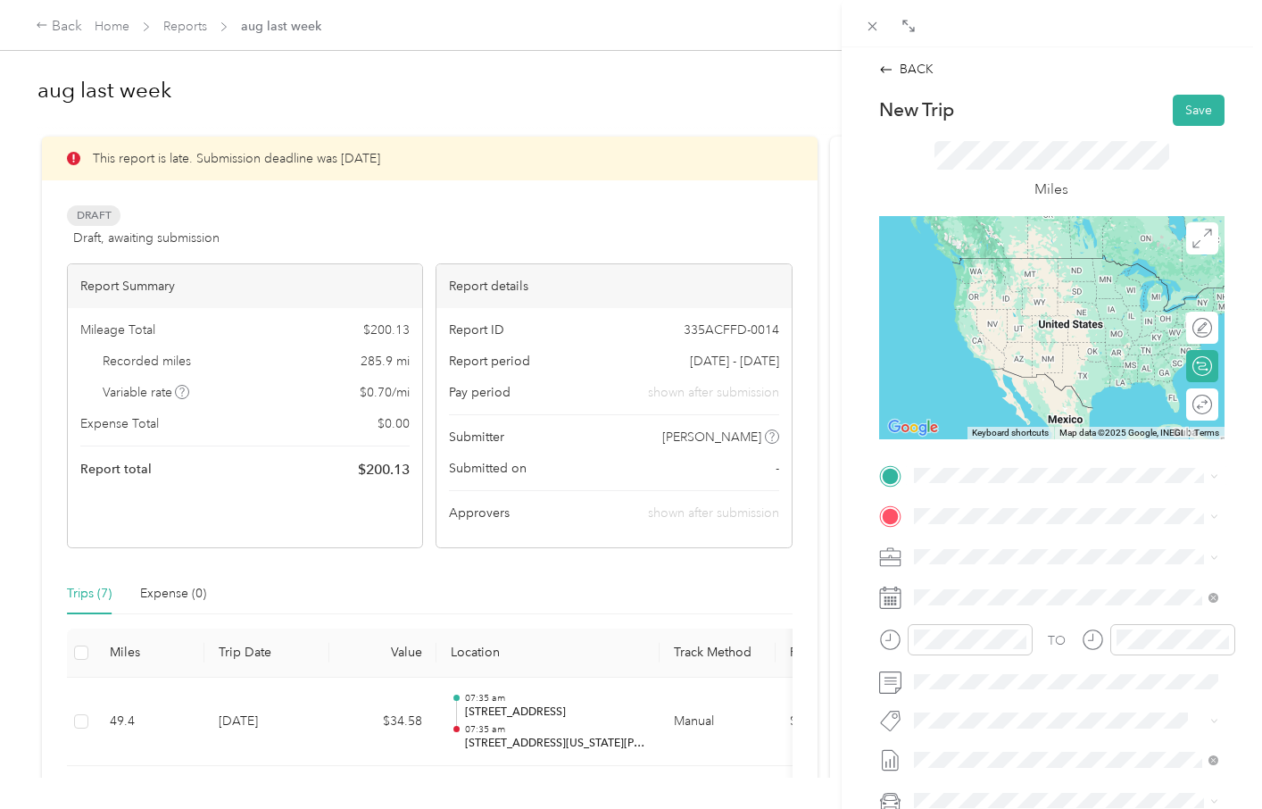
click at [985, 545] on span "[STREET_ADDRESS][US_STATE]" at bounding box center [1036, 537] width 179 height 16
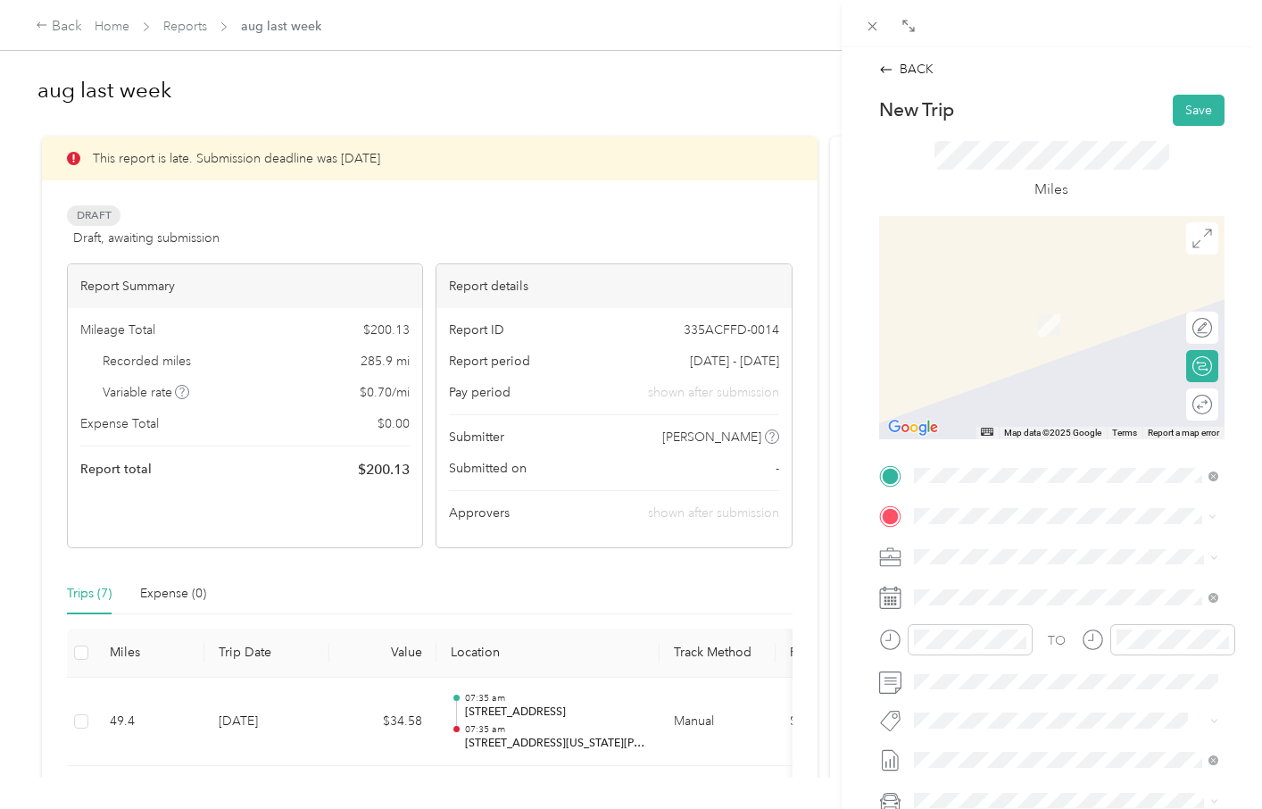
click at [1004, 625] on span "[STREET_ADDRESS][US_STATE]" at bounding box center [1036, 617] width 179 height 16
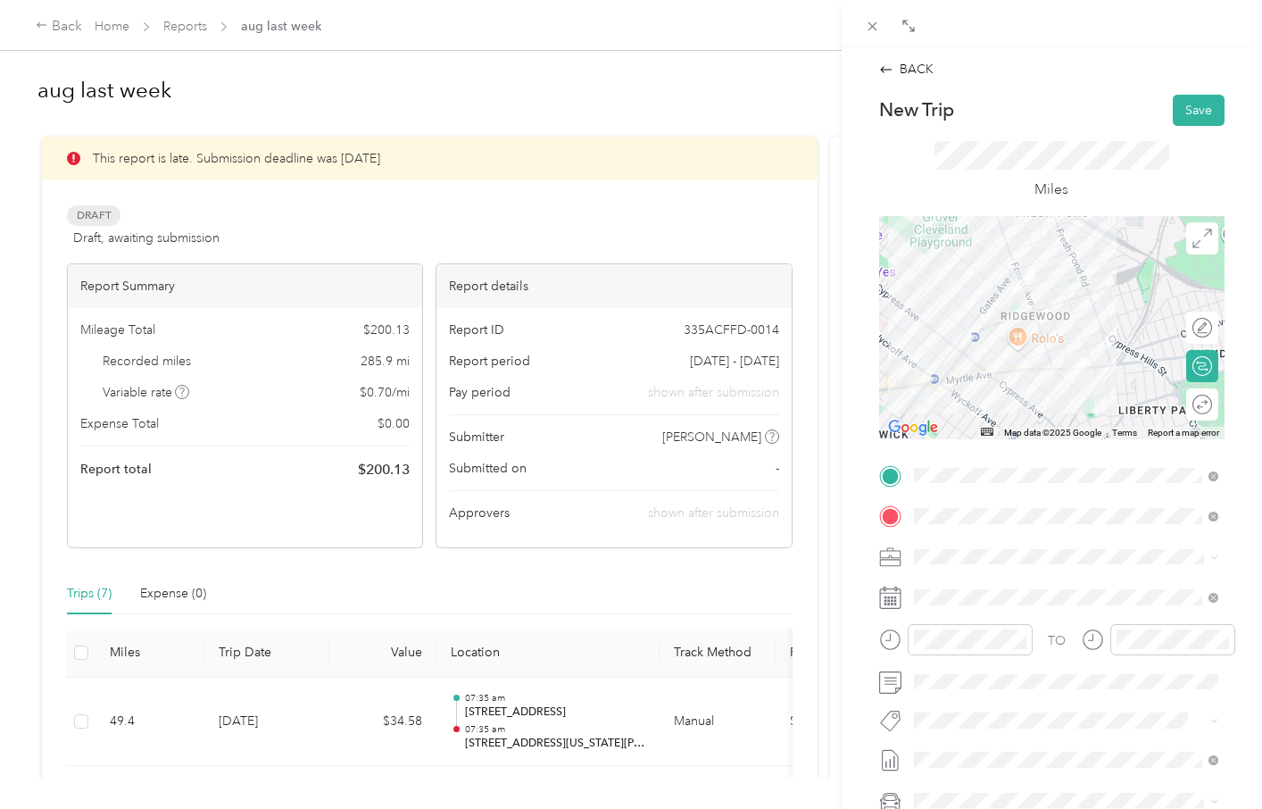
click at [1119, 455] on div "New Trip Save This trip cannot be edited because it is either under review, app…" at bounding box center [1051, 494] width 345 height 798
click at [990, 604] on span at bounding box center [1066, 597] width 317 height 29
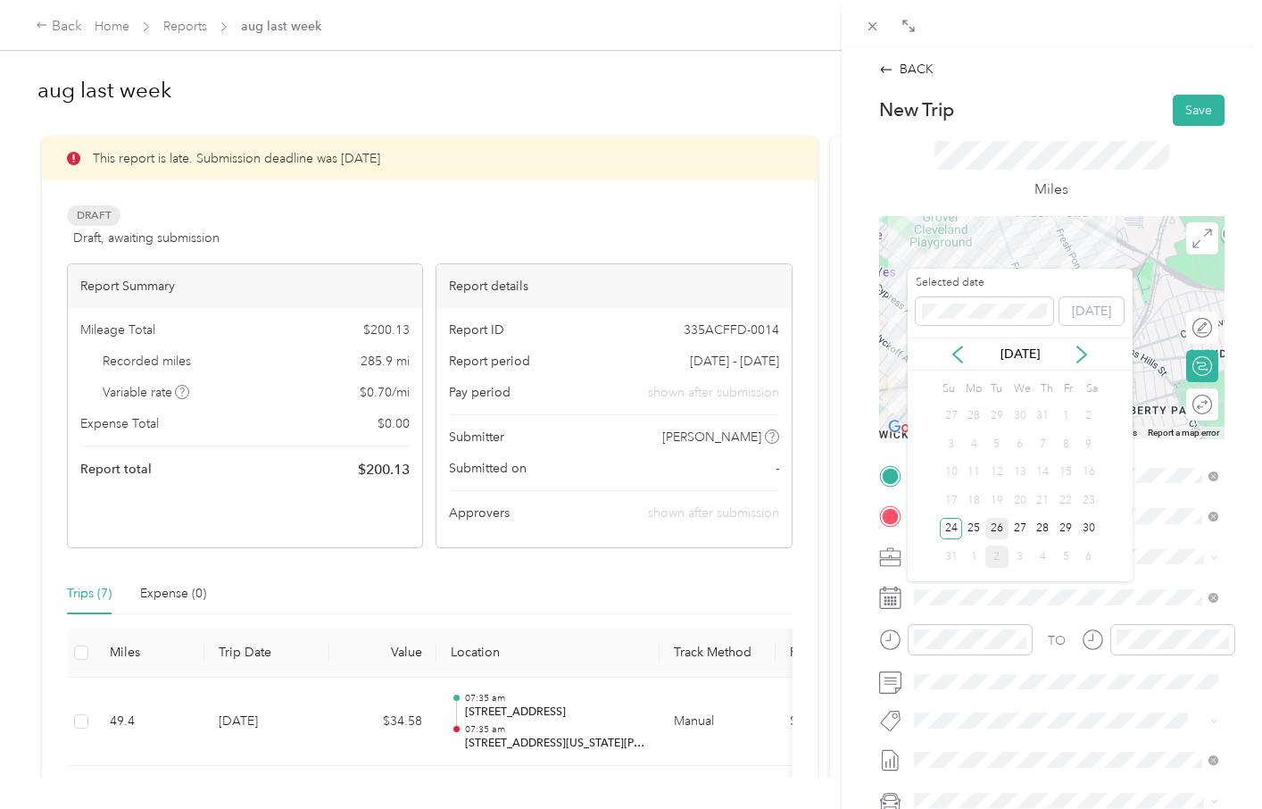
click at [1003, 527] on div "26" at bounding box center [997, 529] width 23 height 22
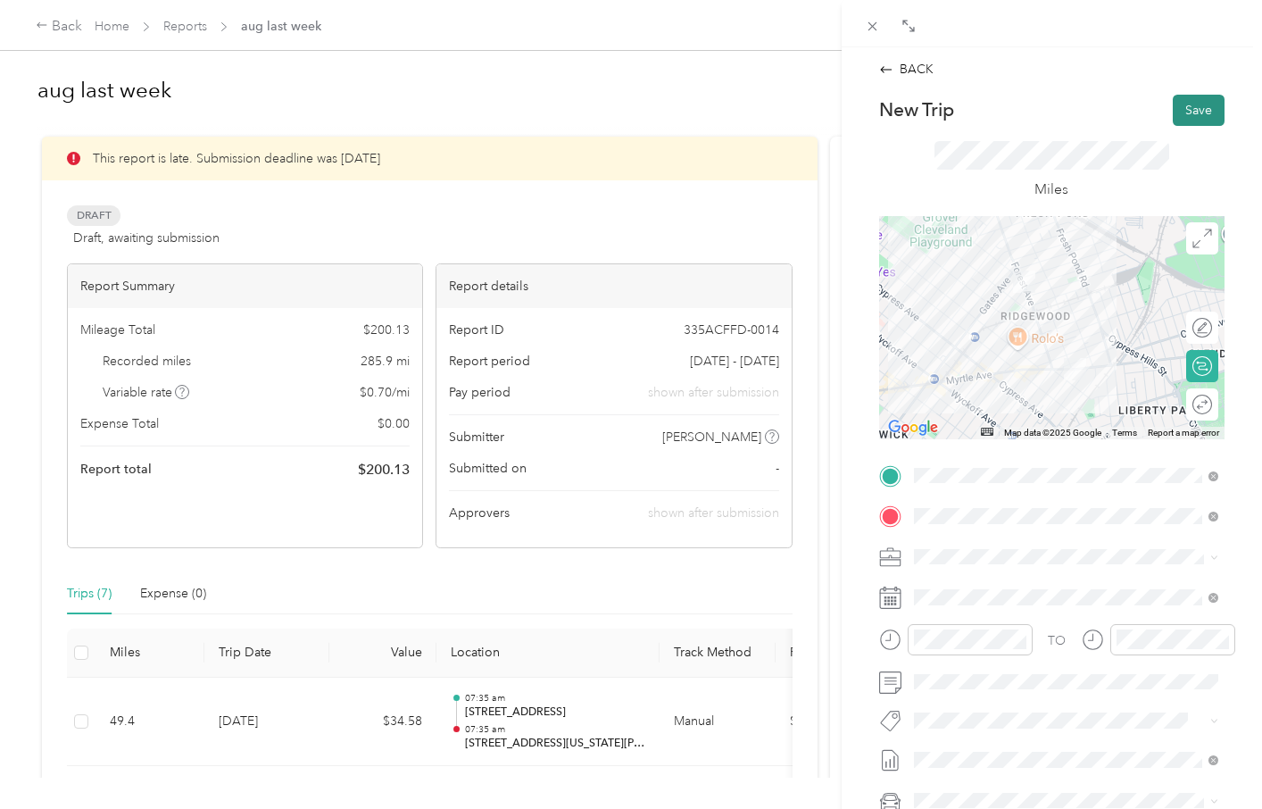
click at [1195, 114] on button "Save" at bounding box center [1199, 110] width 52 height 31
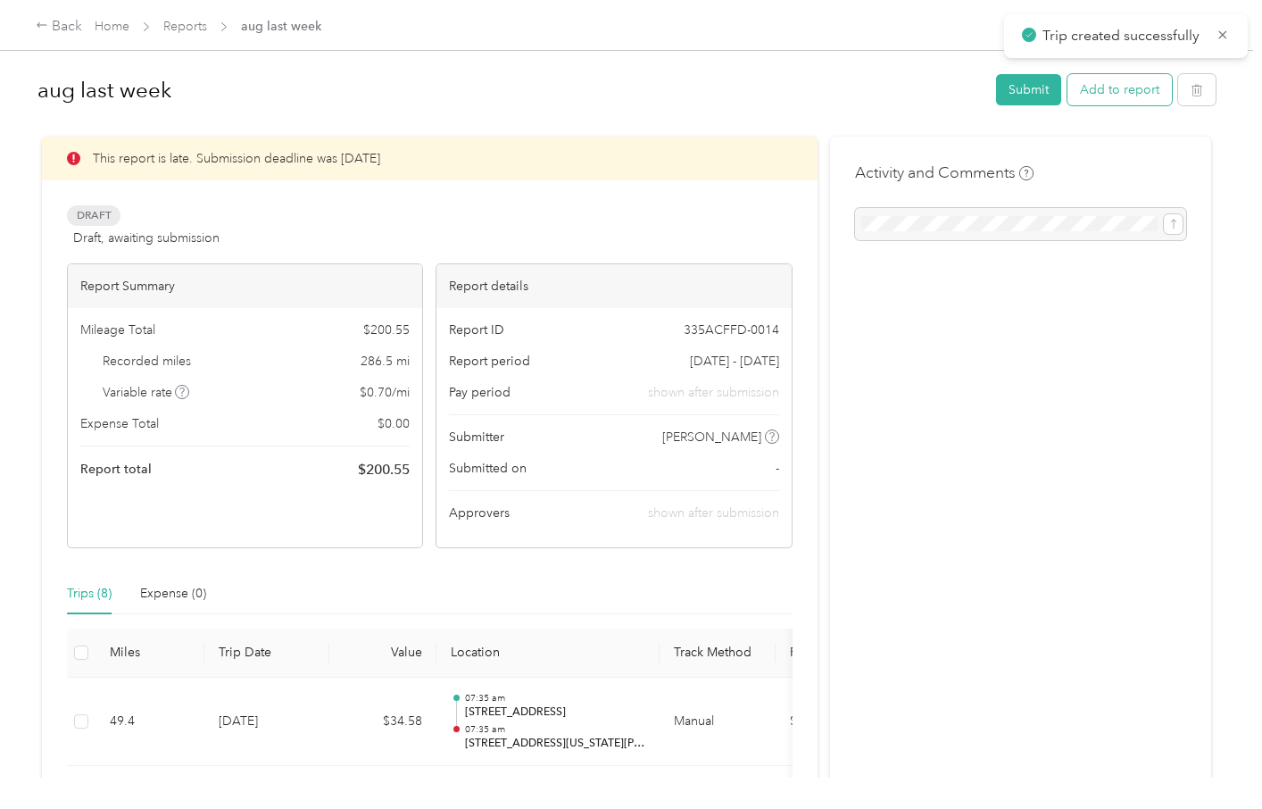
click at [1114, 96] on button "Add to report" at bounding box center [1120, 89] width 104 height 31
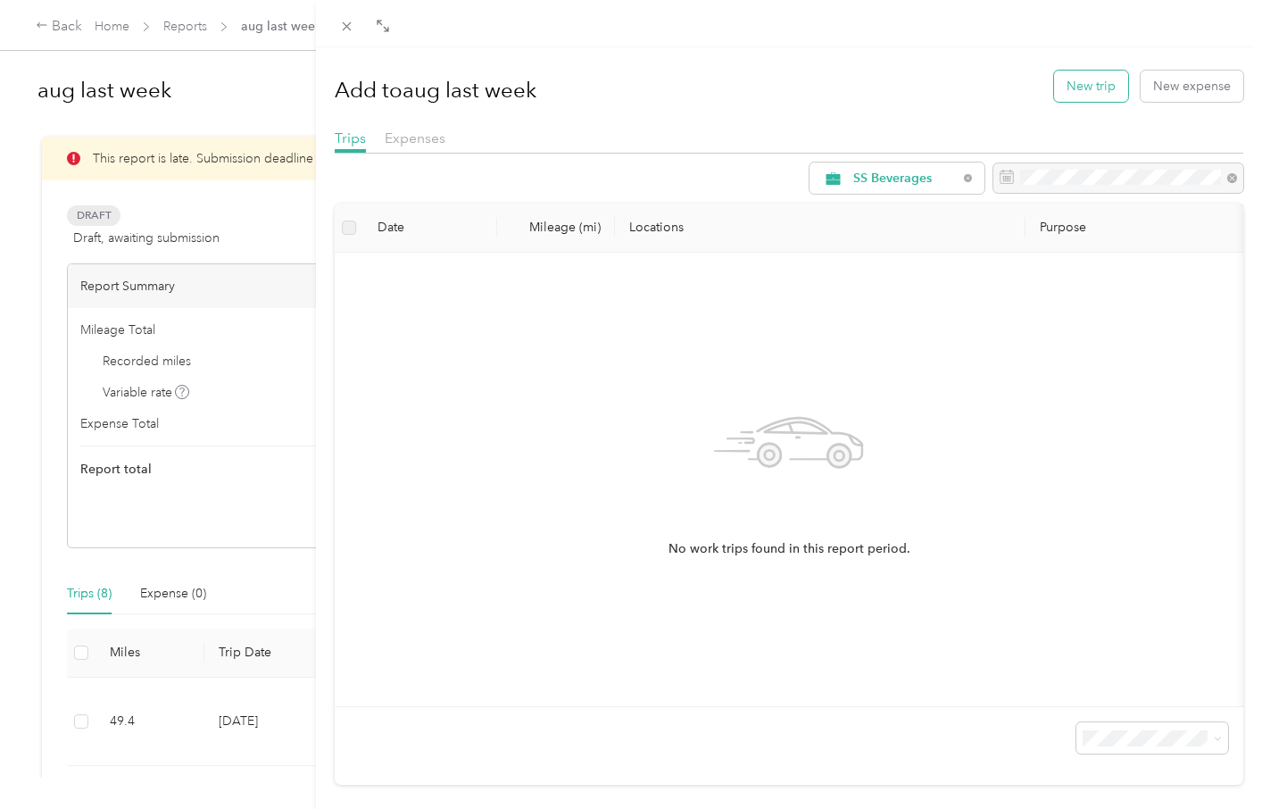
click at [1083, 91] on button "New trip" at bounding box center [1091, 86] width 74 height 31
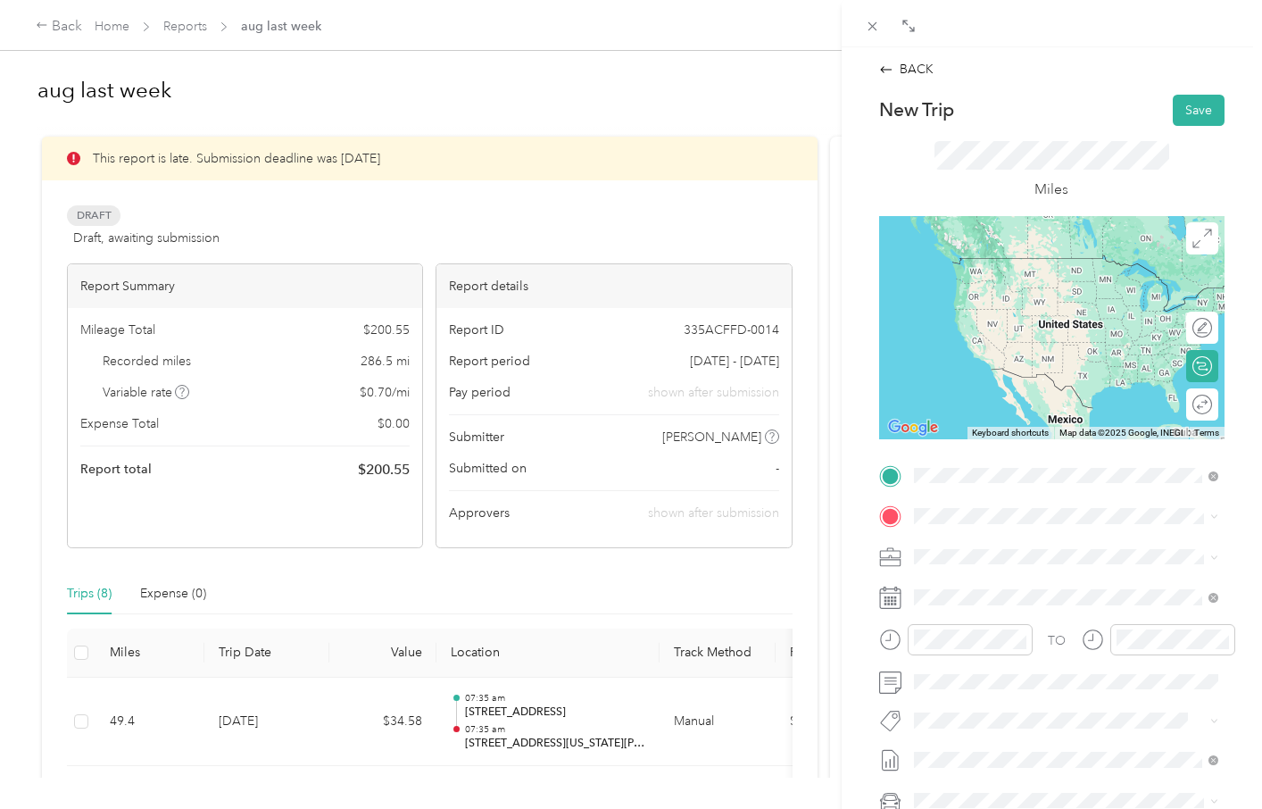
click at [978, 545] on span "[STREET_ADDRESS][US_STATE]" at bounding box center [1036, 540] width 179 height 16
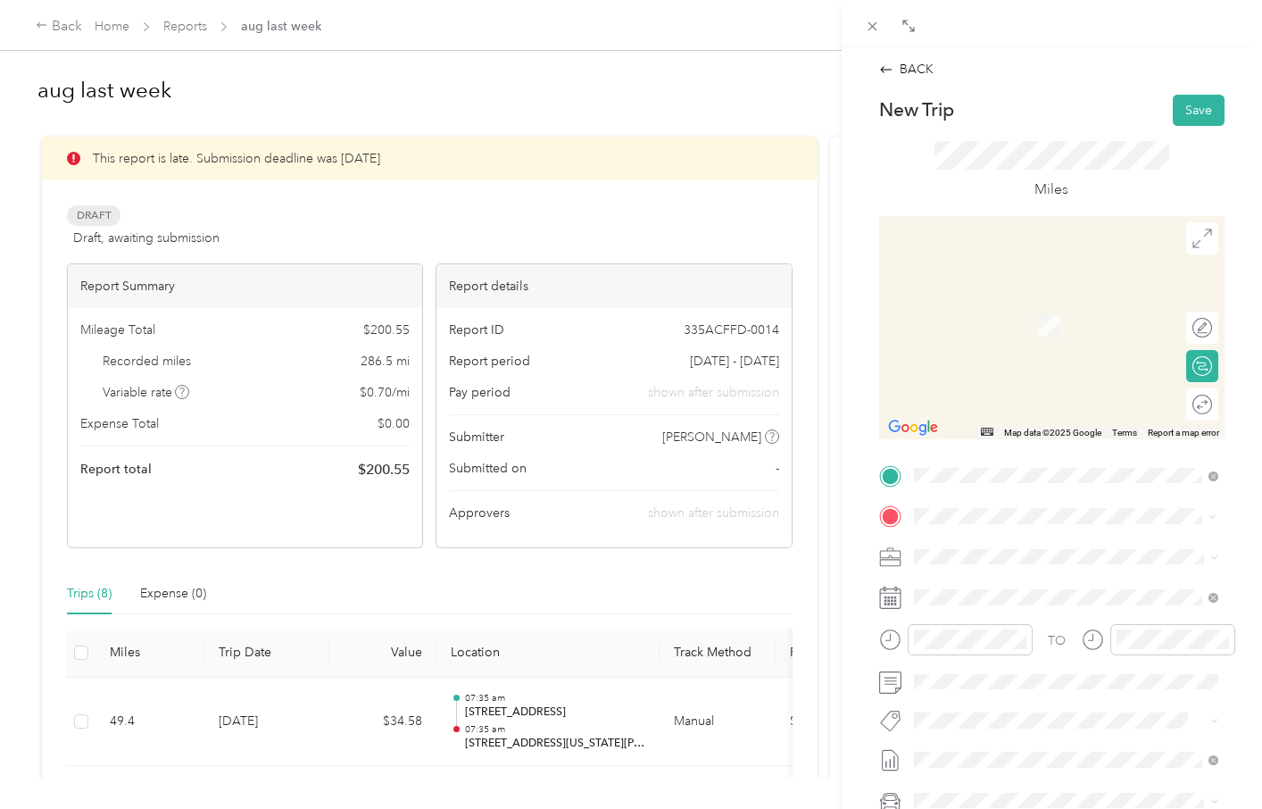
click at [1003, 588] on span "[STREET_ADDRESS][US_STATE]" at bounding box center [1036, 580] width 179 height 16
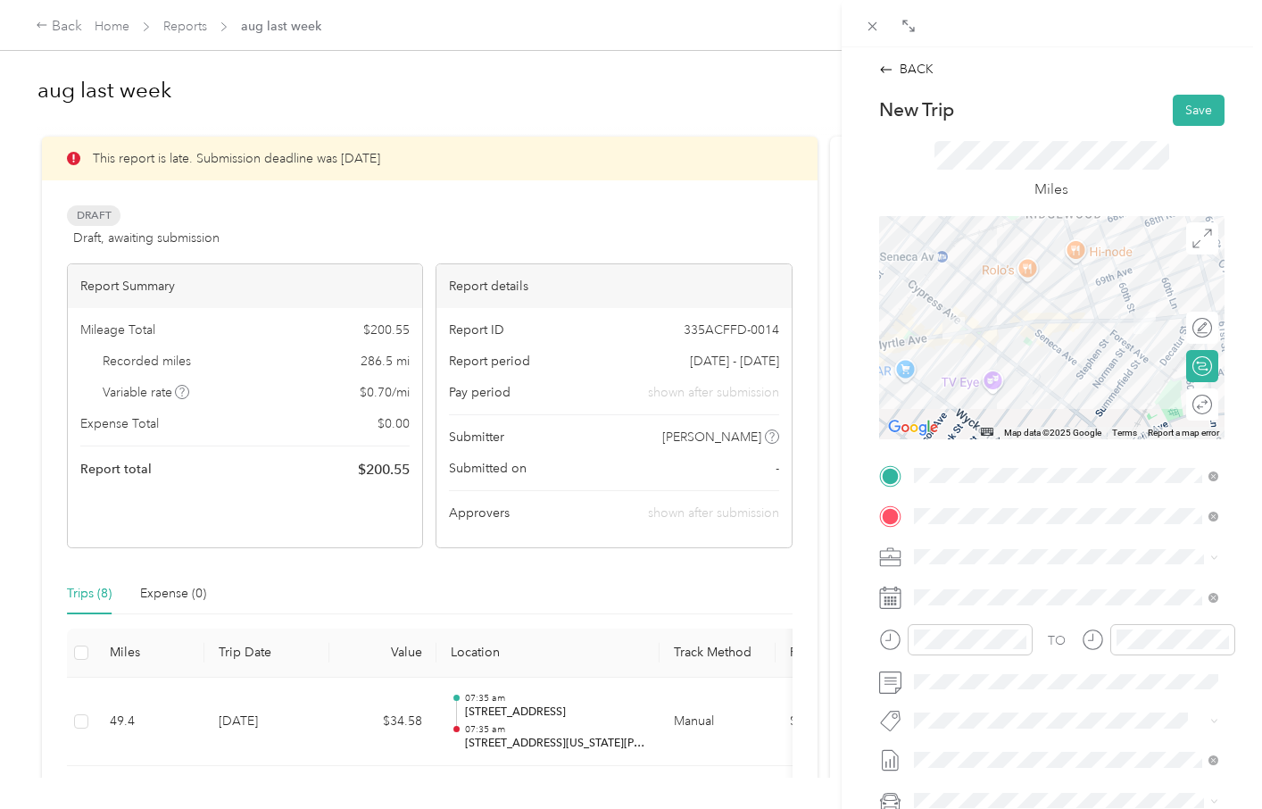
click at [1125, 451] on div "New Trip Save This trip cannot be edited because it is either under review, app…" at bounding box center [1051, 494] width 345 height 798
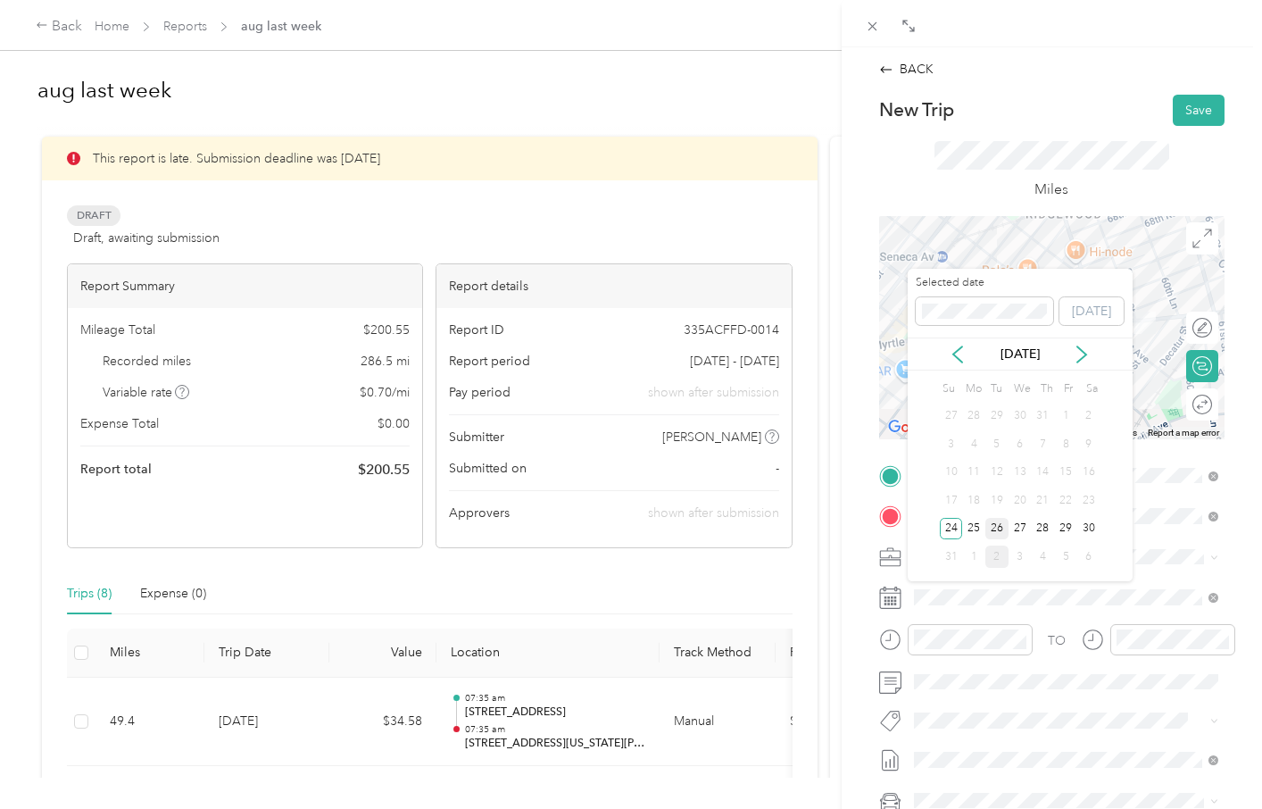
click at [998, 529] on div "26" at bounding box center [997, 529] width 23 height 22
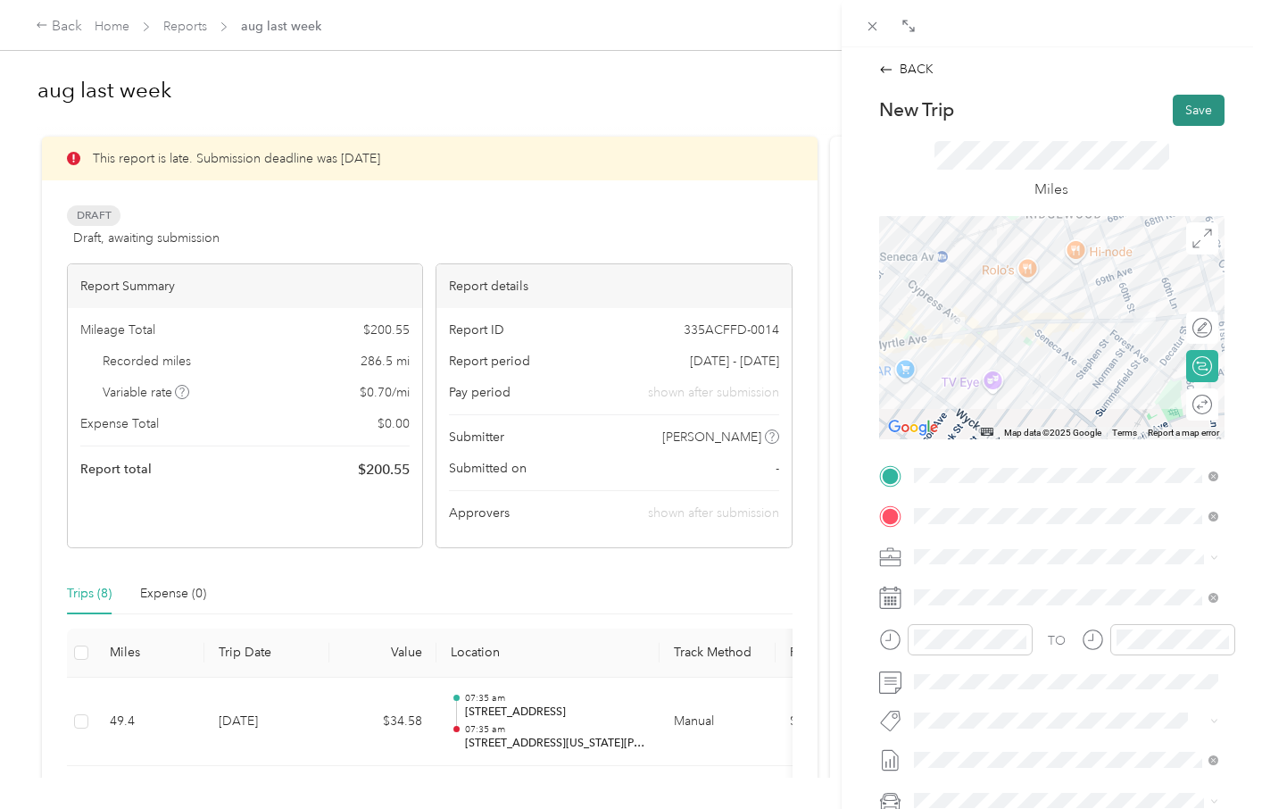
click at [1194, 111] on button "Save" at bounding box center [1199, 110] width 52 height 31
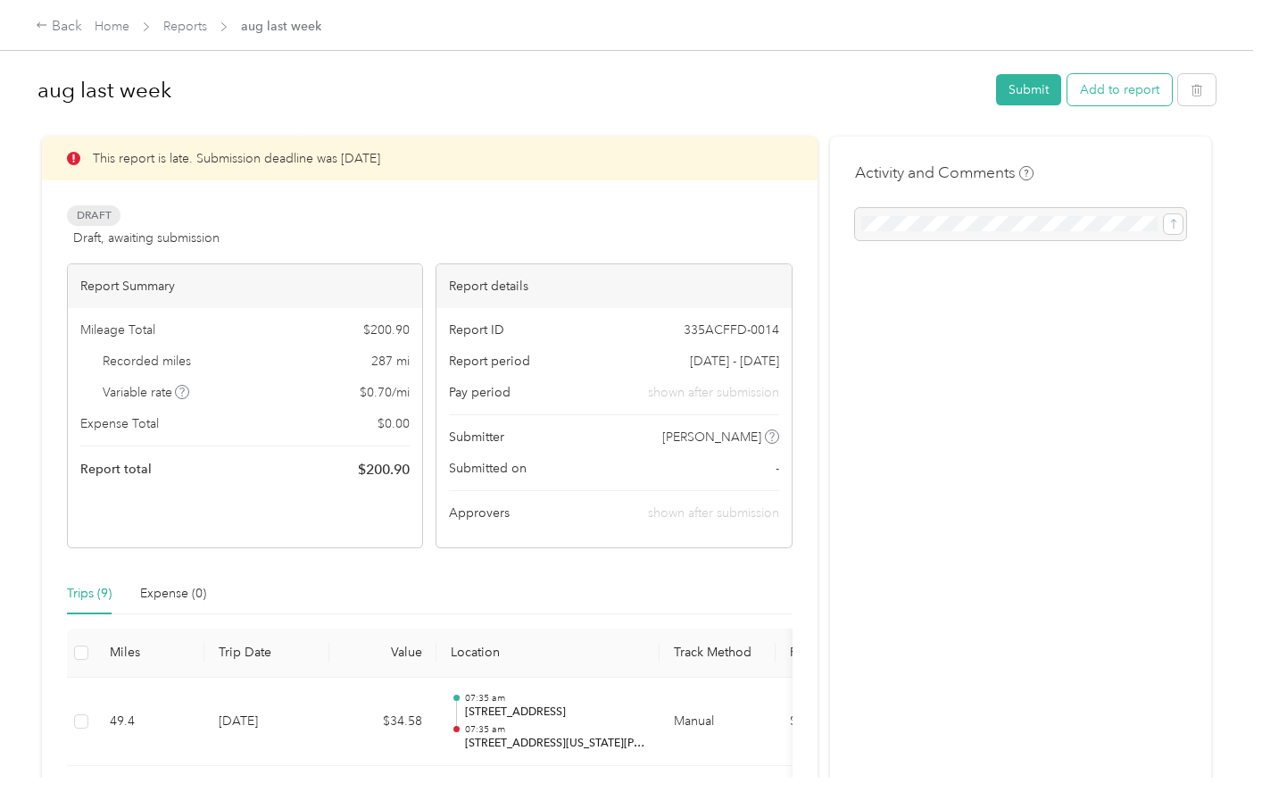
click at [1146, 96] on button "Add to report" at bounding box center [1120, 89] width 104 height 31
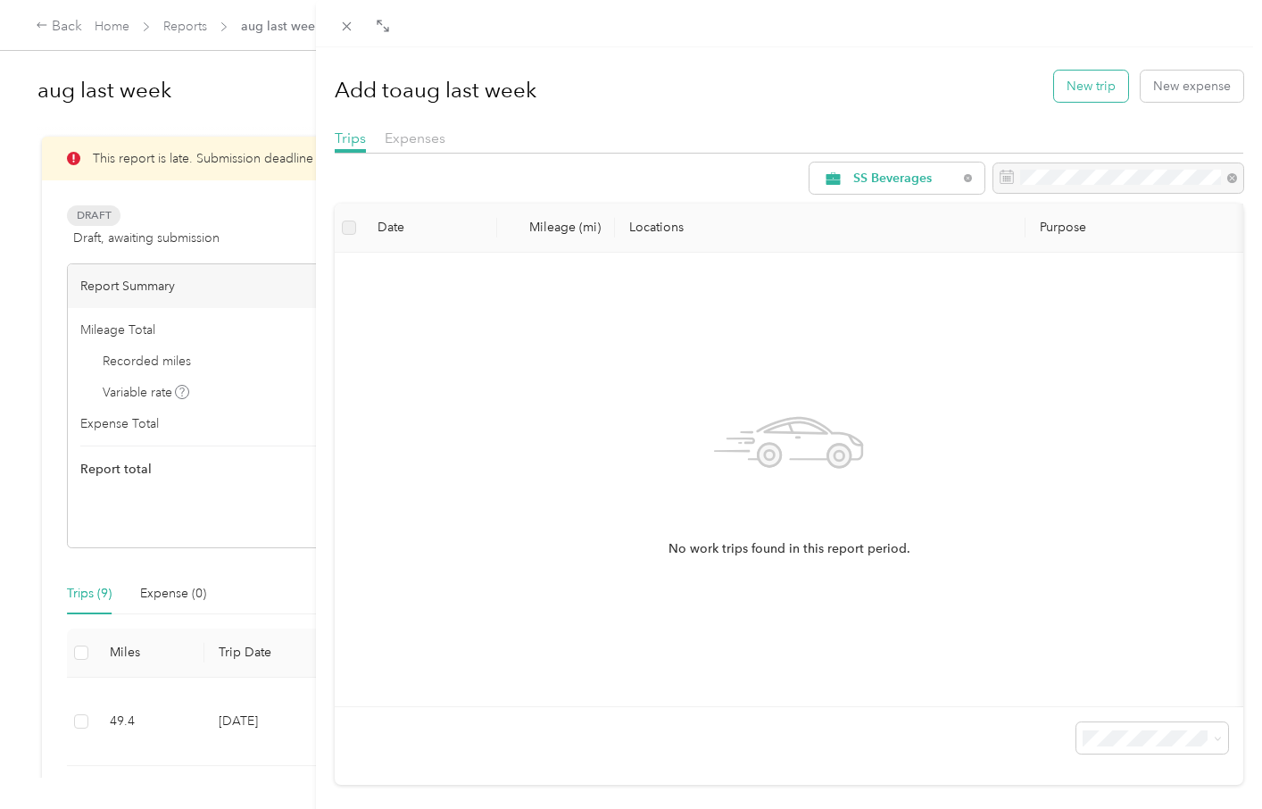
click at [1105, 88] on button "New trip" at bounding box center [1091, 86] width 74 height 31
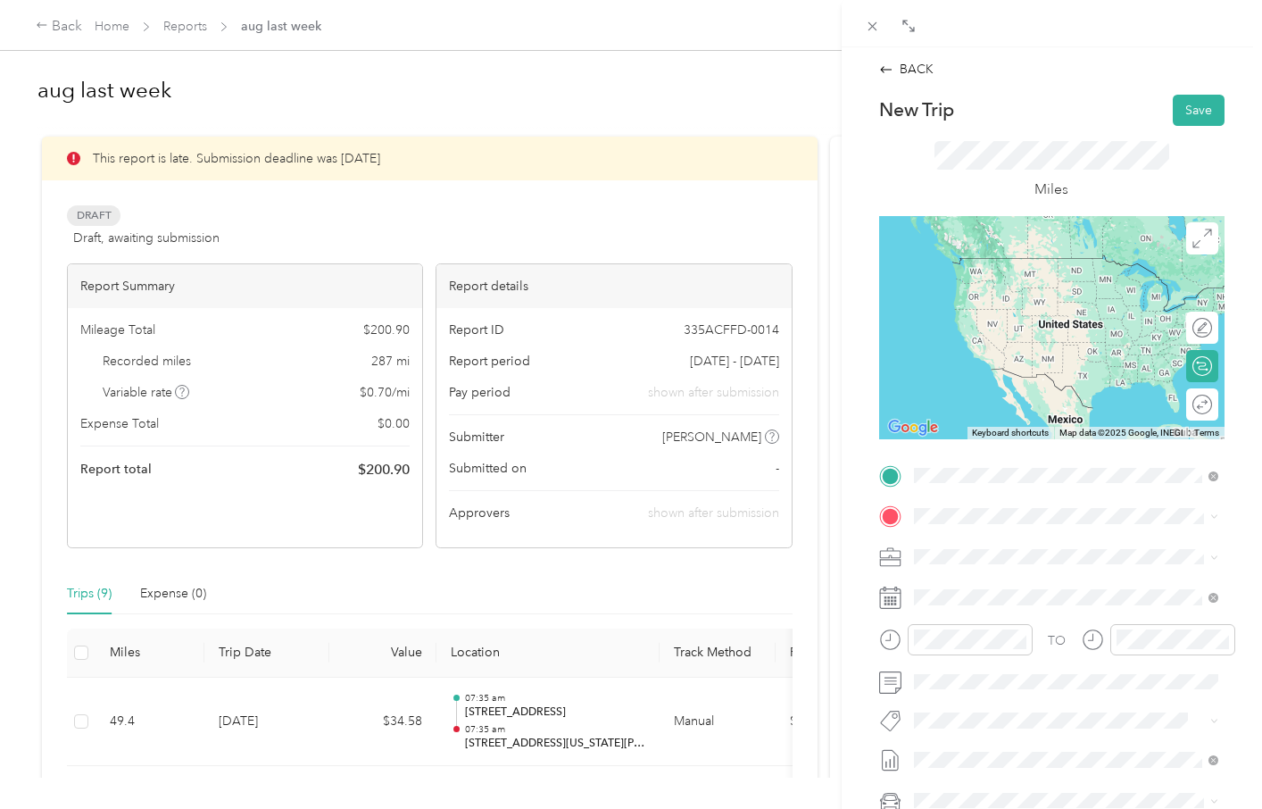
click at [992, 540] on span "[STREET_ADDRESS][US_STATE]" at bounding box center [1036, 540] width 179 height 16
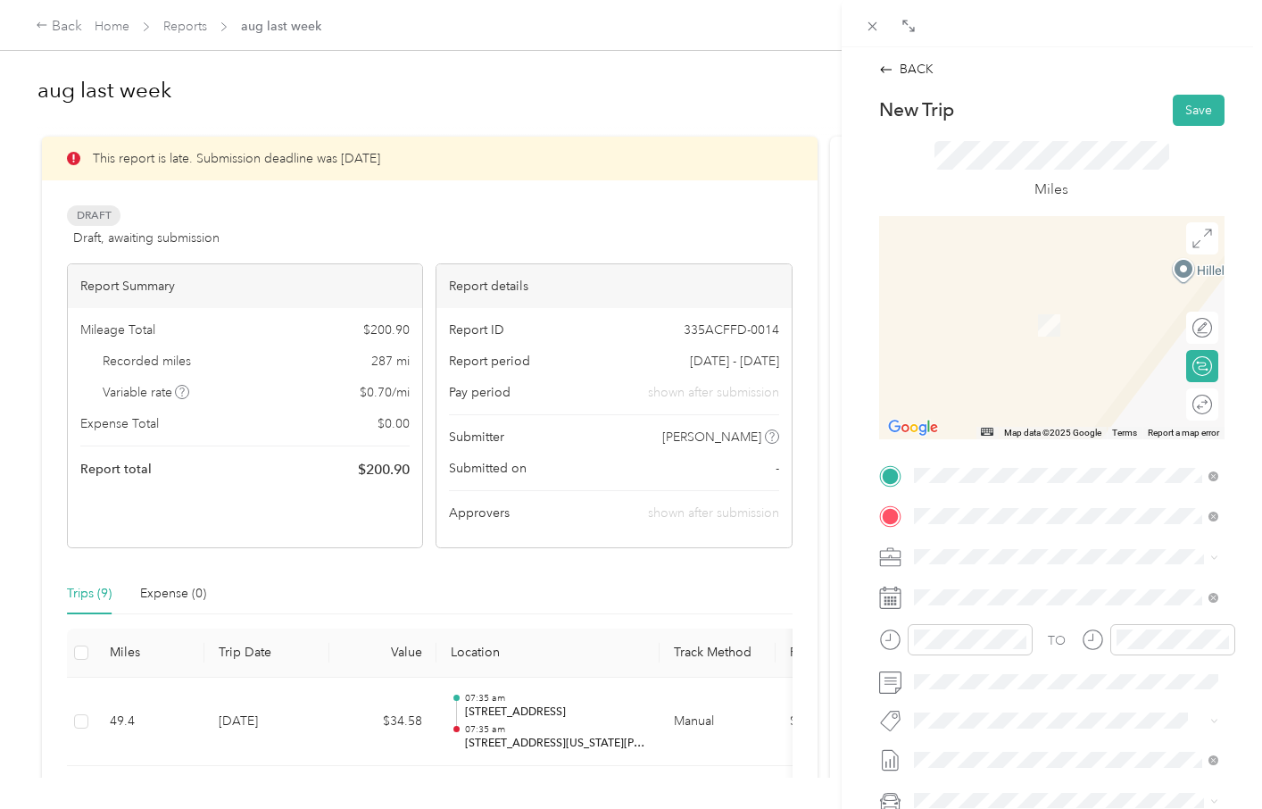
click at [991, 586] on span "[STREET_ADDRESS][PERSON_NAME][US_STATE]" at bounding box center [1079, 587] width 265 height 31
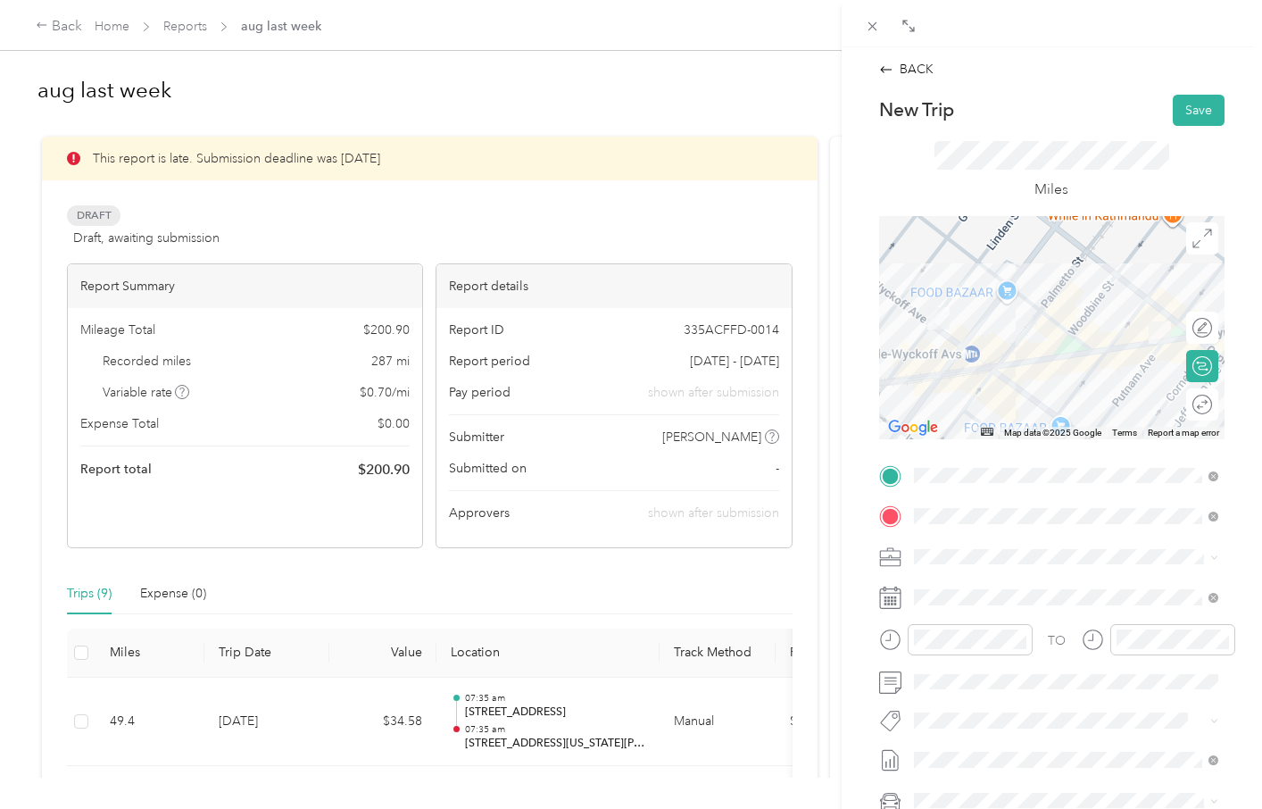
click at [1194, 183] on div "Miles" at bounding box center [1051, 171] width 345 height 91
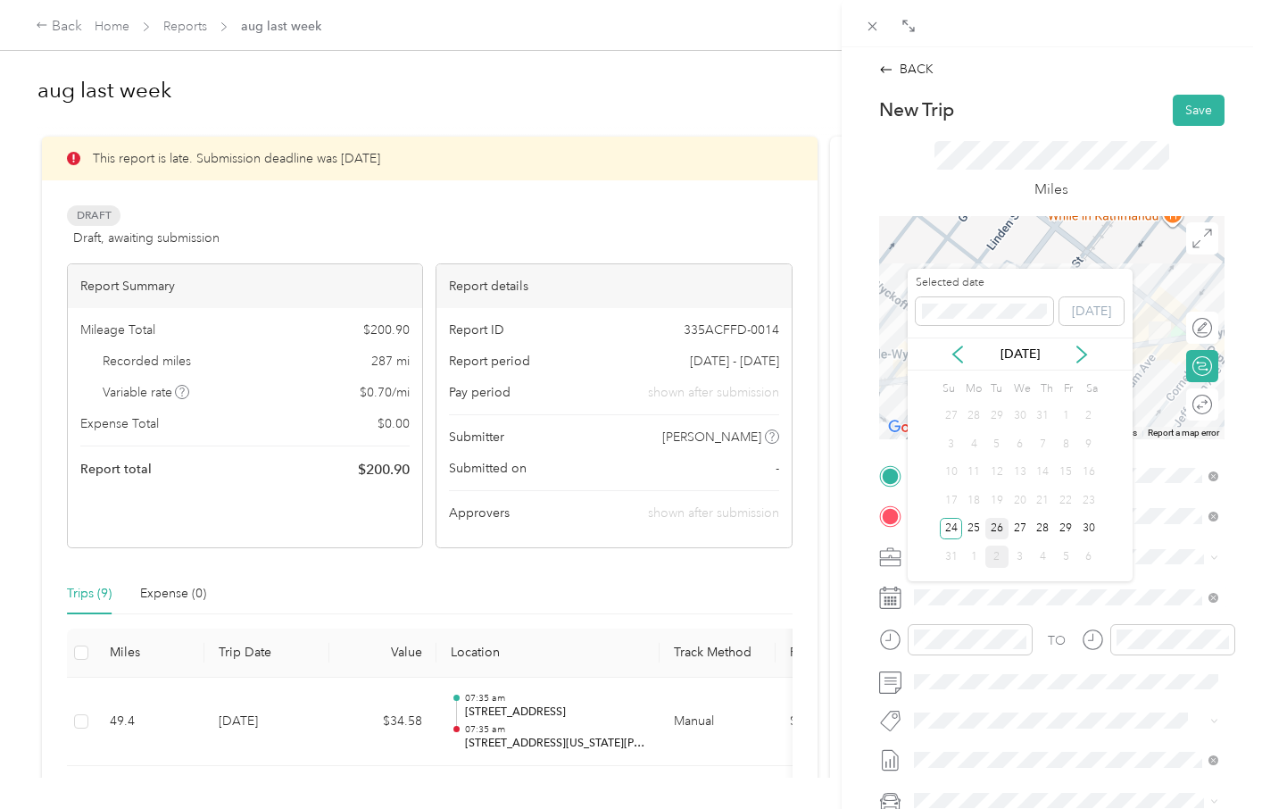
click at [995, 526] on div "26" at bounding box center [997, 529] width 23 height 22
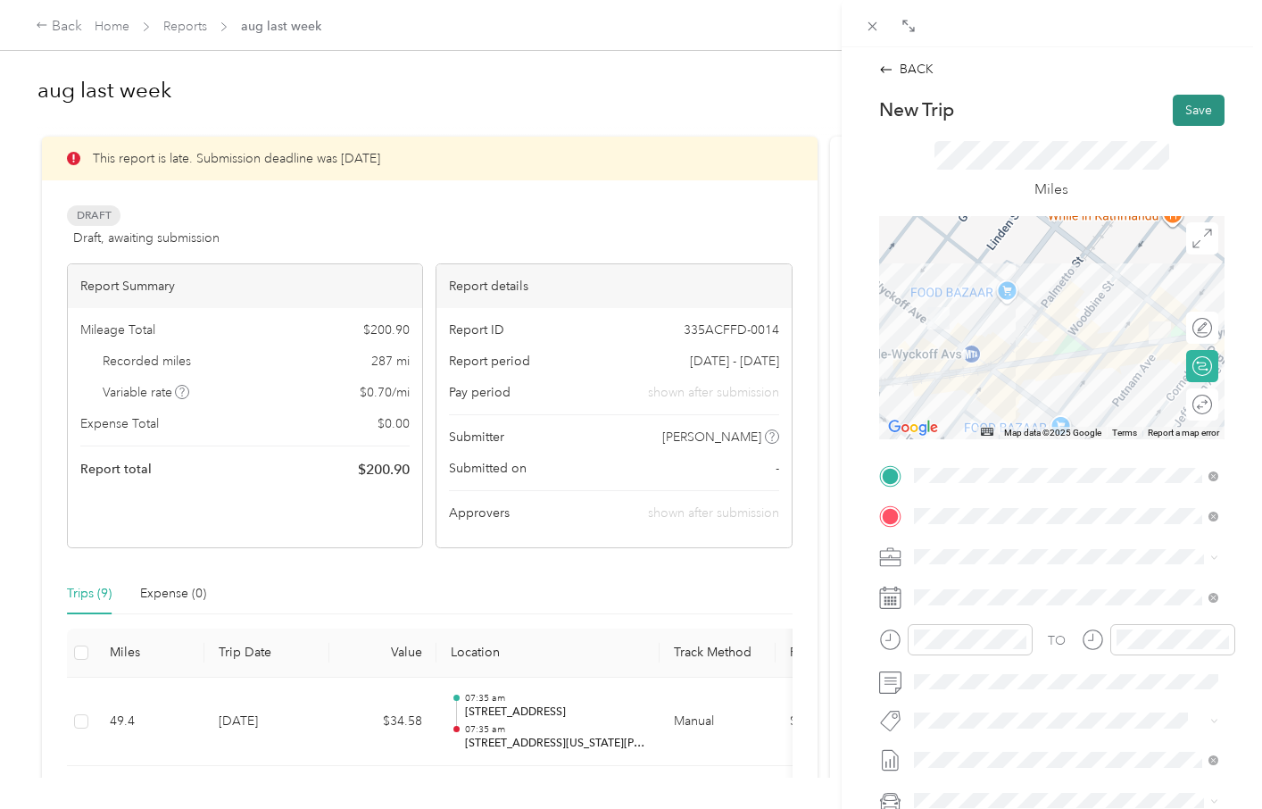
click at [1191, 112] on button "Save" at bounding box center [1199, 110] width 52 height 31
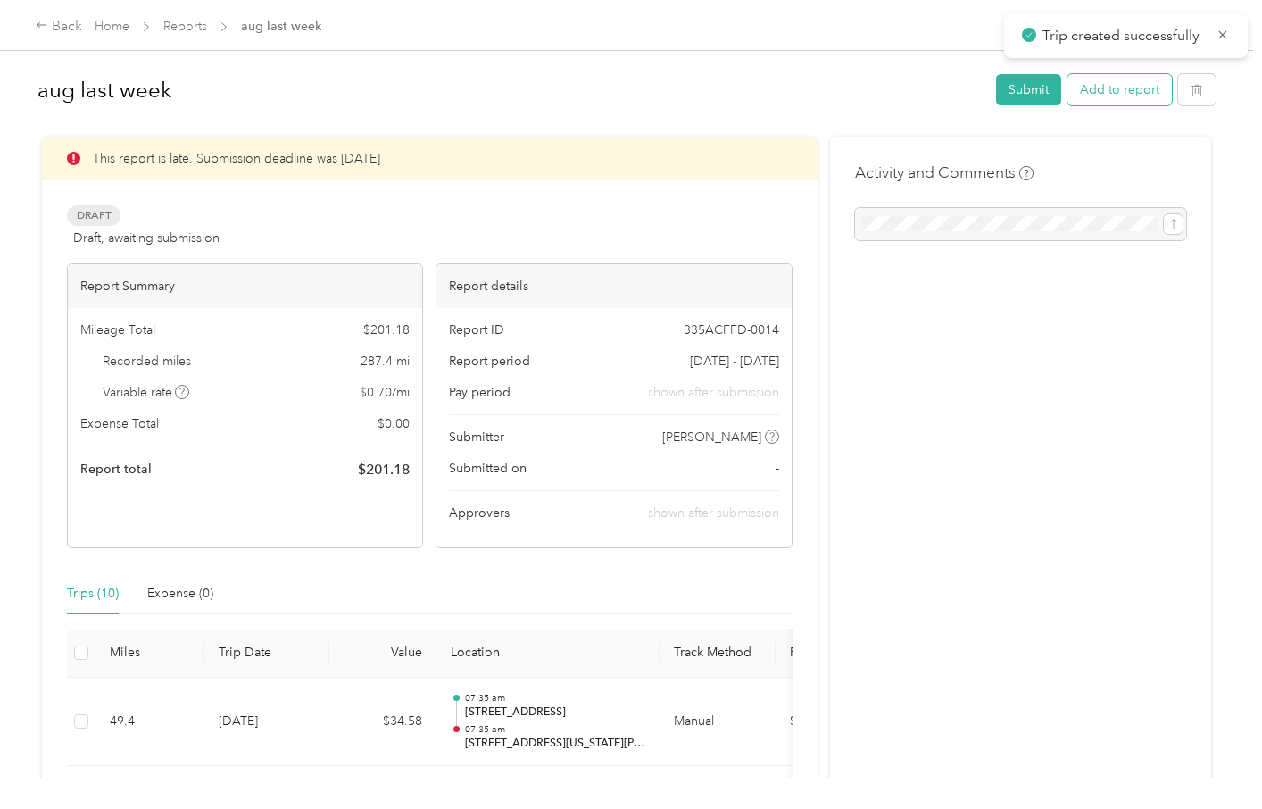
click at [1149, 94] on button "Add to report" at bounding box center [1120, 89] width 104 height 31
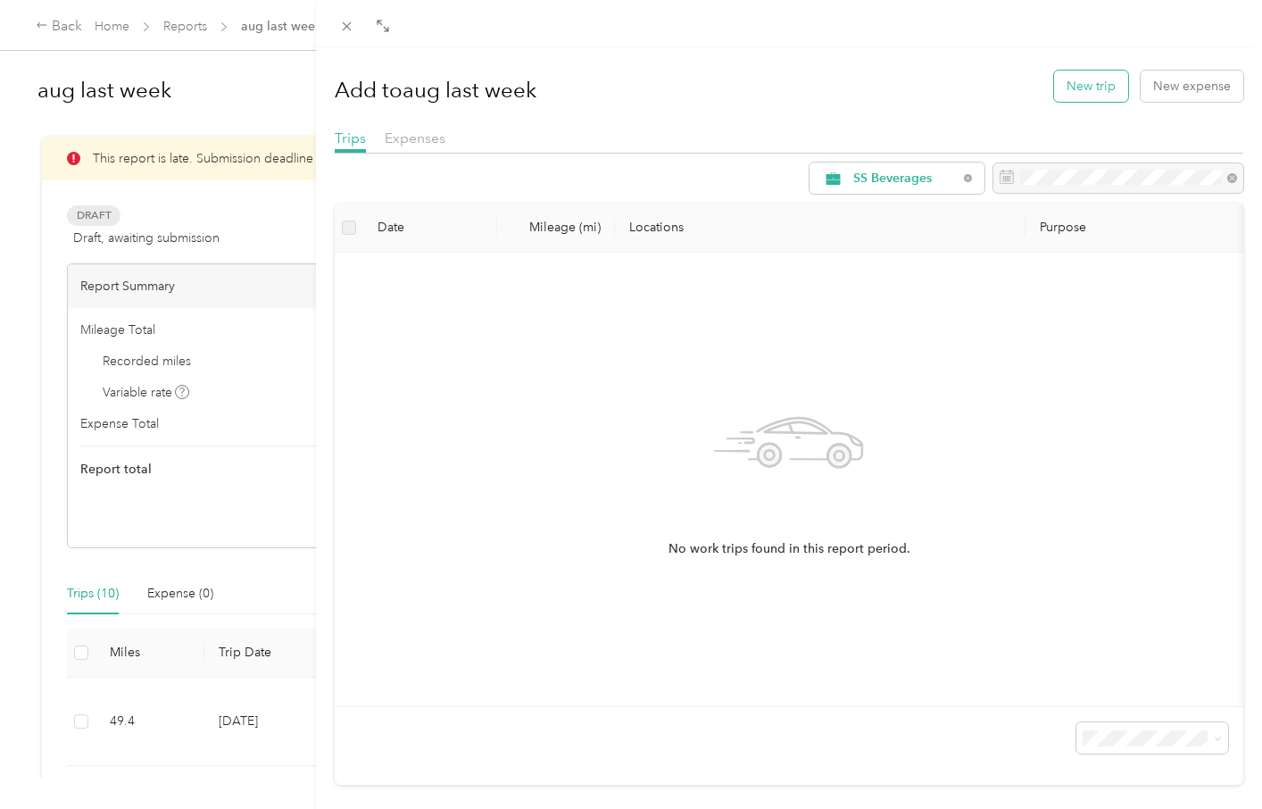
click at [1103, 87] on button "New trip" at bounding box center [1091, 86] width 74 height 31
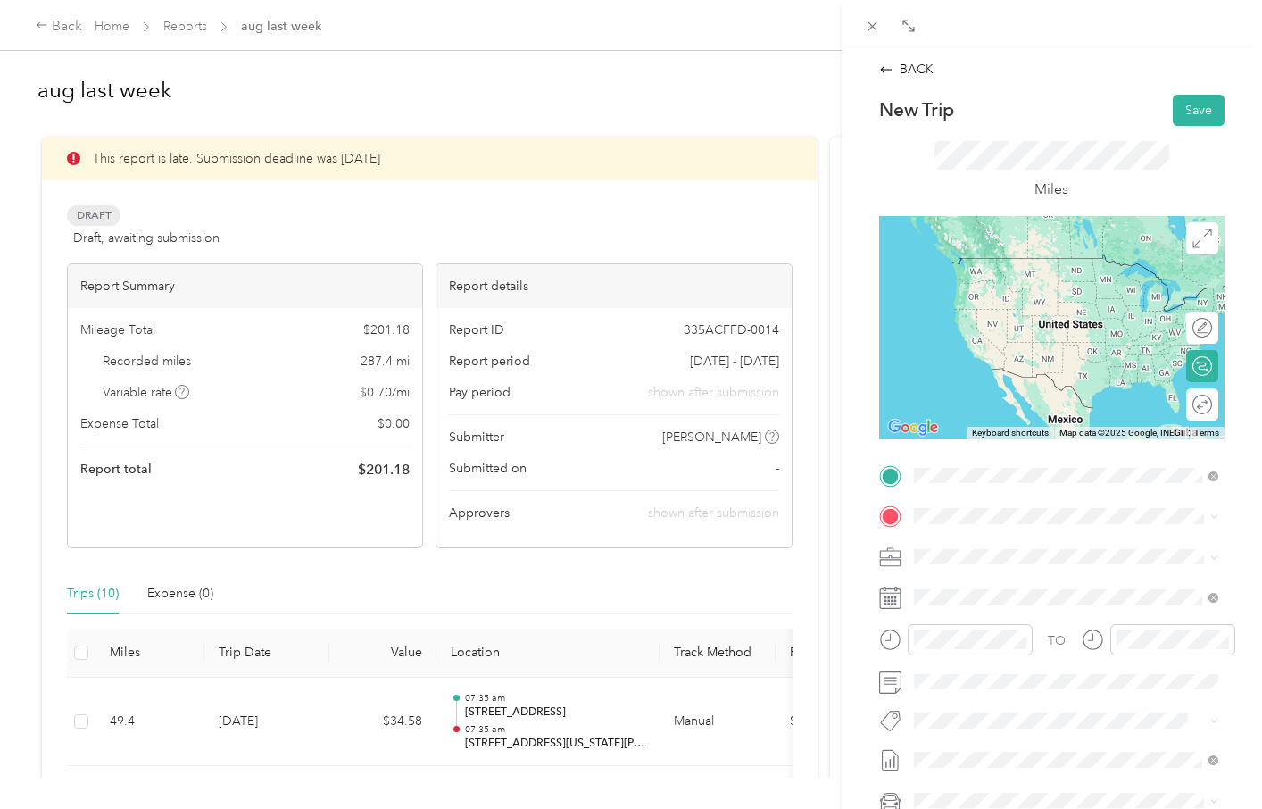
click at [986, 545] on span "[STREET_ADDRESS][PERSON_NAME][US_STATE]" at bounding box center [1079, 547] width 265 height 31
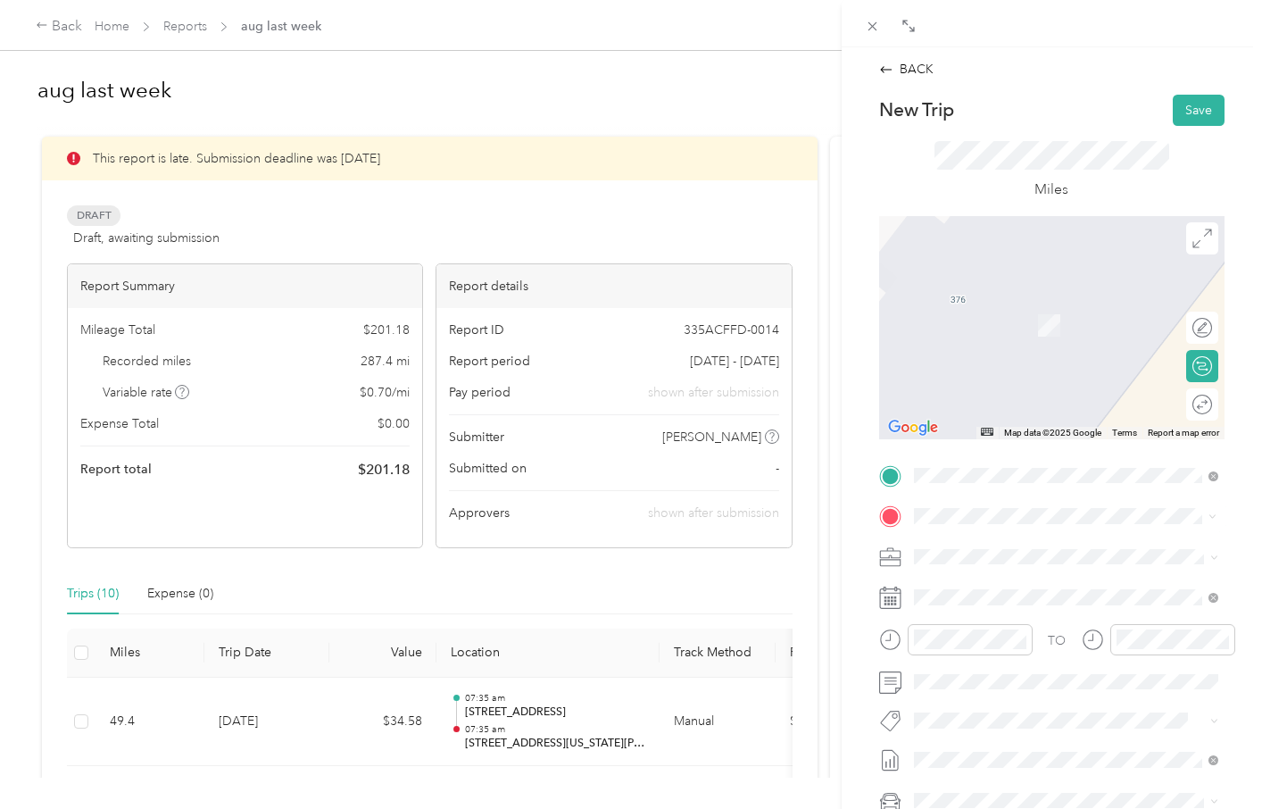
click at [996, 588] on span "[STREET_ADDRESS][PERSON_NAME][US_STATE]" at bounding box center [1079, 587] width 265 height 31
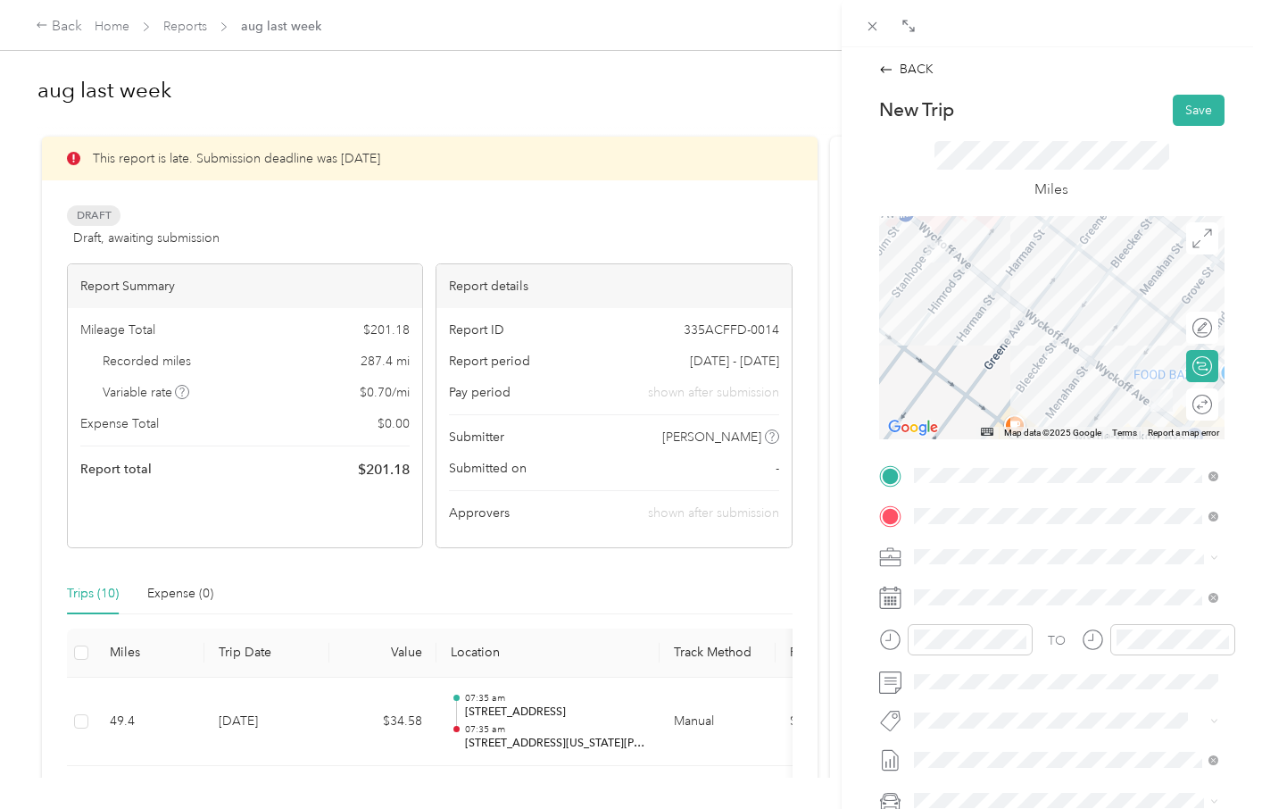
click at [1184, 184] on div "Miles" at bounding box center [1051, 171] width 345 height 91
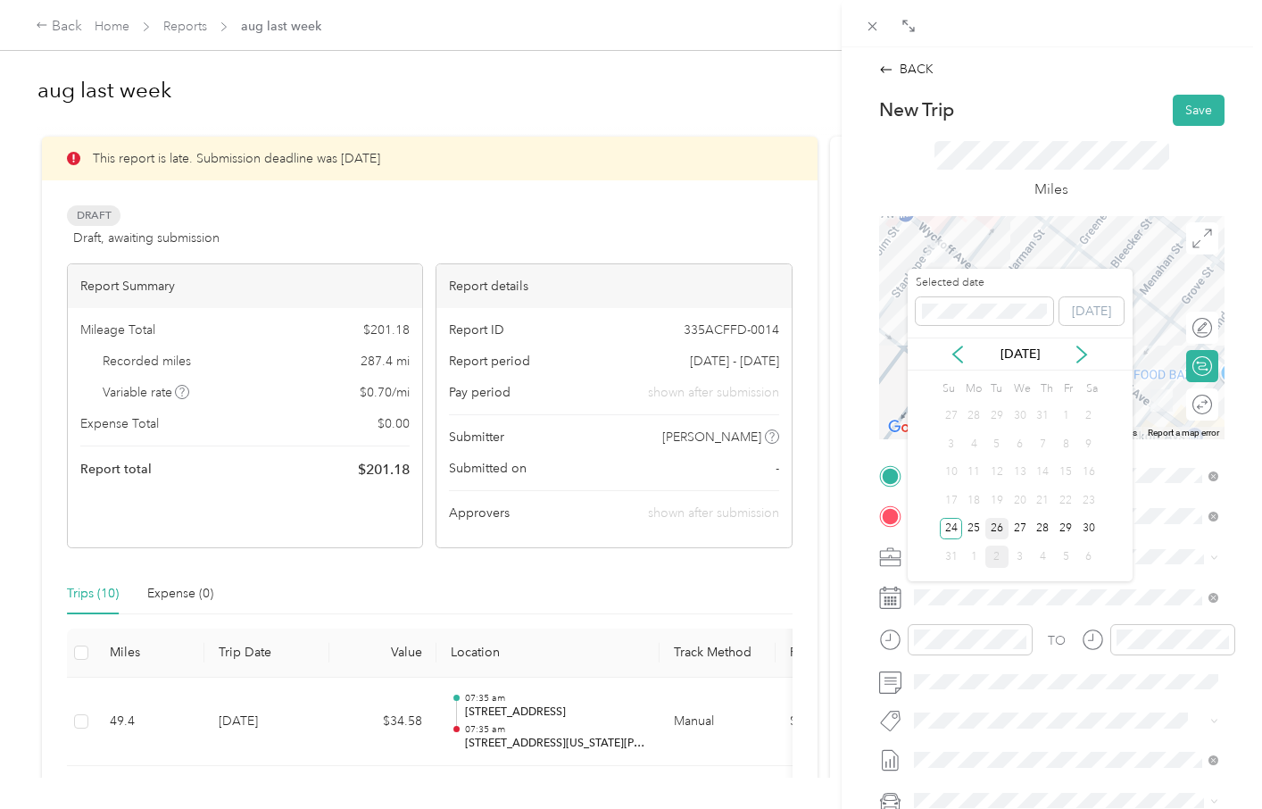
click at [1001, 524] on div "26" at bounding box center [997, 529] width 23 height 22
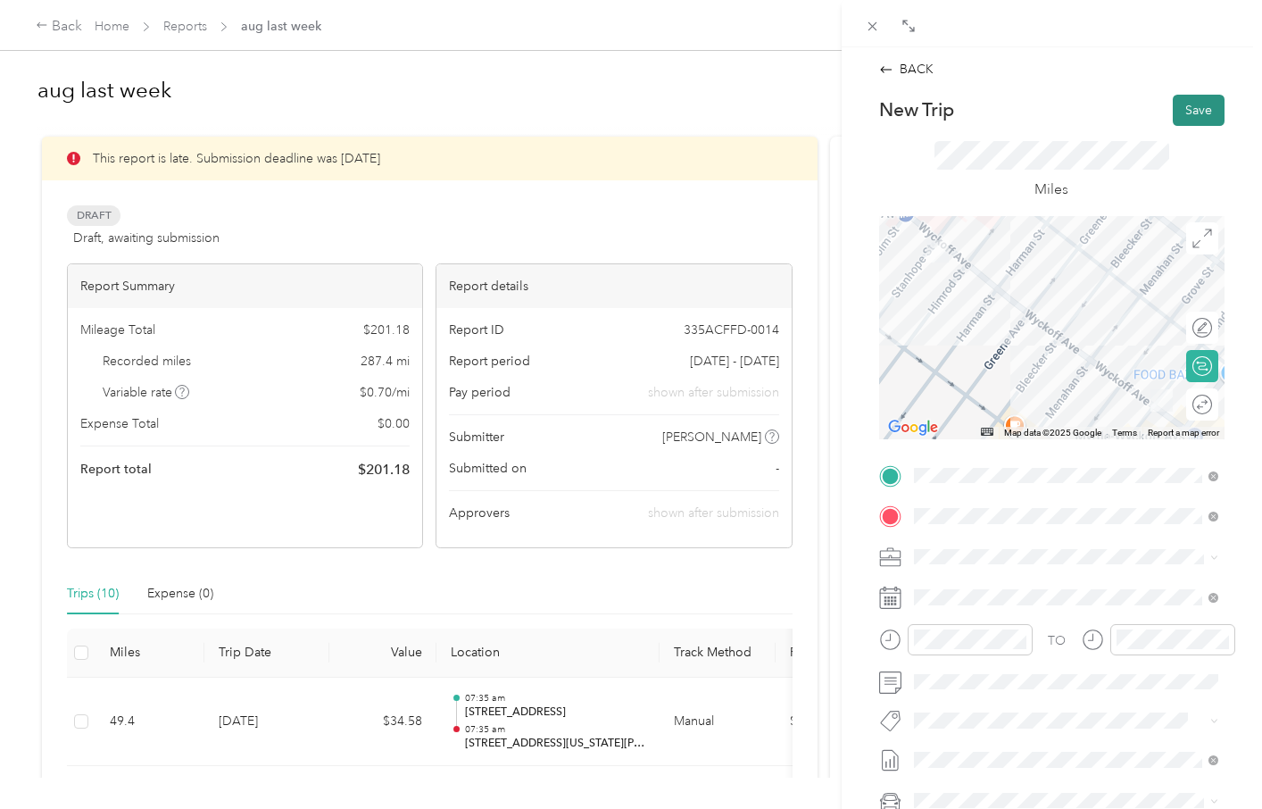
click at [1192, 108] on button "Save" at bounding box center [1199, 110] width 52 height 31
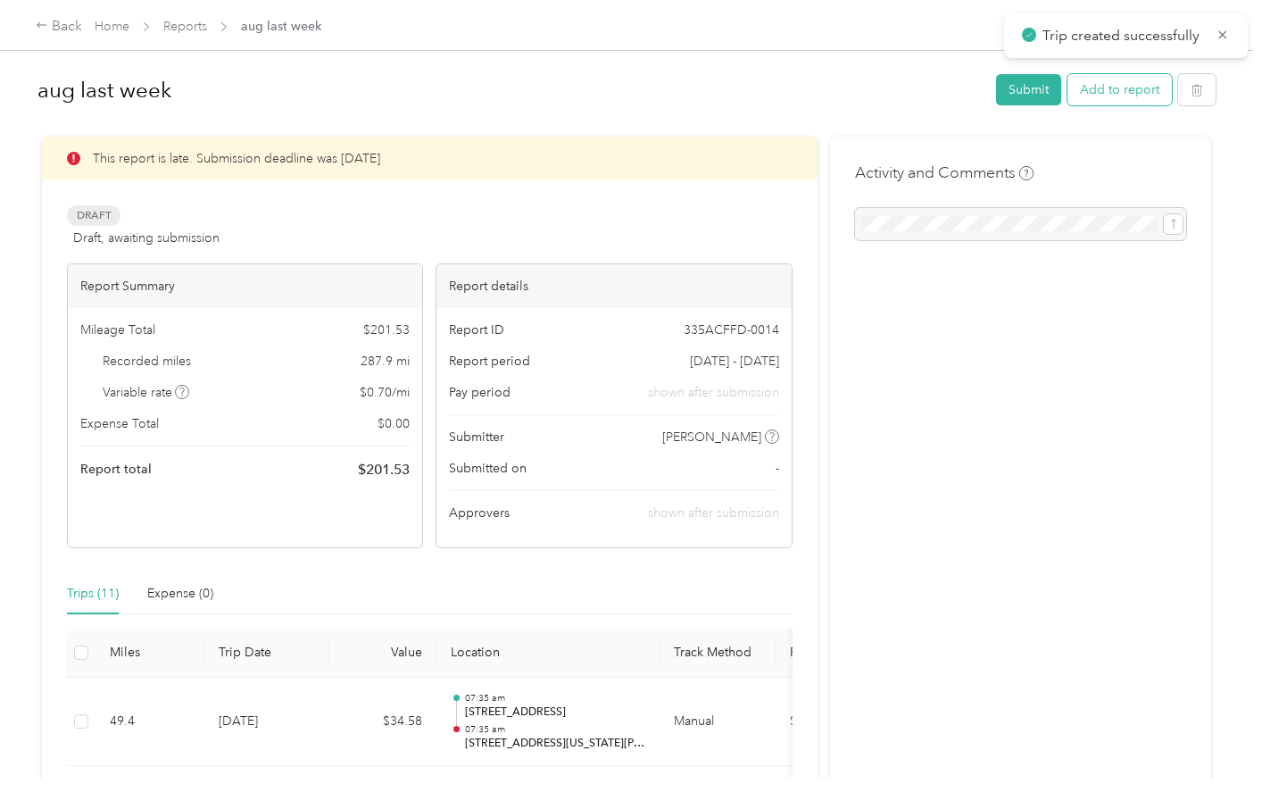
click at [1139, 95] on button "Add to report" at bounding box center [1120, 89] width 104 height 31
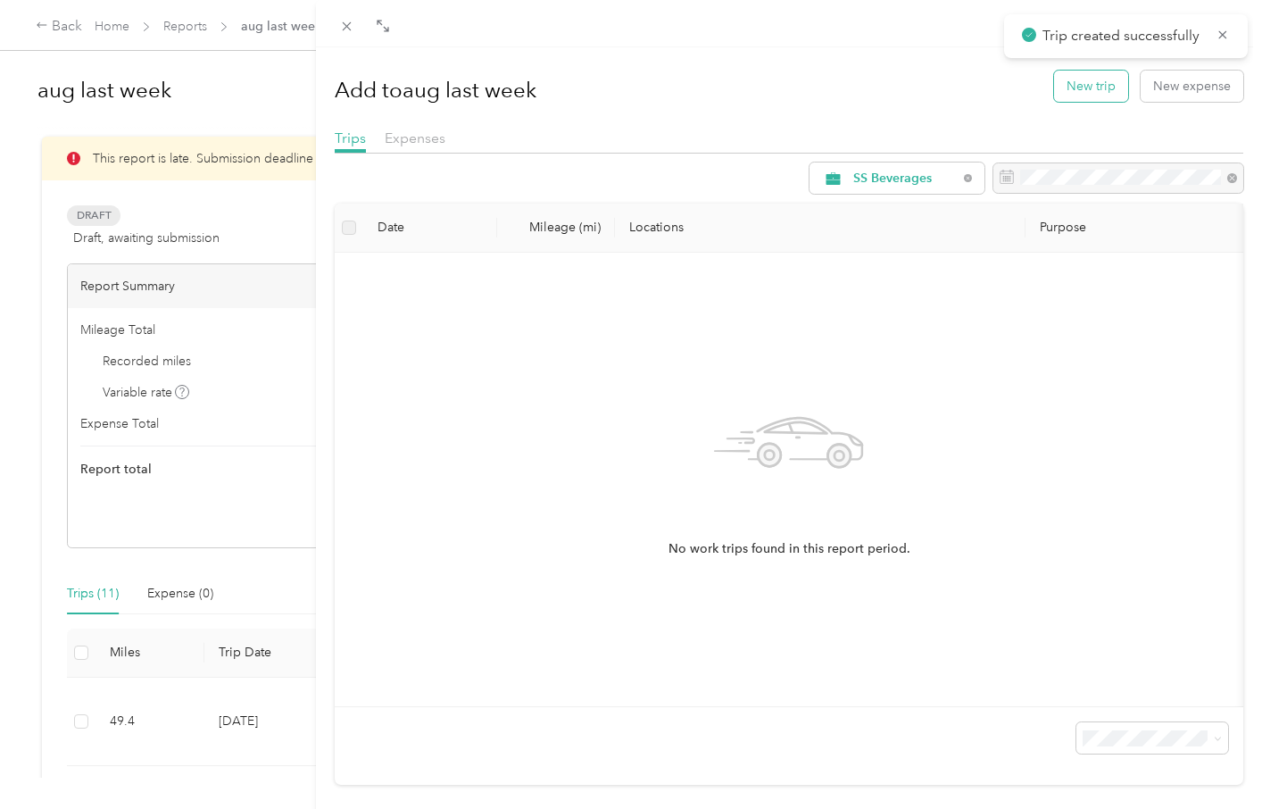
click at [1079, 95] on button "New trip" at bounding box center [1091, 86] width 74 height 31
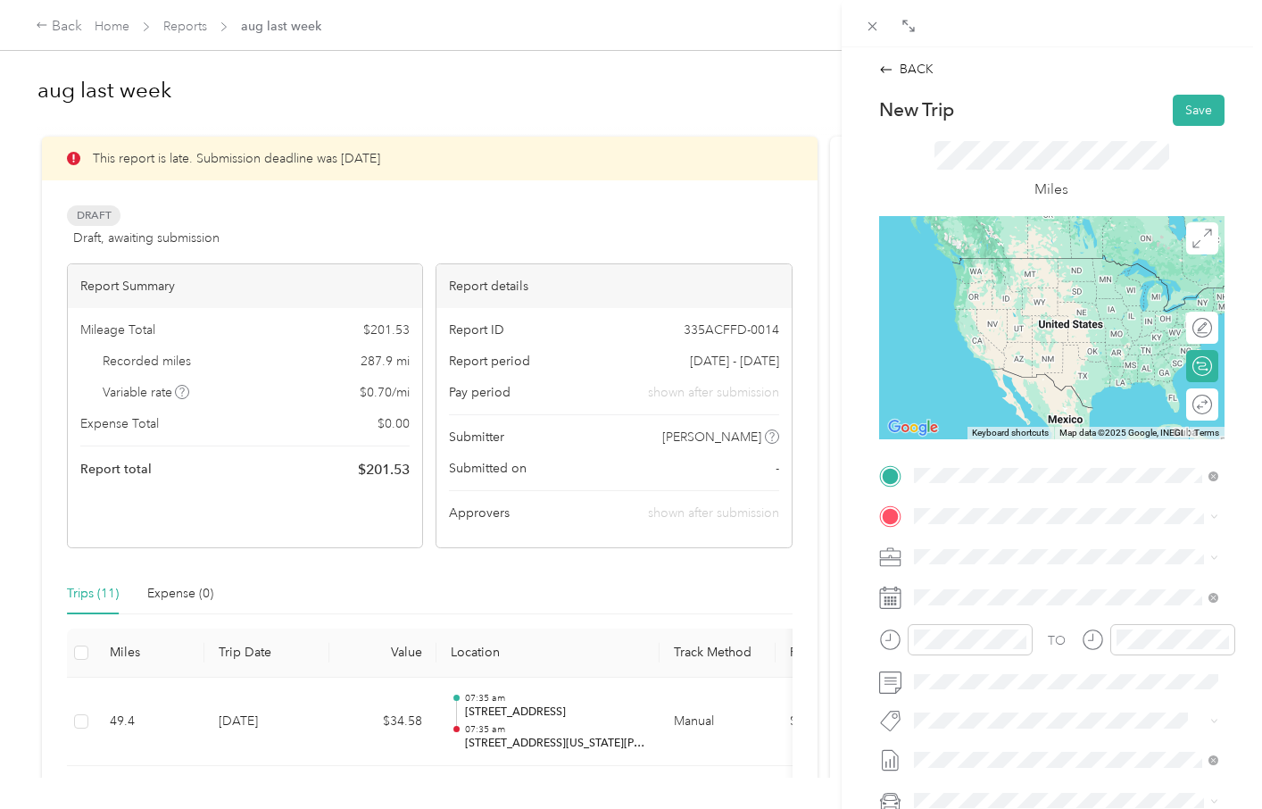
click at [1008, 552] on span "[STREET_ADDRESS][PERSON_NAME][US_STATE]" at bounding box center [1079, 547] width 265 height 31
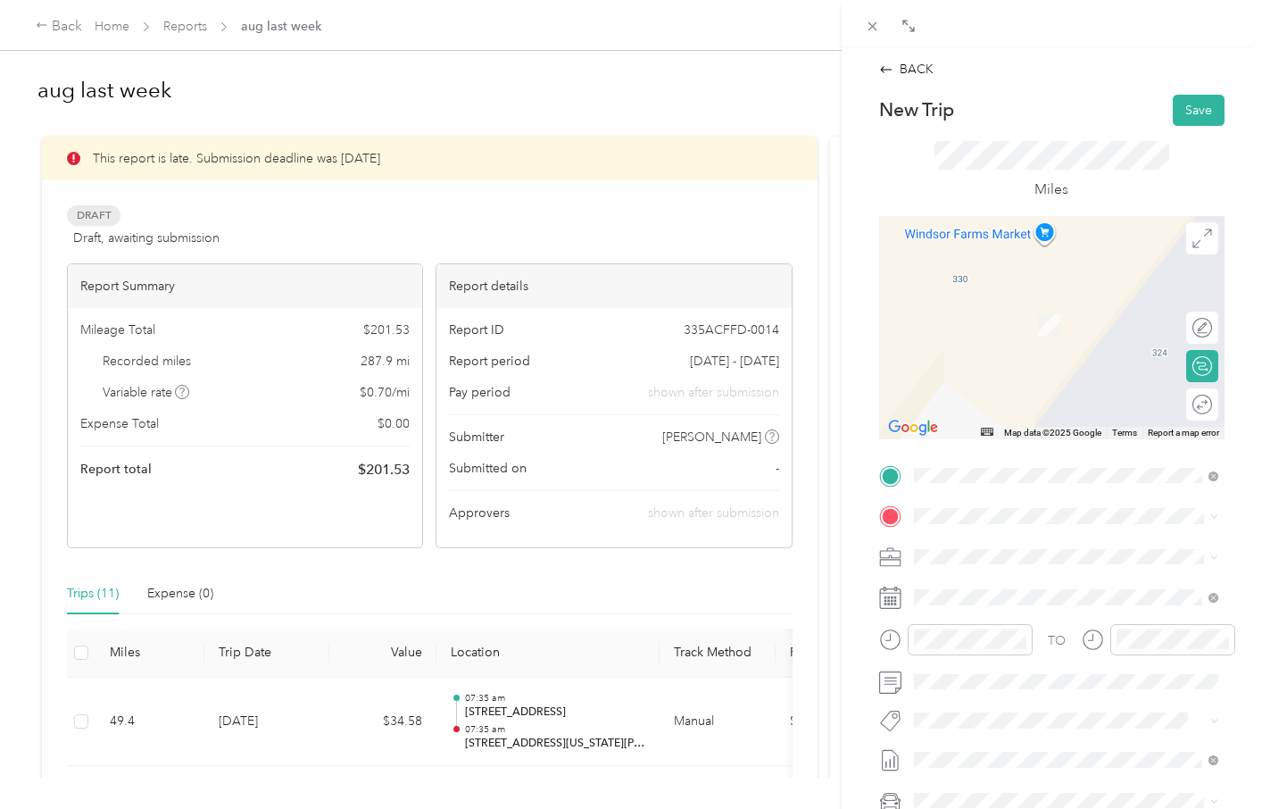
click at [1003, 585] on span "[STREET_ADDRESS][PERSON_NAME][US_STATE]" at bounding box center [1079, 579] width 265 height 31
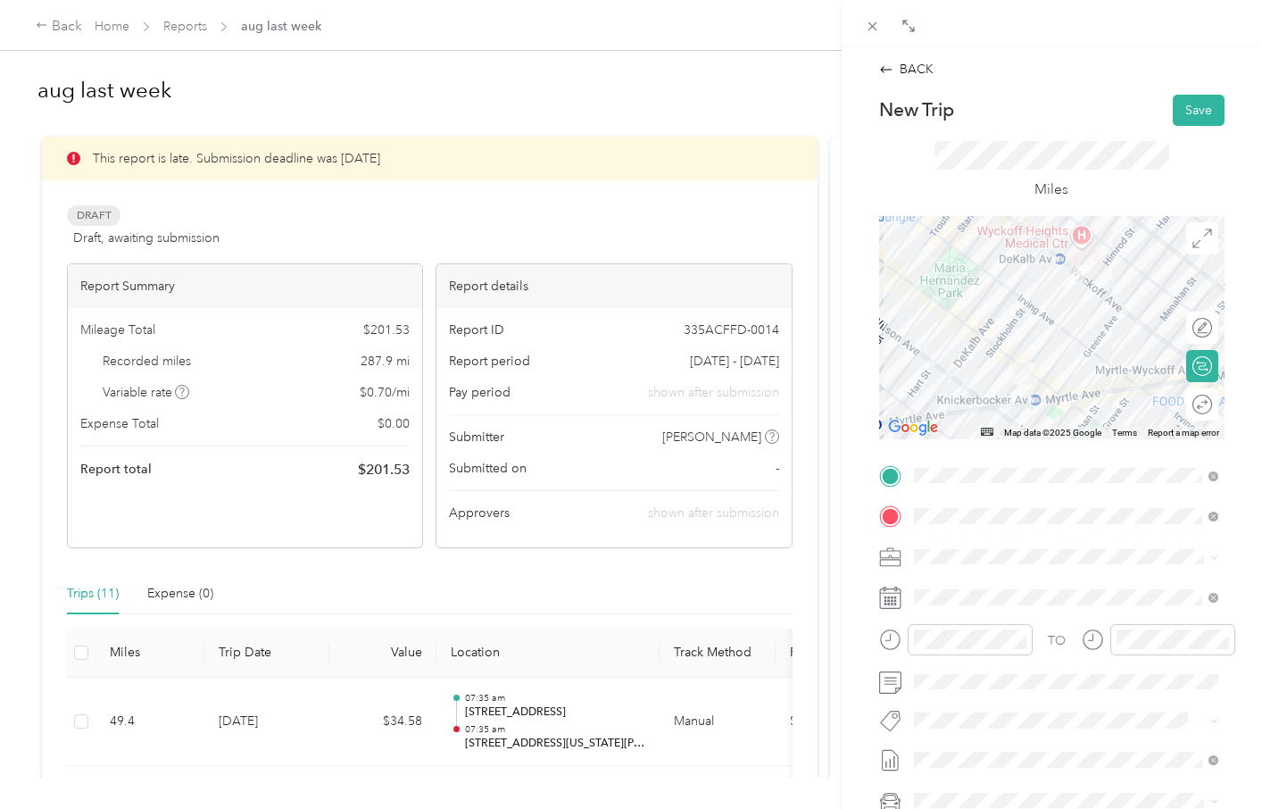
click at [1134, 460] on div "New Trip Save This trip cannot be edited because it is either under review, app…" at bounding box center [1051, 494] width 345 height 798
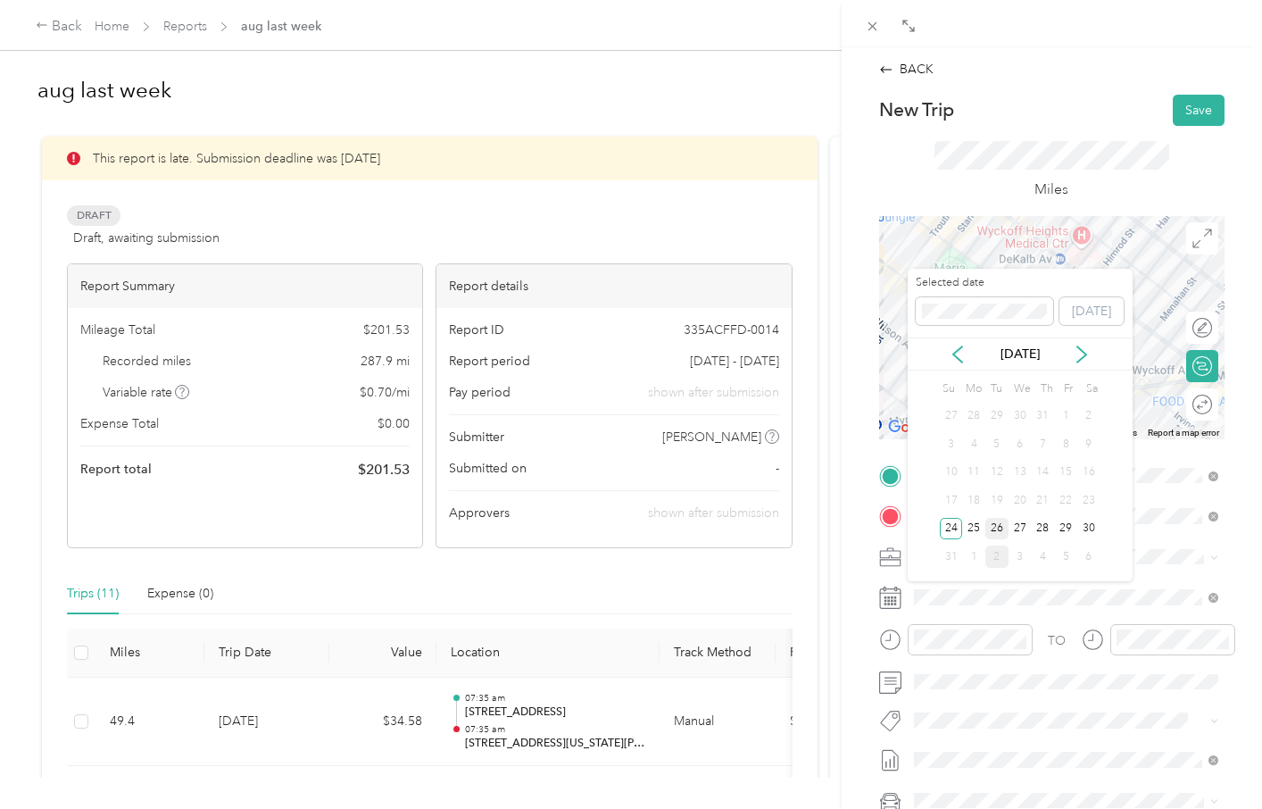
click at [995, 528] on div "26" at bounding box center [997, 529] width 23 height 22
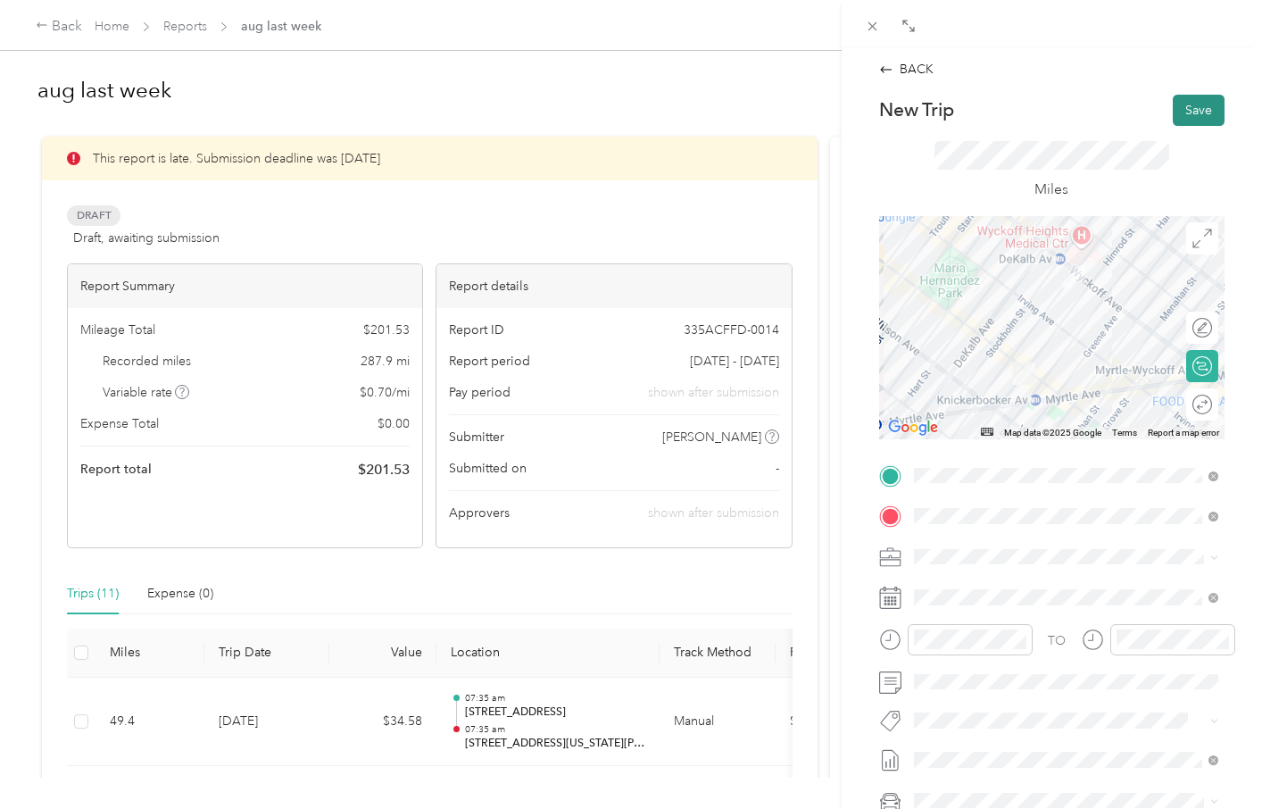
click at [1192, 118] on button "Save" at bounding box center [1199, 110] width 52 height 31
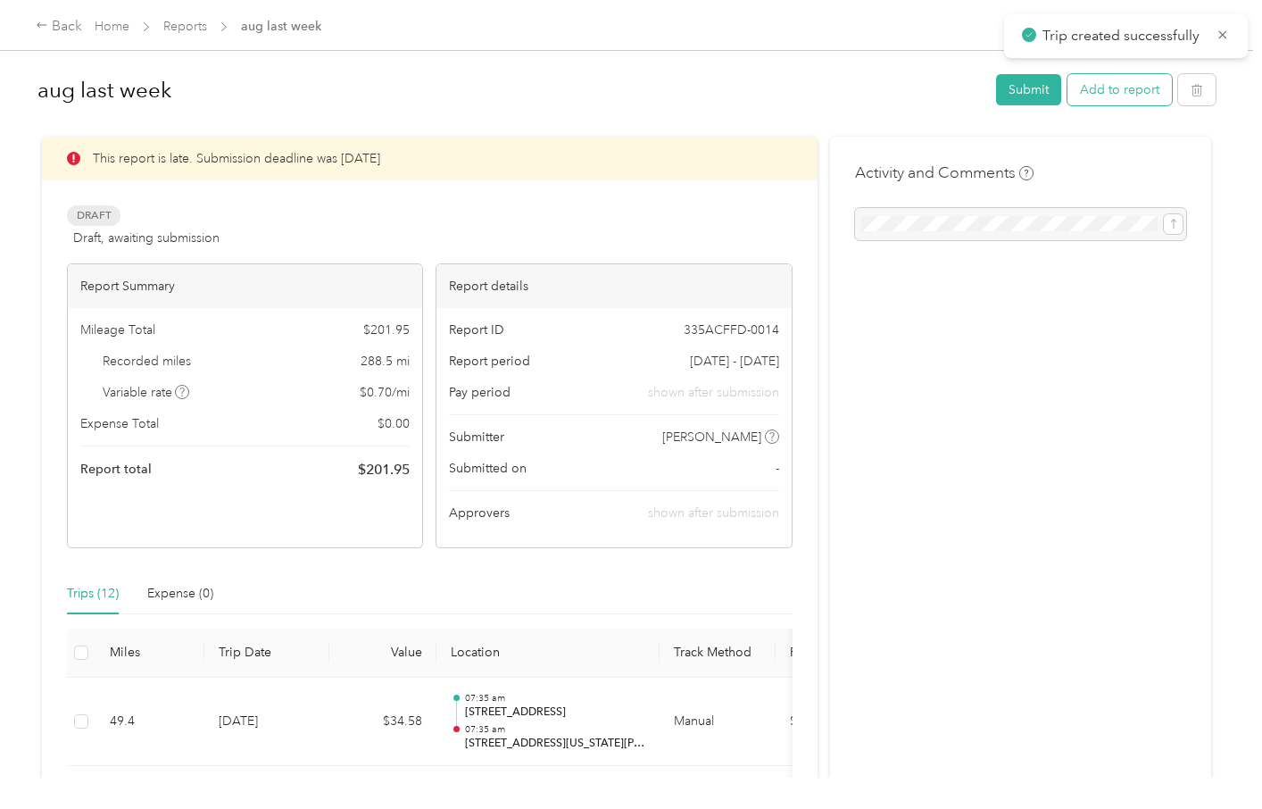
click at [1146, 87] on button "Add to report" at bounding box center [1120, 89] width 104 height 31
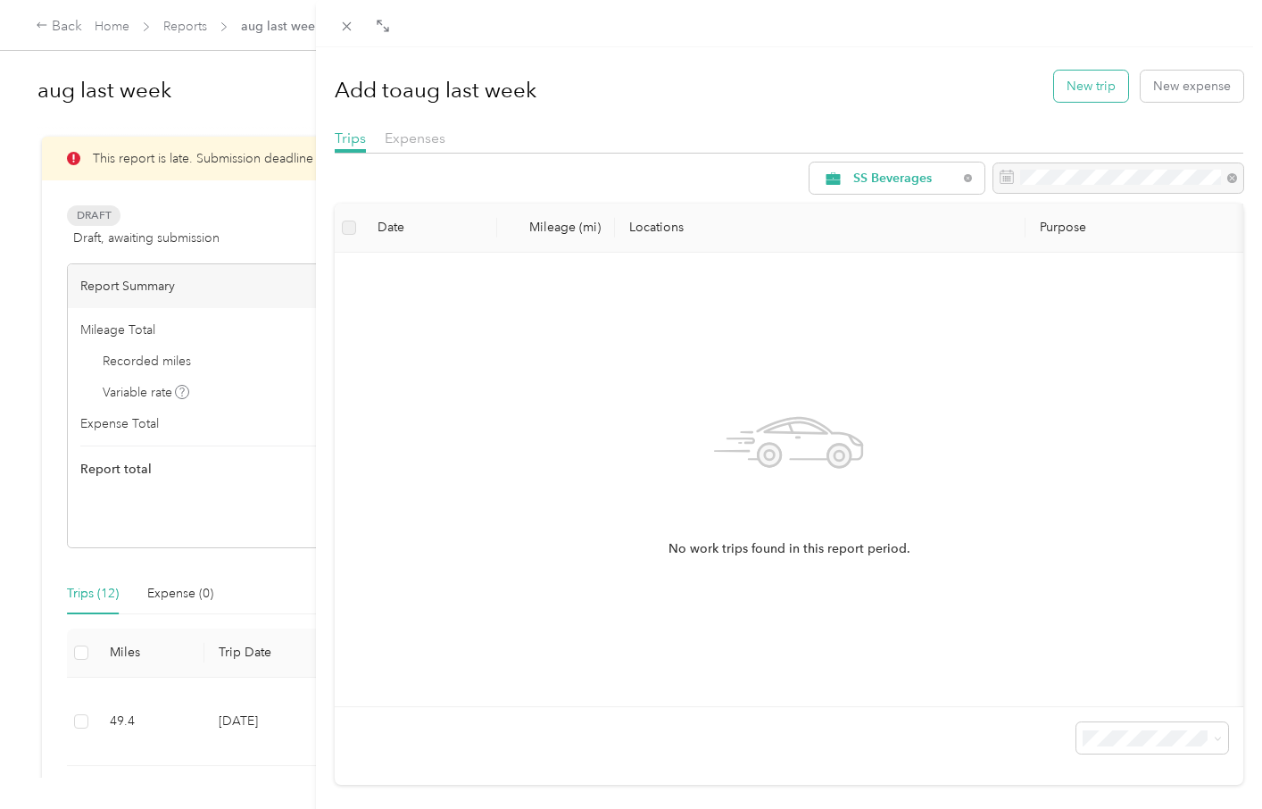
click at [1103, 88] on button "New trip" at bounding box center [1091, 86] width 74 height 31
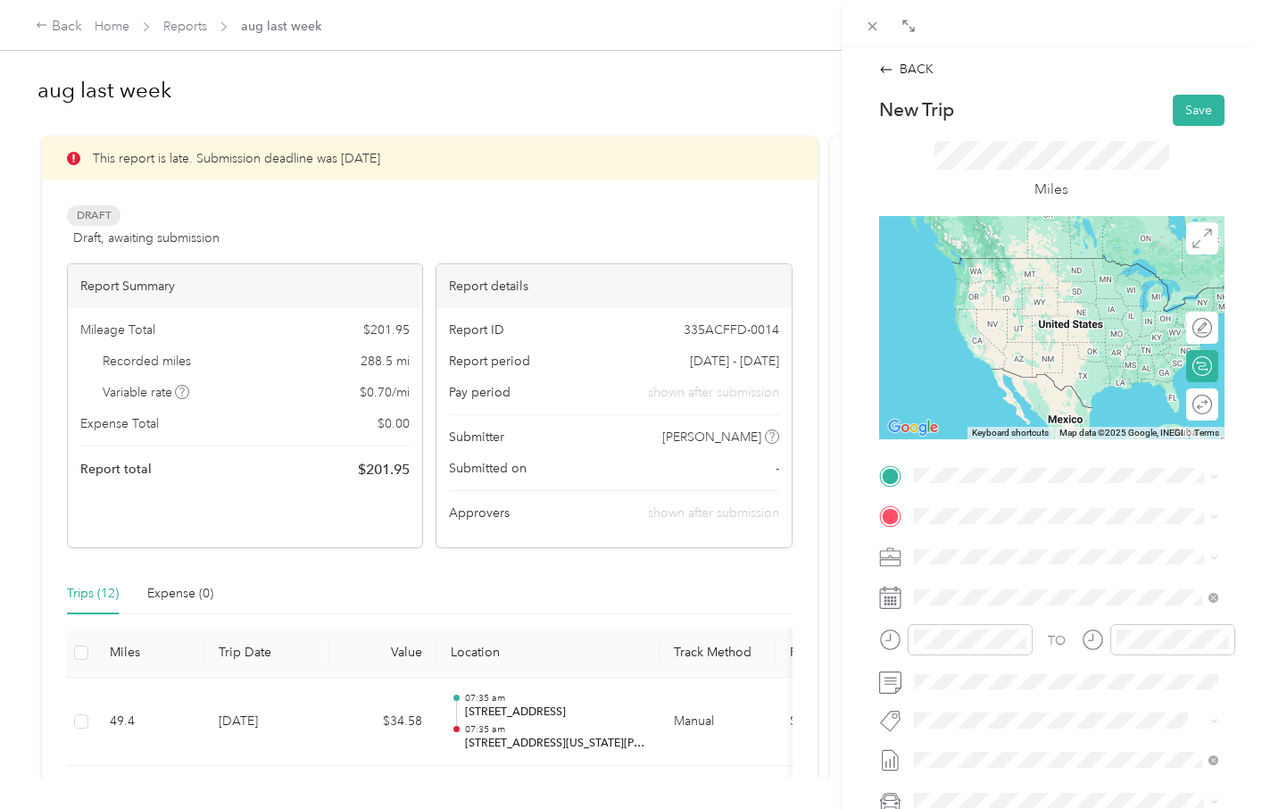
click at [989, 551] on span "[STREET_ADDRESS][PERSON_NAME][US_STATE]" at bounding box center [1079, 546] width 265 height 31
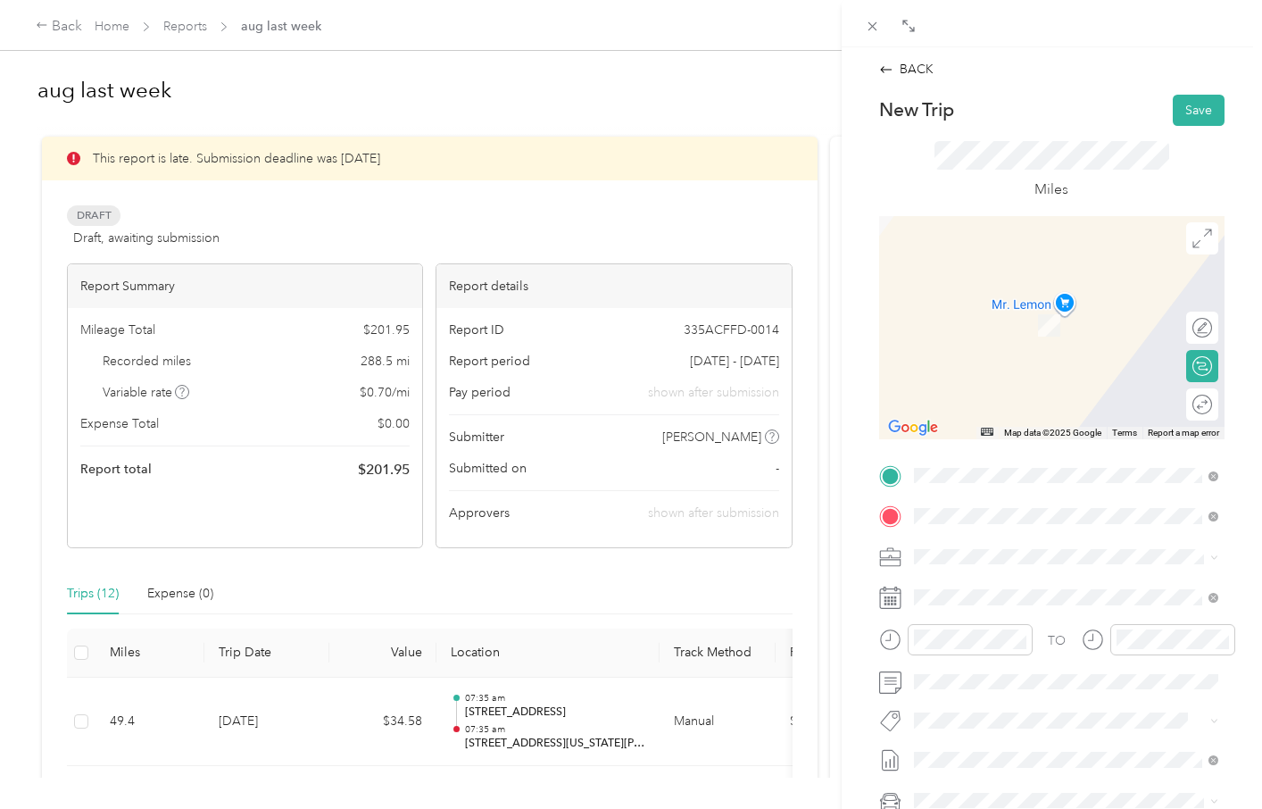
click at [995, 584] on span "[STREET_ADDRESS][US_STATE][PERSON_NAME][US_STATE]" at bounding box center [1079, 587] width 265 height 31
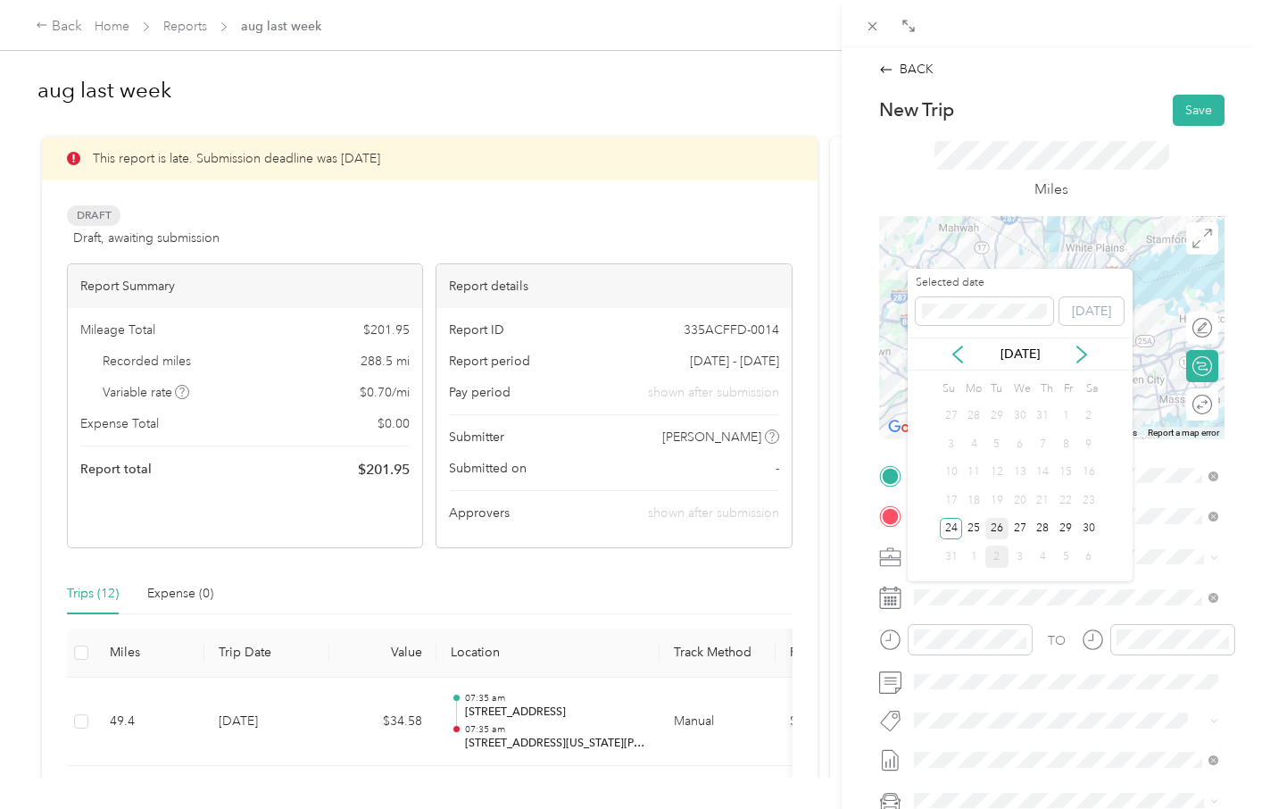
click at [995, 527] on div "26" at bounding box center [997, 529] width 23 height 22
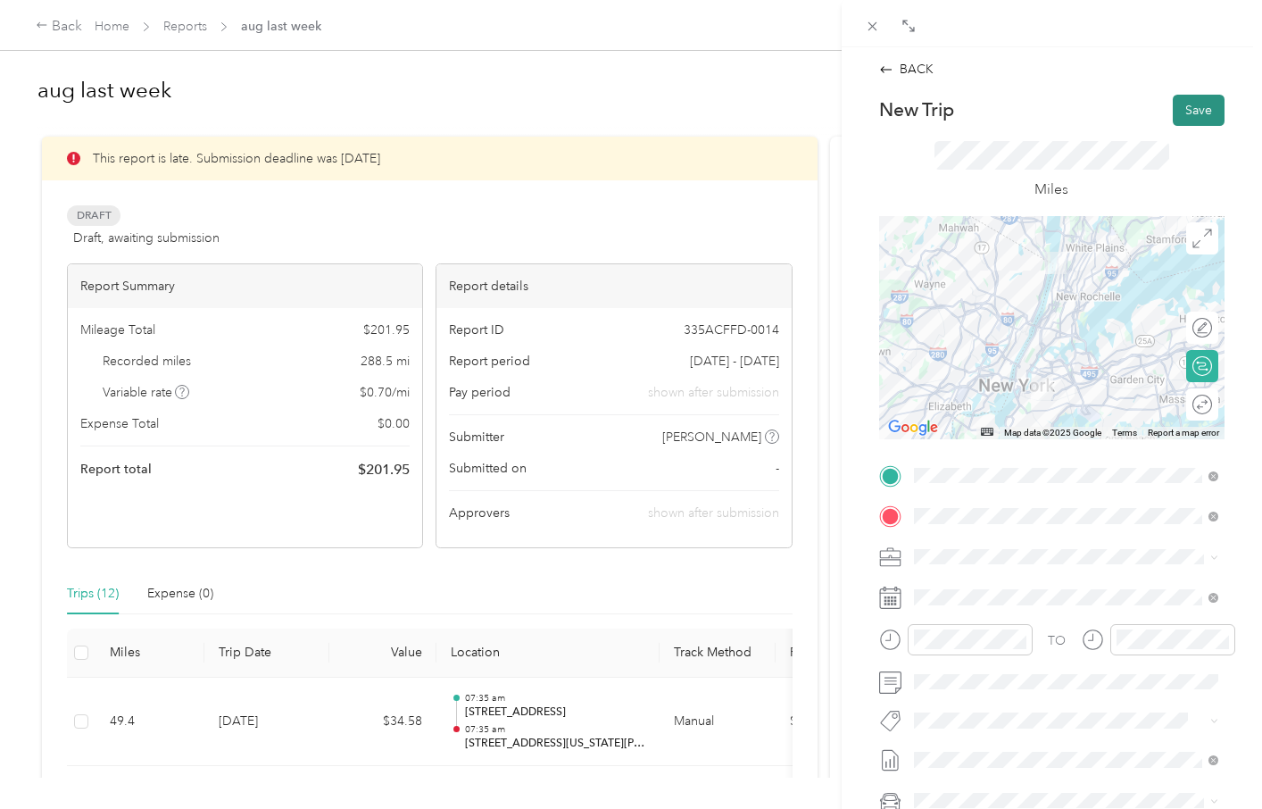
click at [1192, 109] on button "Save" at bounding box center [1199, 110] width 52 height 31
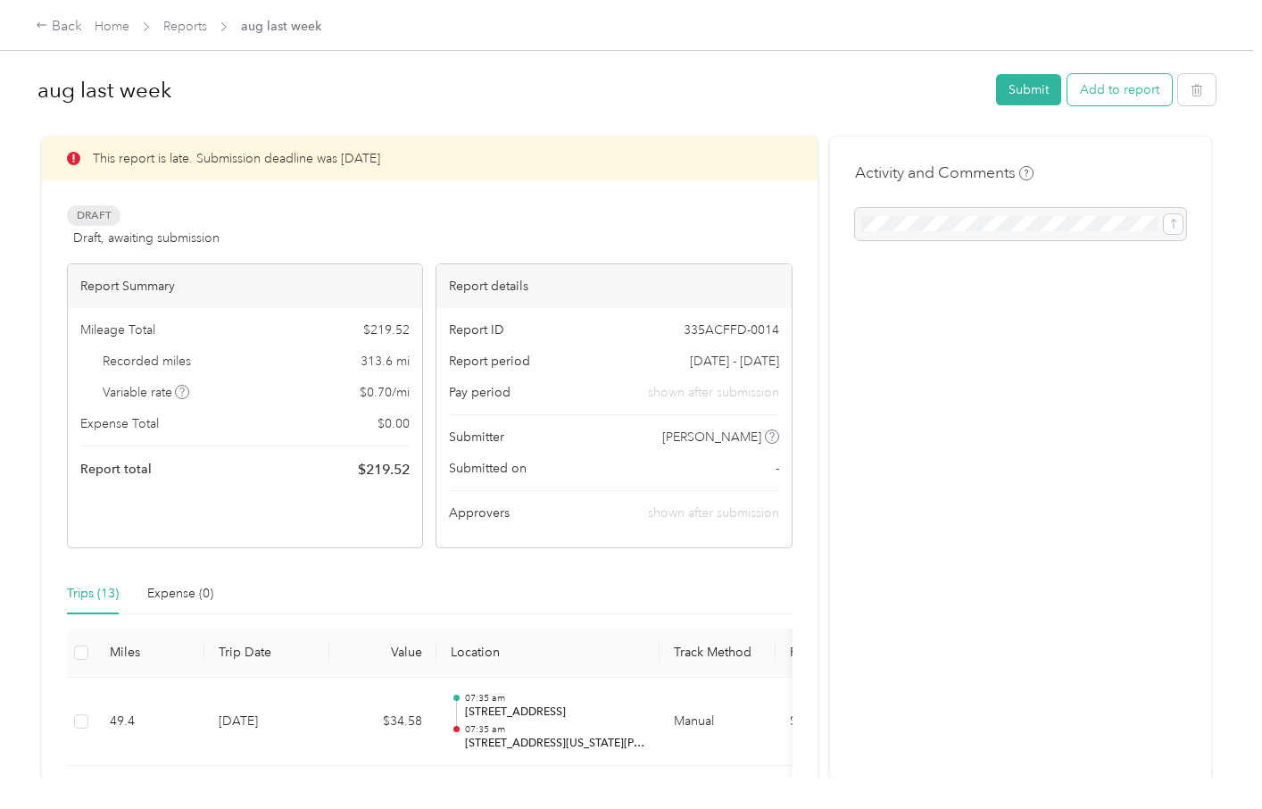
click at [1146, 83] on button "Add to report" at bounding box center [1120, 89] width 104 height 31
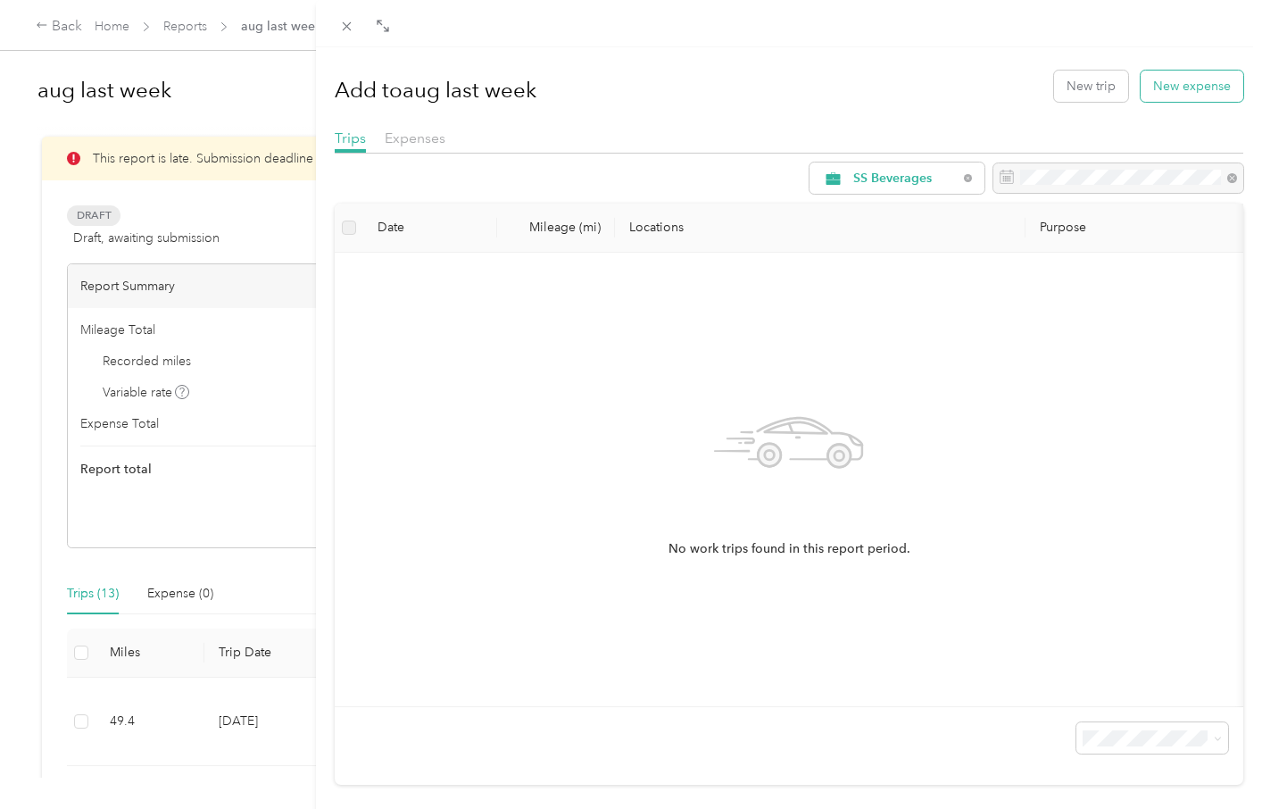
click at [1168, 83] on button "New expense" at bounding box center [1192, 86] width 103 height 31
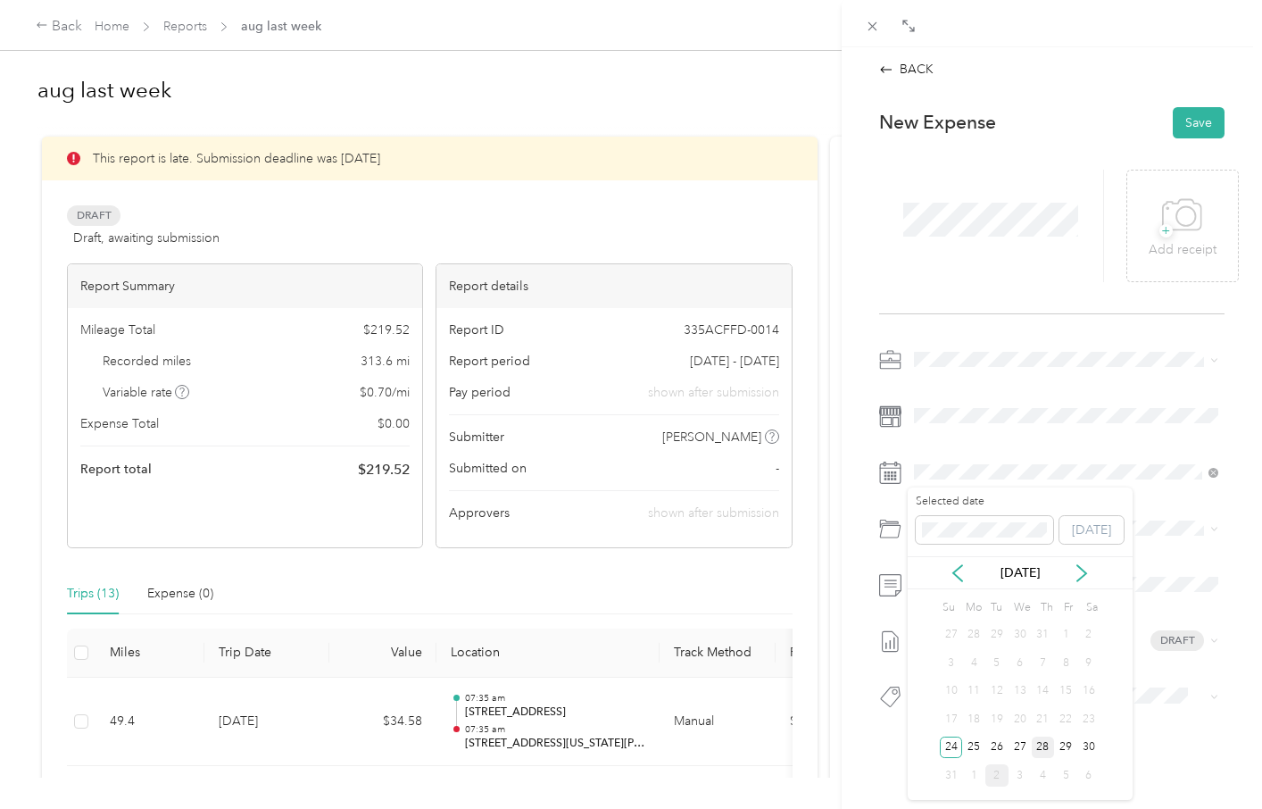
click at [1043, 745] on div "28" at bounding box center [1043, 748] width 23 height 22
click at [1192, 237] on icon at bounding box center [1182, 215] width 40 height 49
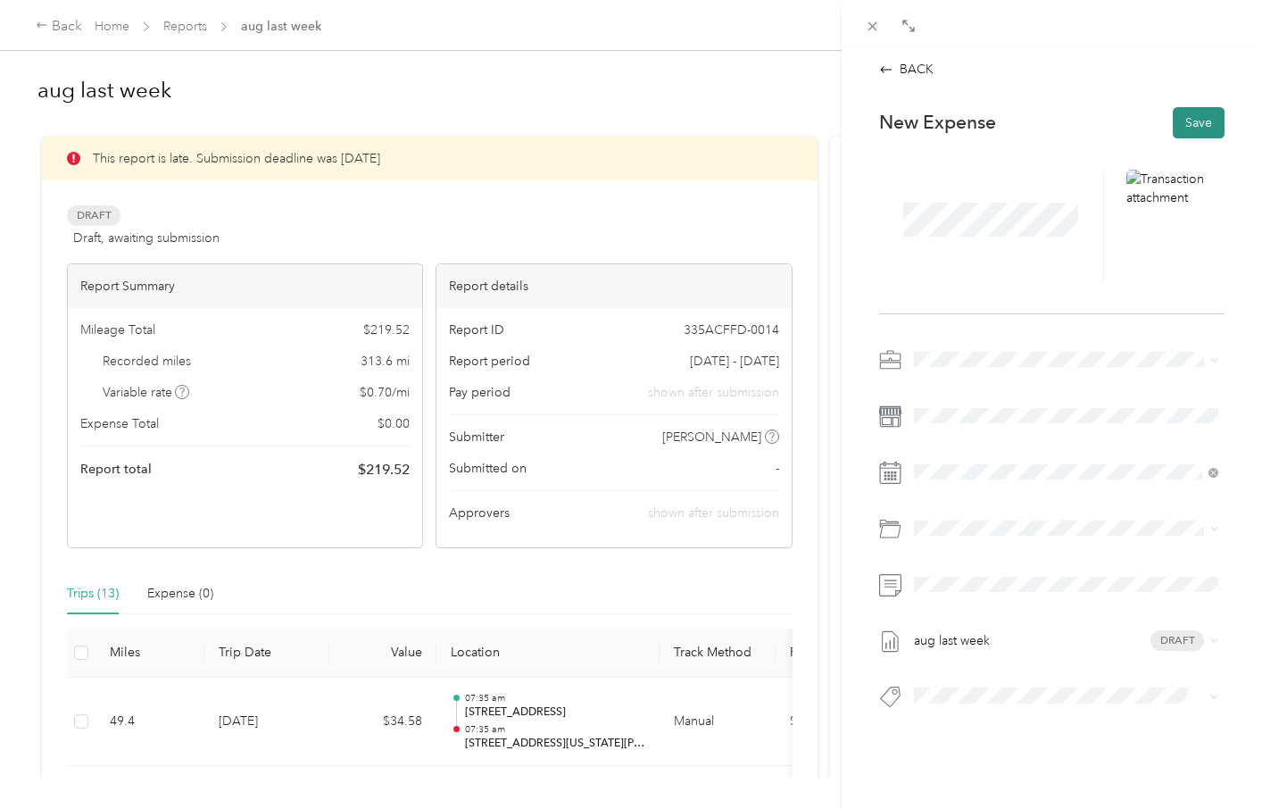
click at [1206, 124] on button "Save" at bounding box center [1199, 122] width 52 height 31
click at [196, 594] on div "BACK This expense cannot be edited because it is either under review, approved,…" at bounding box center [631, 404] width 1262 height 809
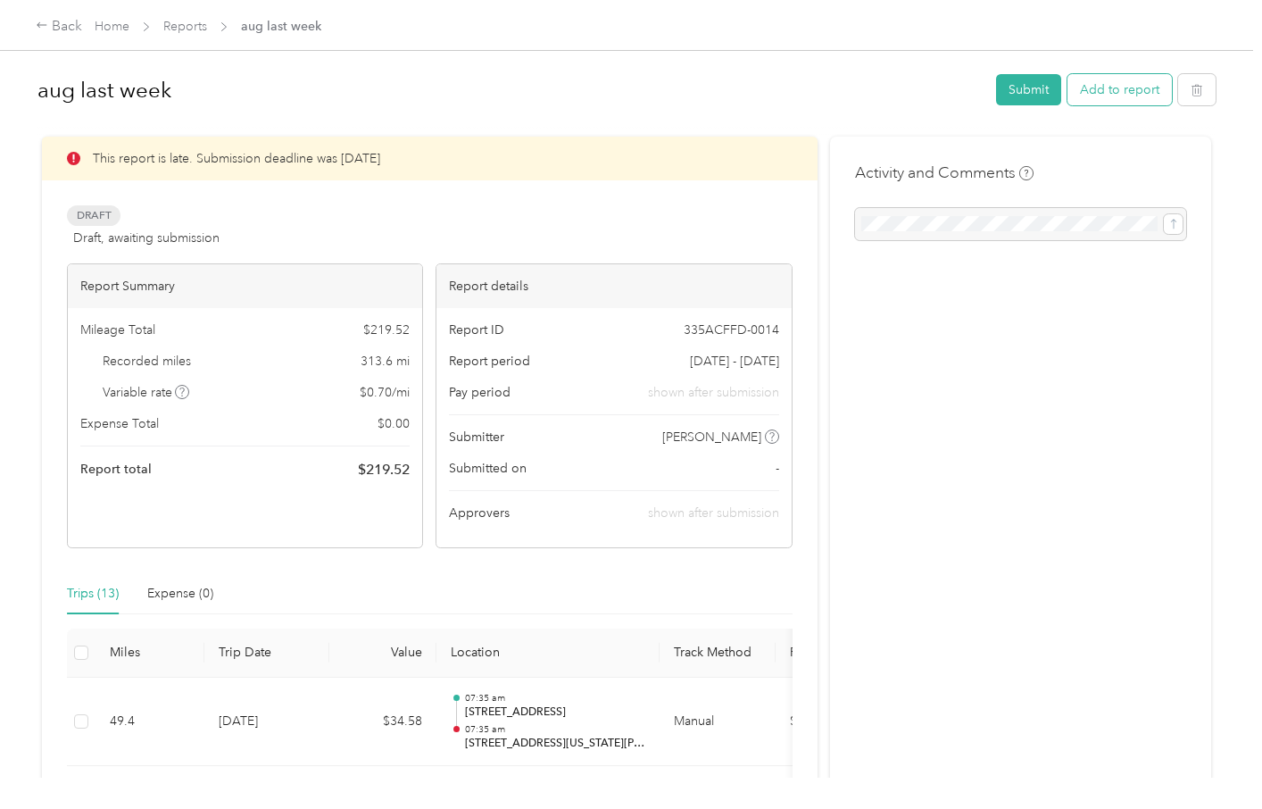
click at [1124, 89] on button "Add to report" at bounding box center [1120, 89] width 104 height 31
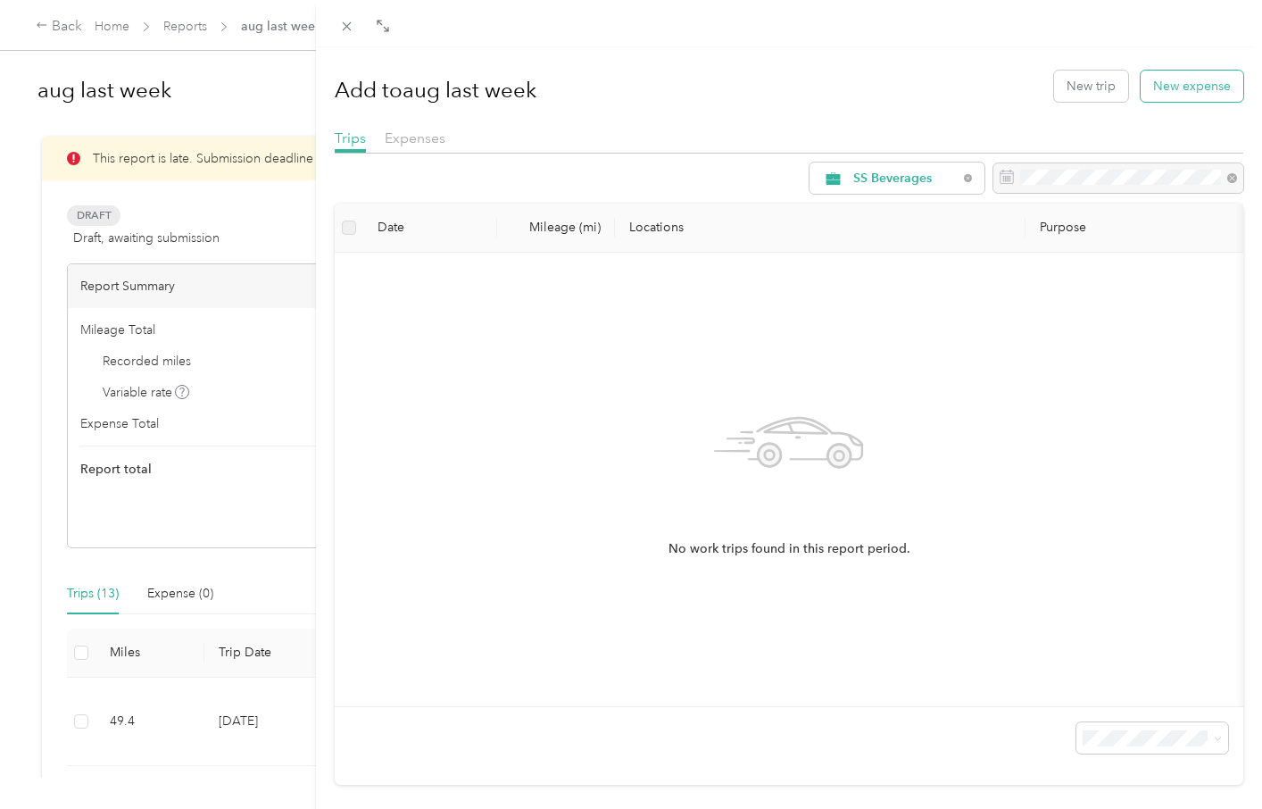
click at [1185, 80] on button "New expense" at bounding box center [1192, 86] width 103 height 31
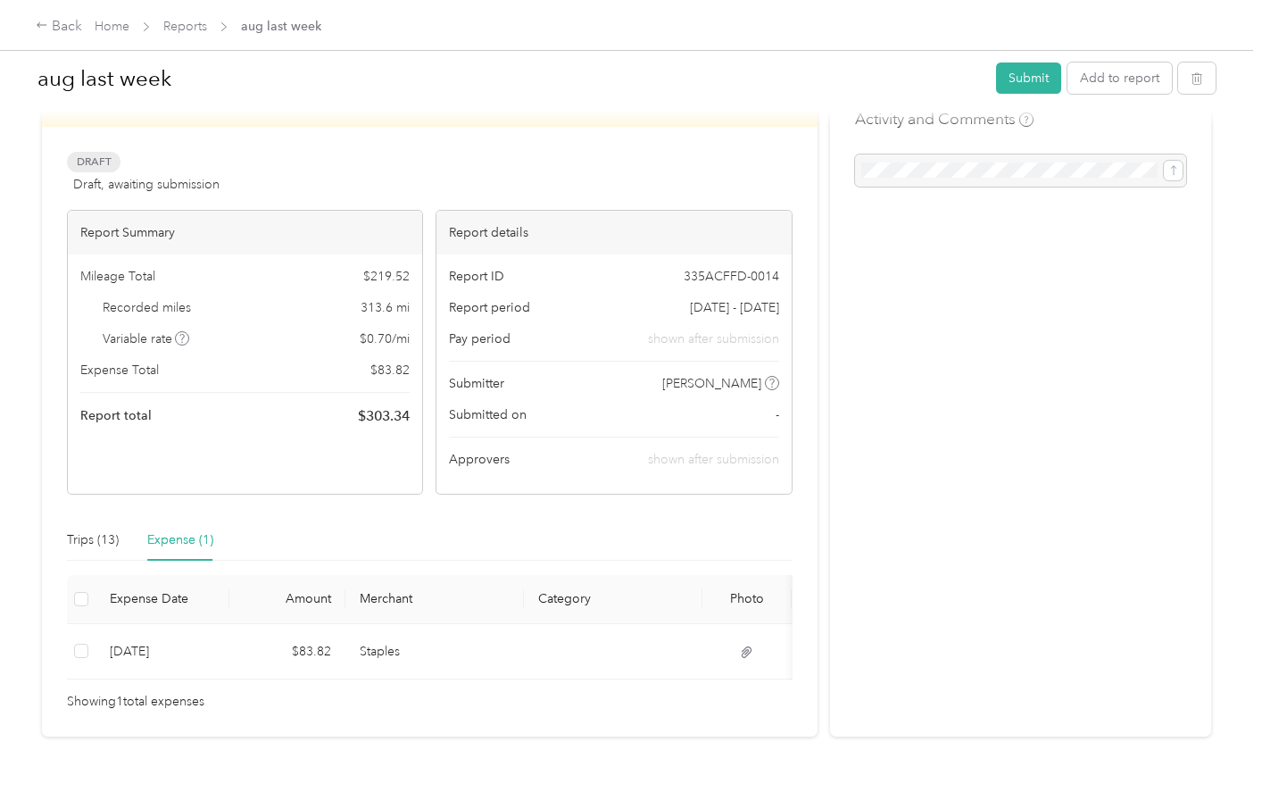
scroll to position [75, 0]
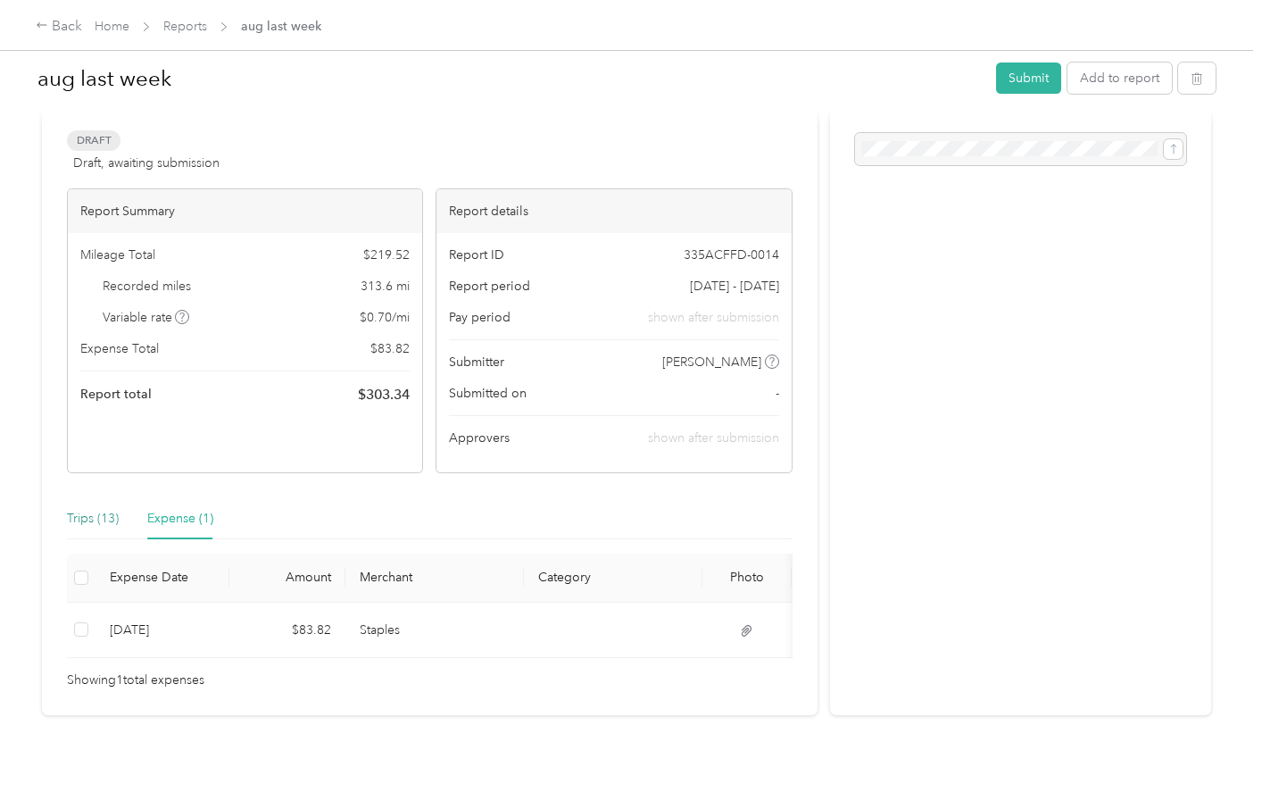
click at [107, 515] on div "Trips (13)" at bounding box center [93, 519] width 52 height 20
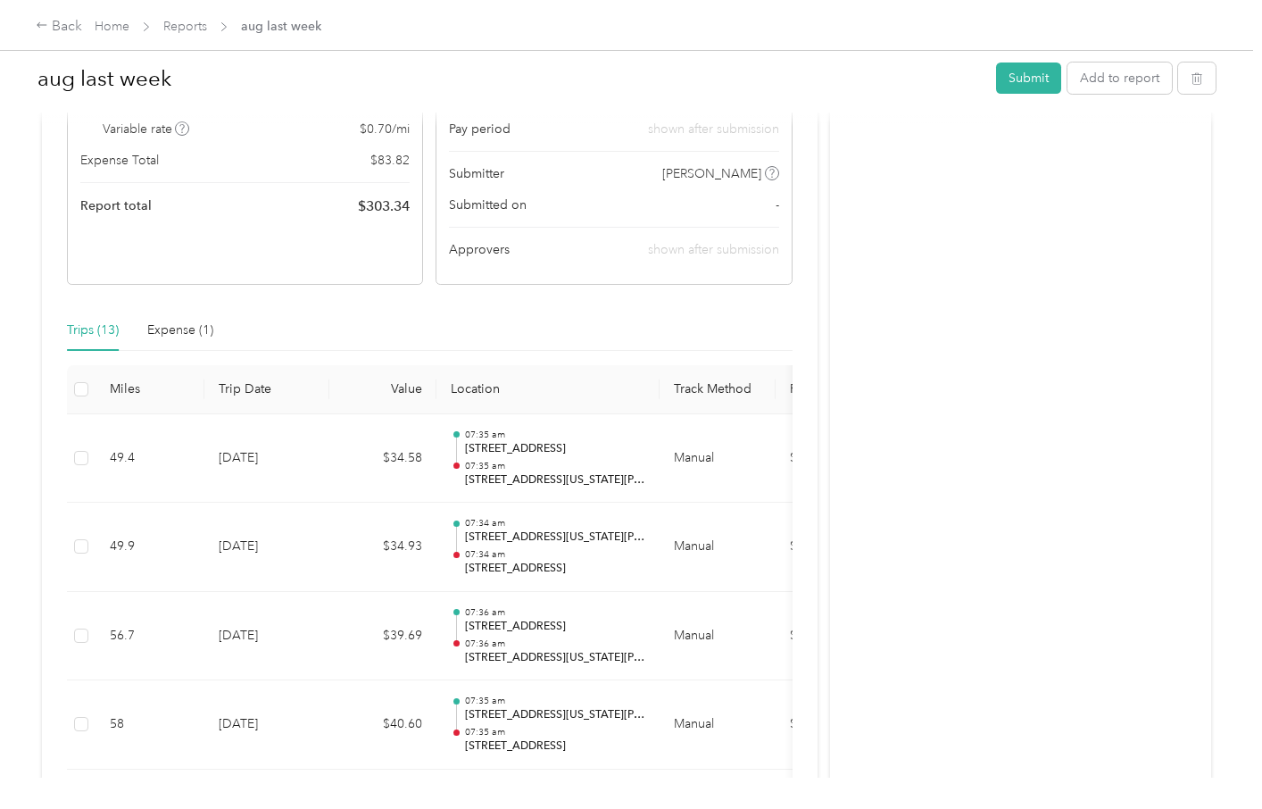
scroll to position [0, 0]
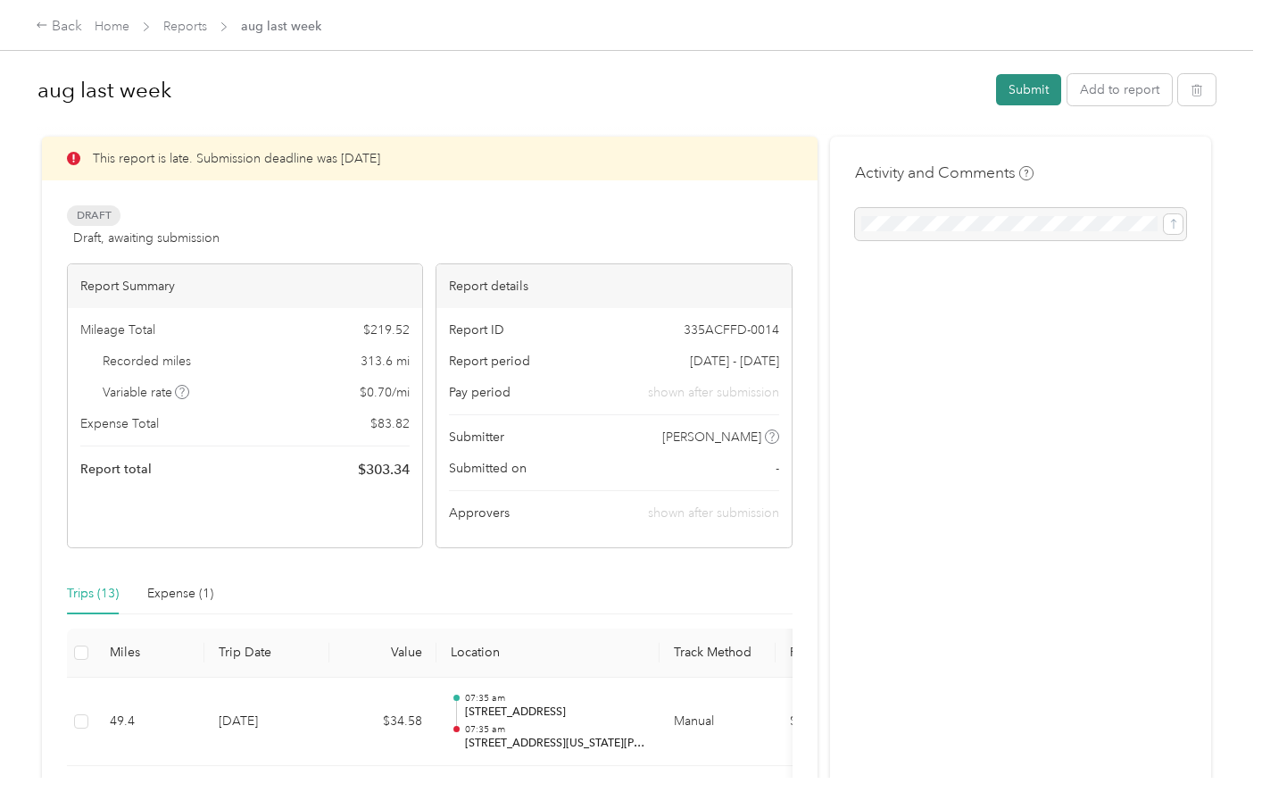
click at [1027, 92] on button "Submit" at bounding box center [1028, 89] width 65 height 31
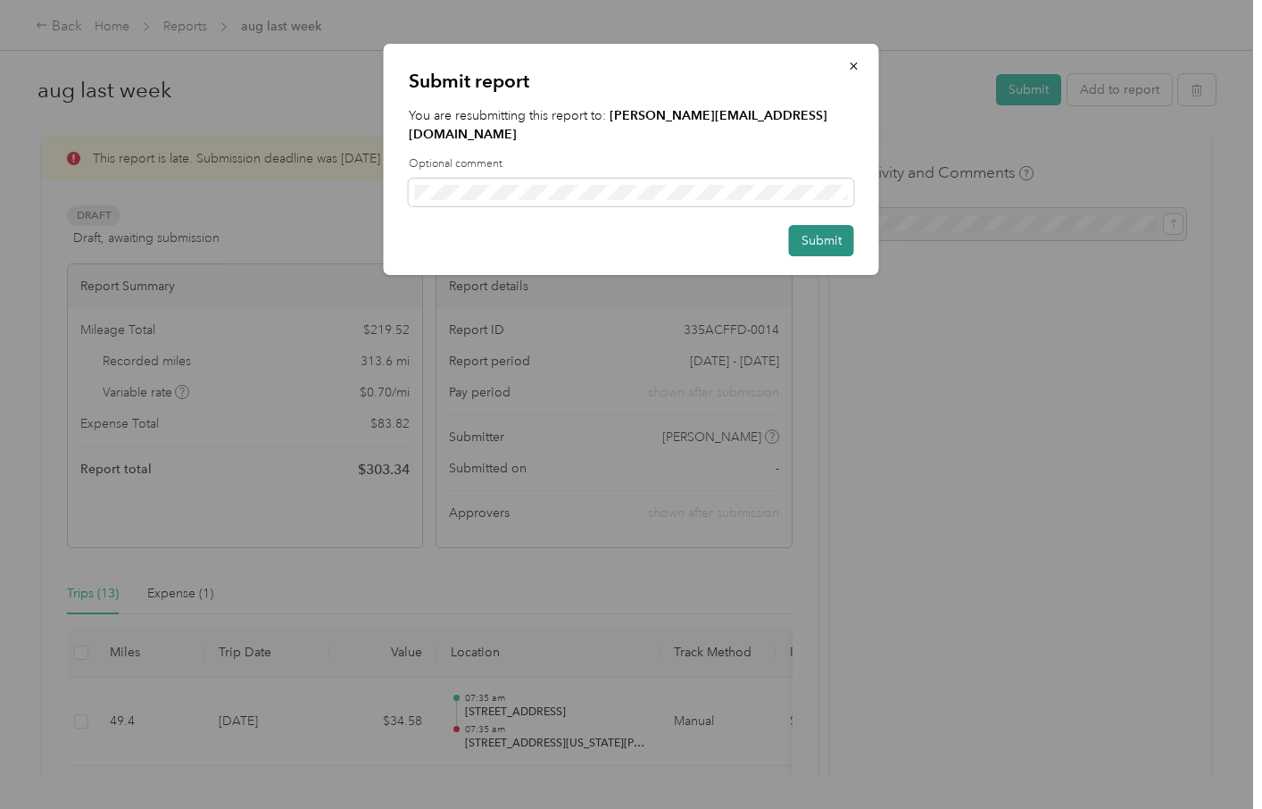
click at [825, 225] on button "Submit" at bounding box center [821, 240] width 65 height 31
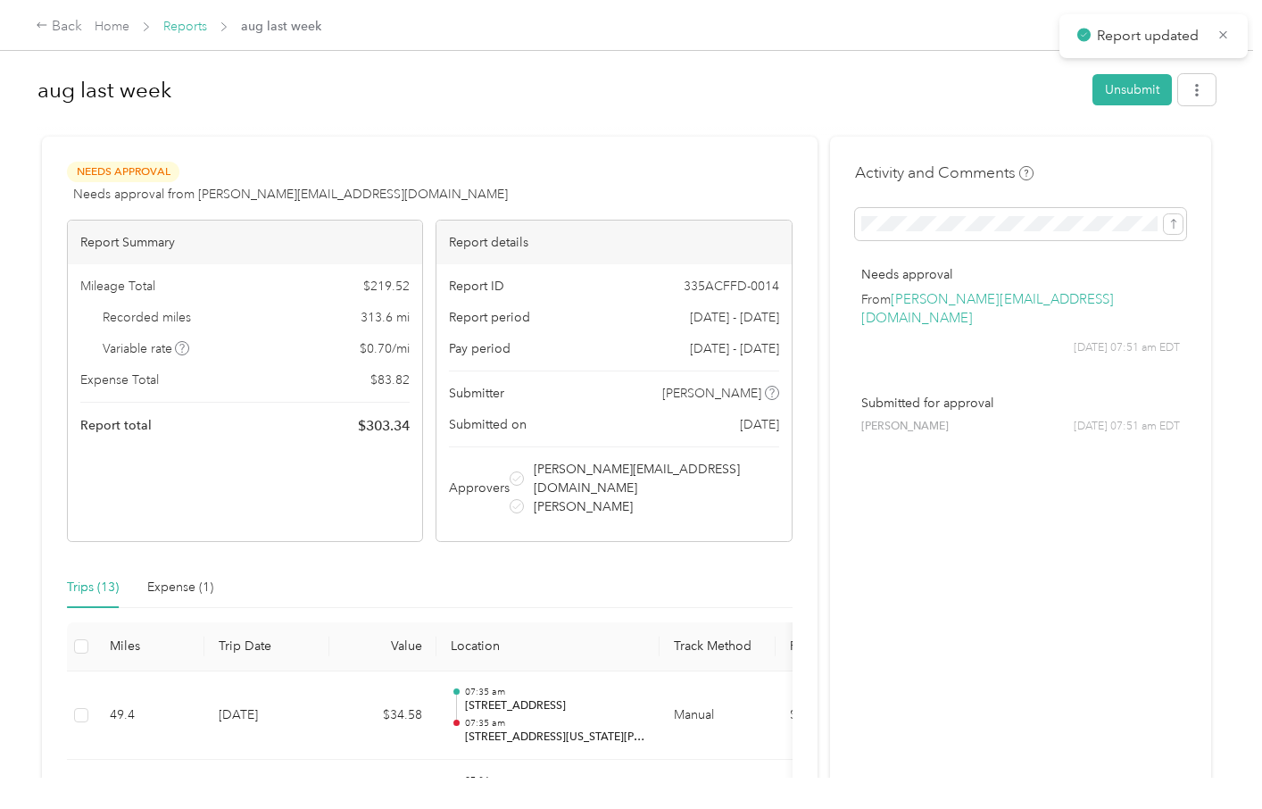
click at [197, 26] on link "Reports" at bounding box center [185, 26] width 44 height 15
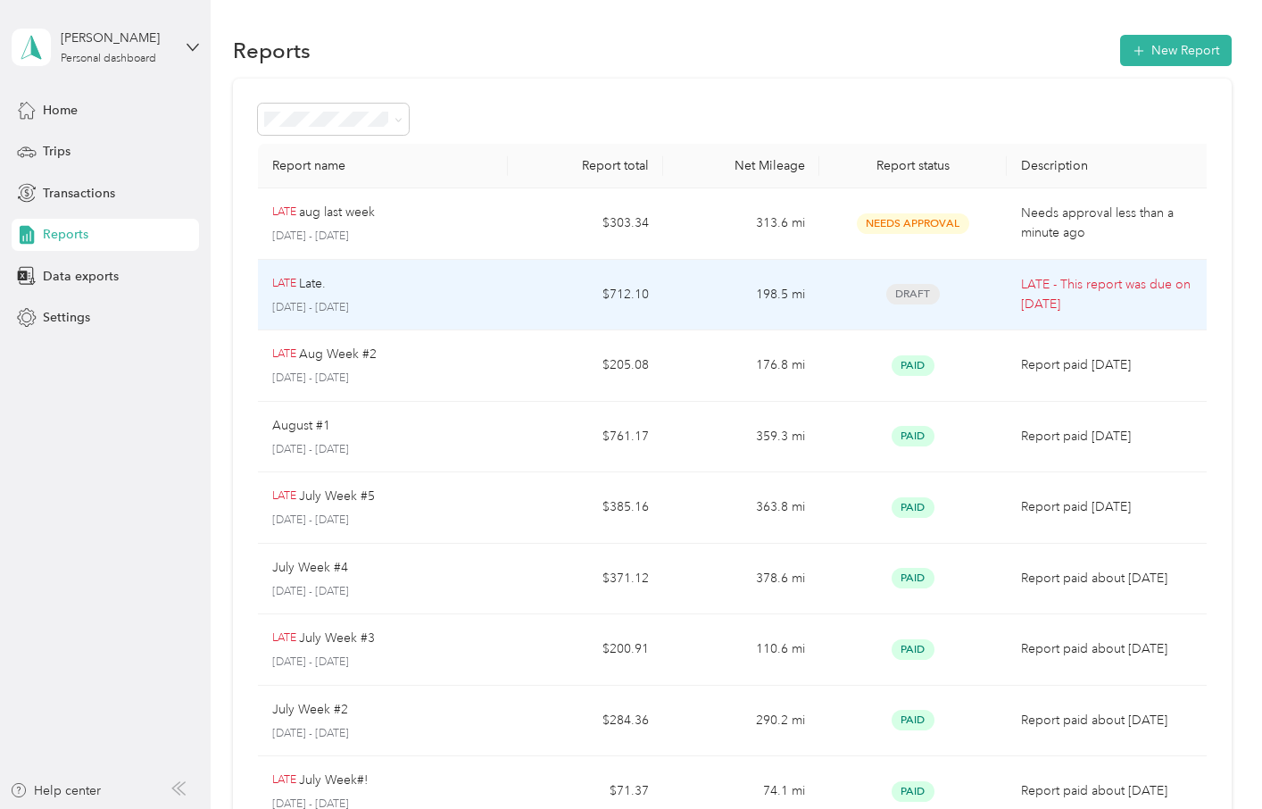
click at [361, 287] on div "[PERSON_NAME]." at bounding box center [382, 284] width 221 height 20
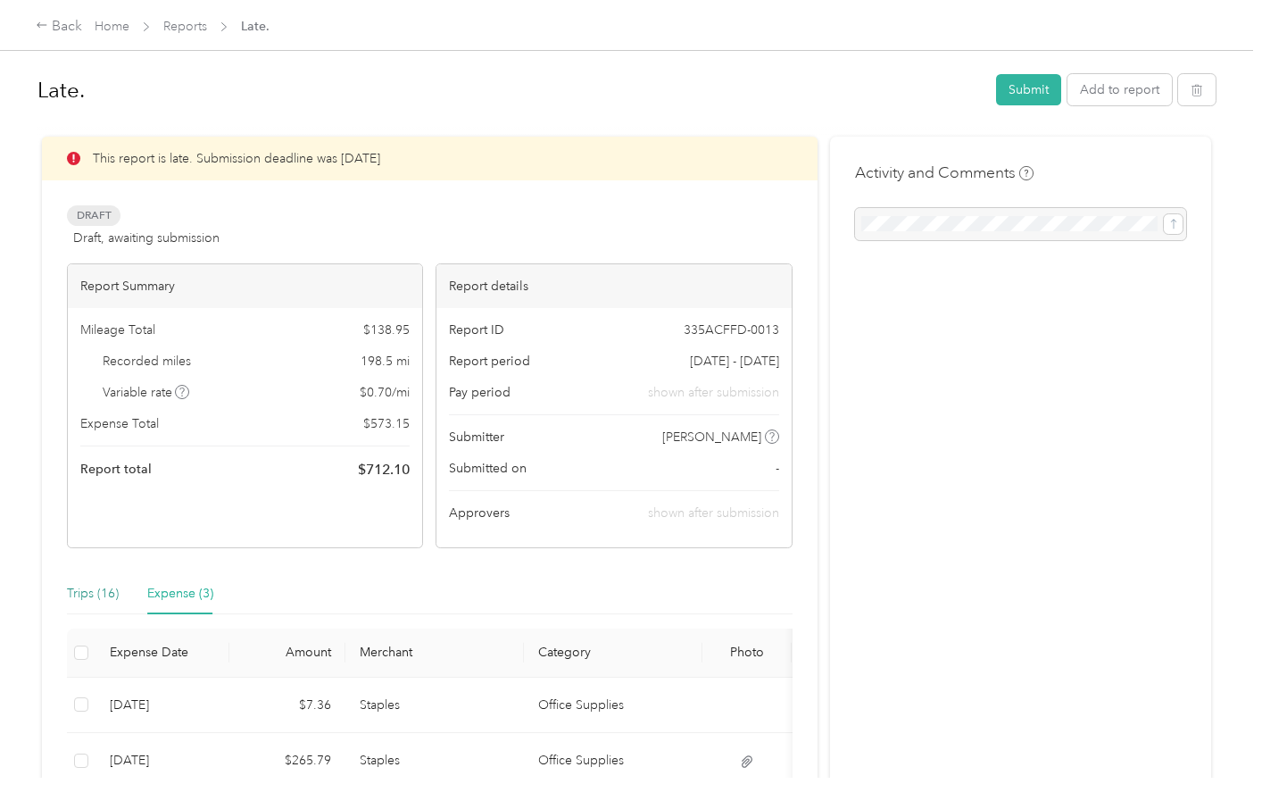
click at [98, 593] on div "Trips (16)" at bounding box center [93, 594] width 52 height 20
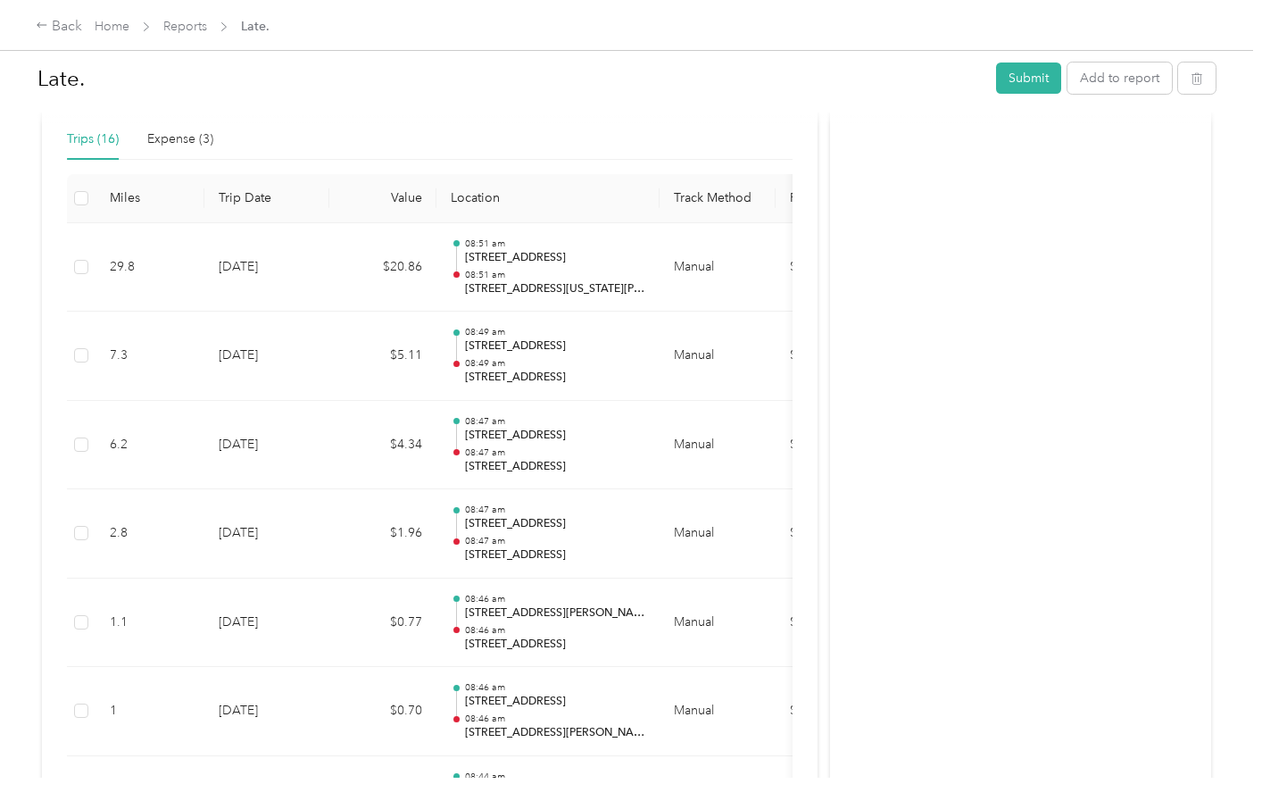
scroll to position [451, 0]
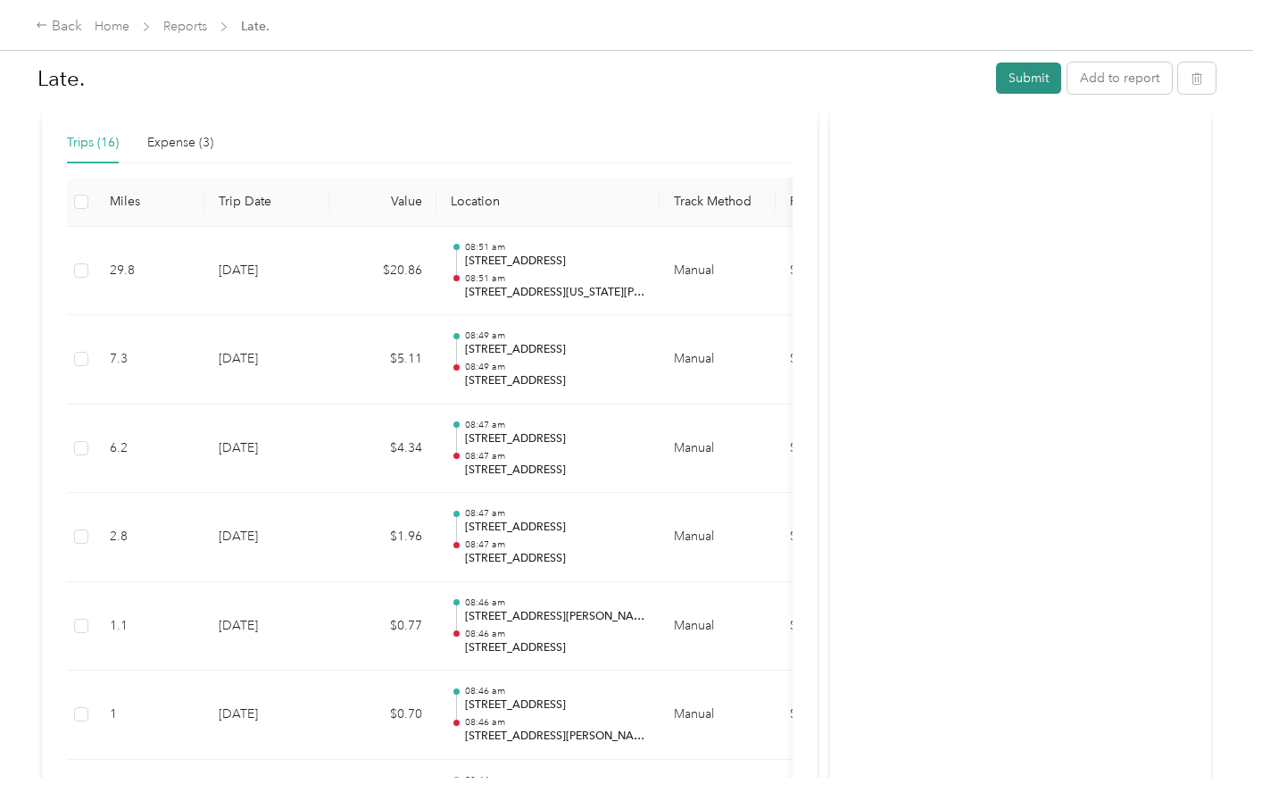
click at [1033, 80] on button "Submit" at bounding box center [1028, 77] width 65 height 31
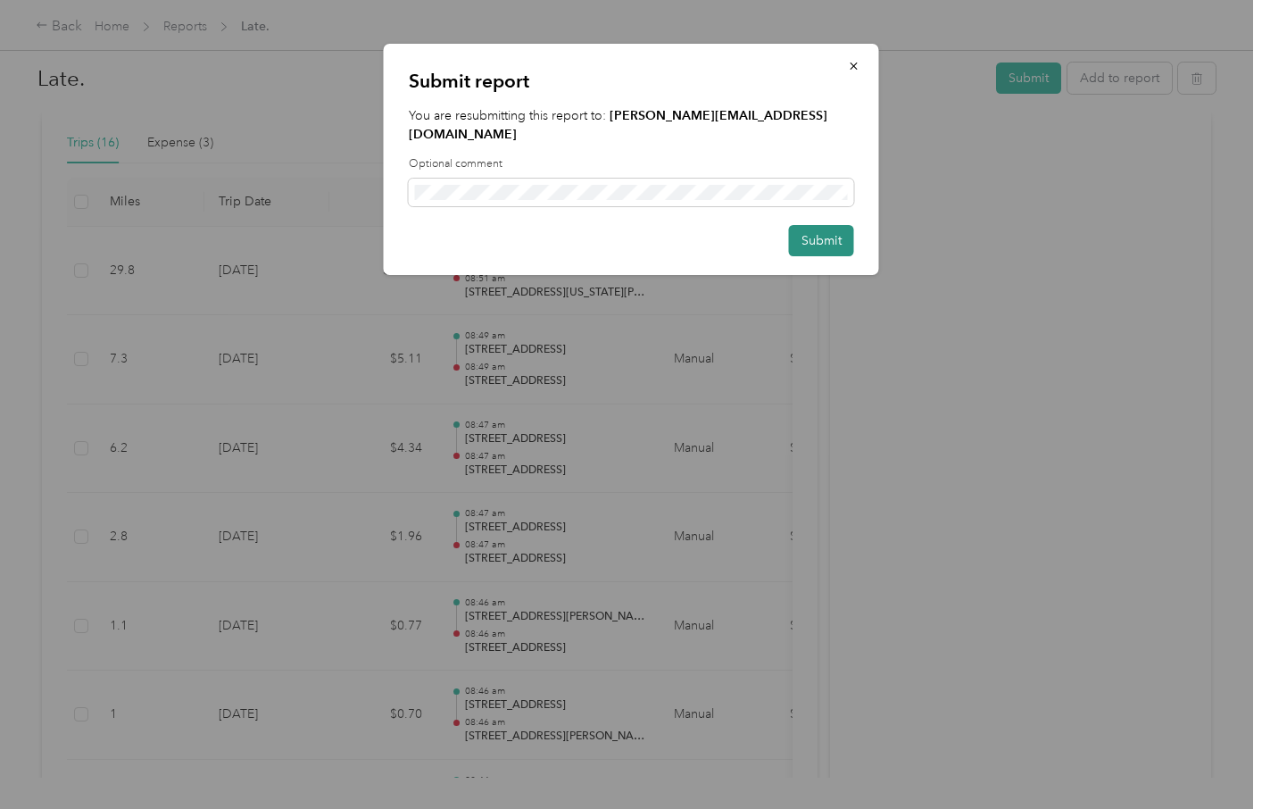
click at [826, 228] on button "Submit" at bounding box center [821, 240] width 65 height 31
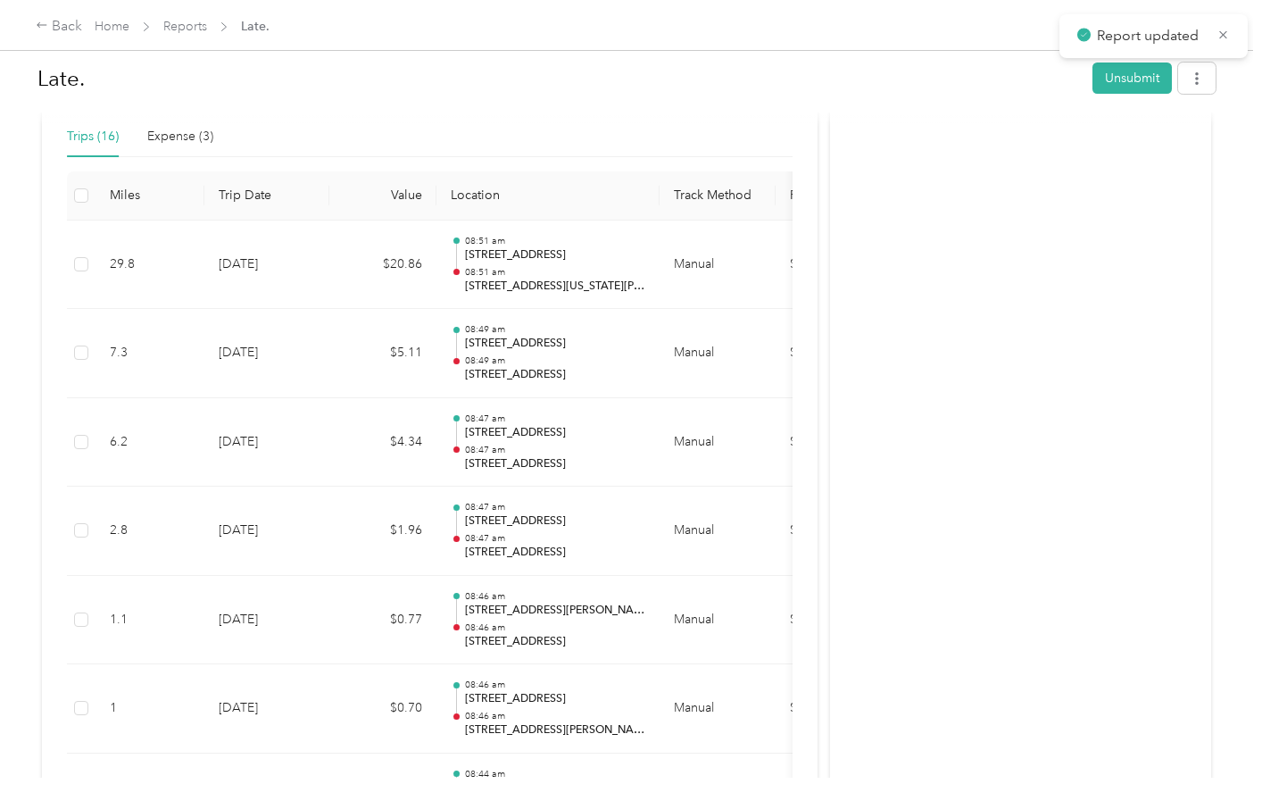
scroll to position [407, 0]
